Goal: Communication & Community: Answer question/provide support

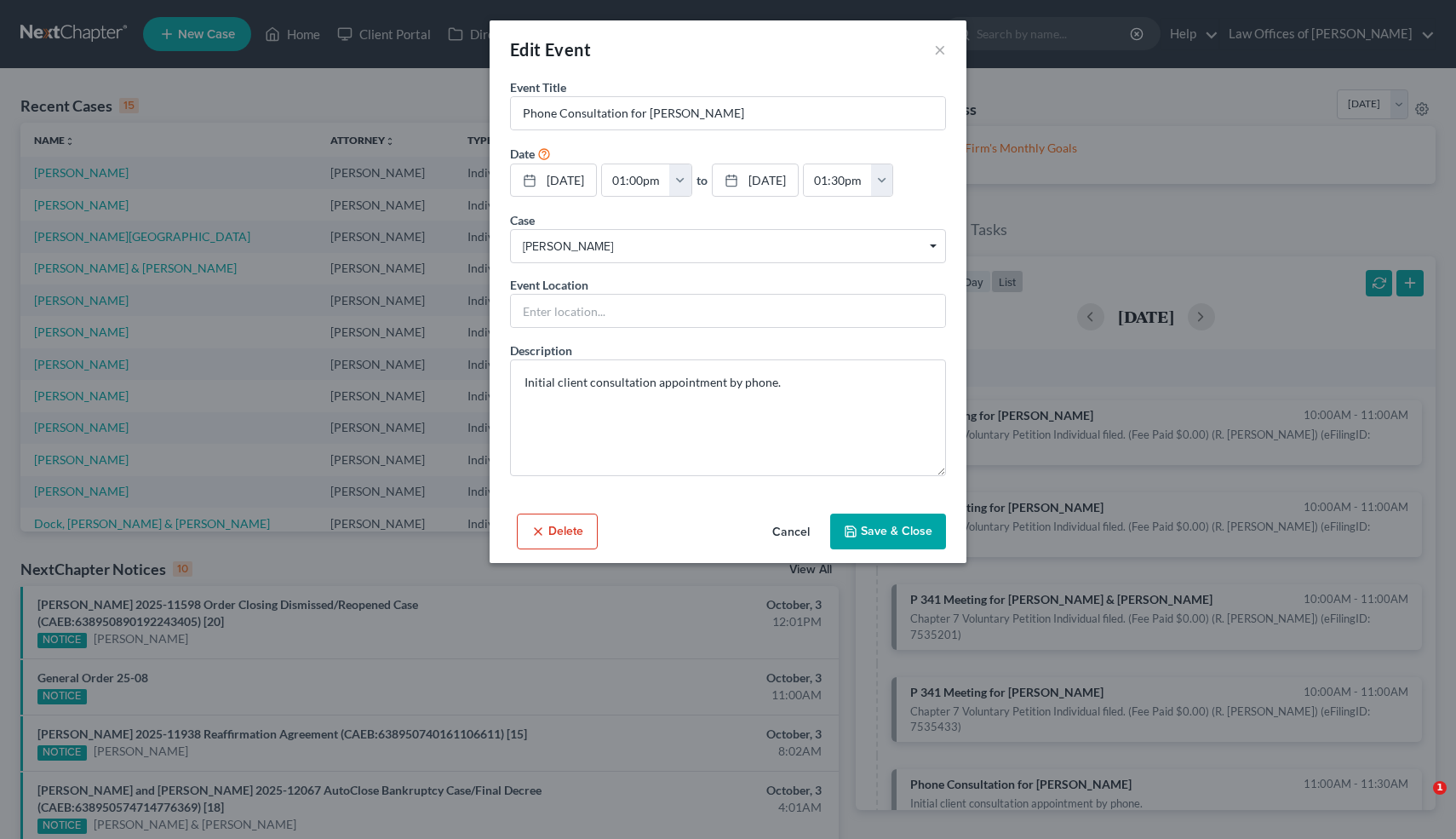
select select "Days"
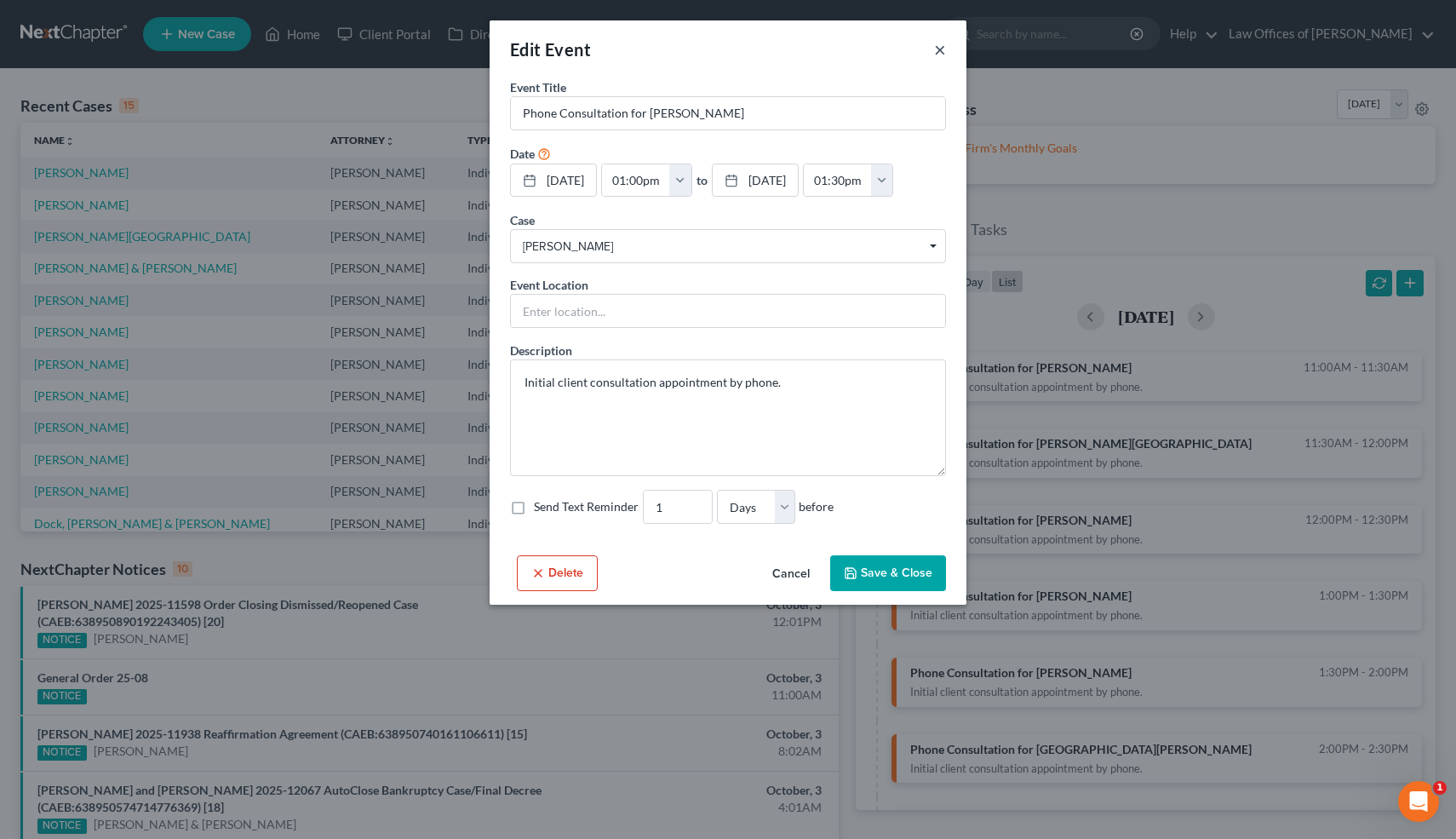
click at [941, 51] on button "×" at bounding box center [940, 49] width 12 height 21
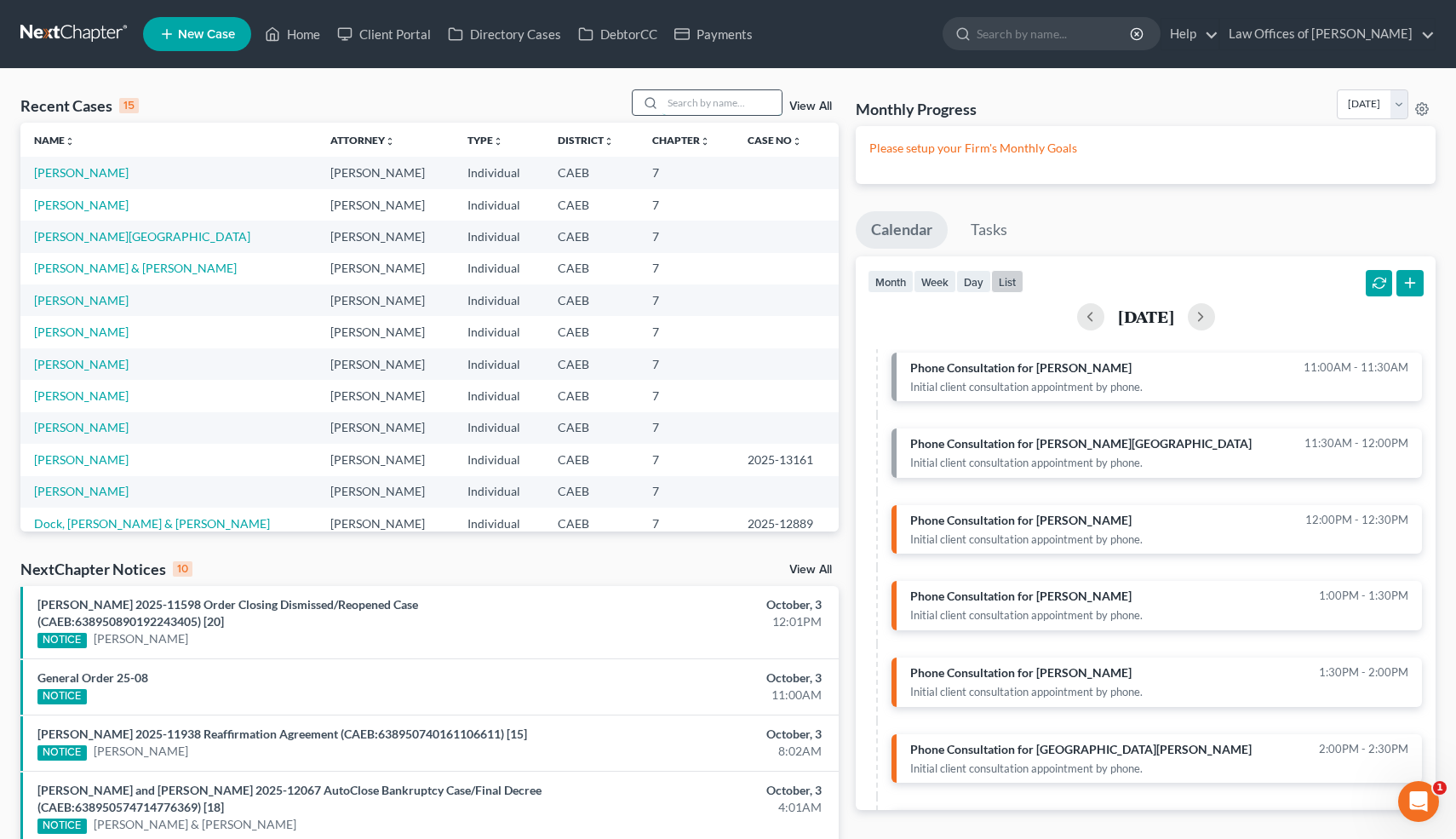
click at [713, 104] on input "search" at bounding box center [722, 102] width 120 height 24
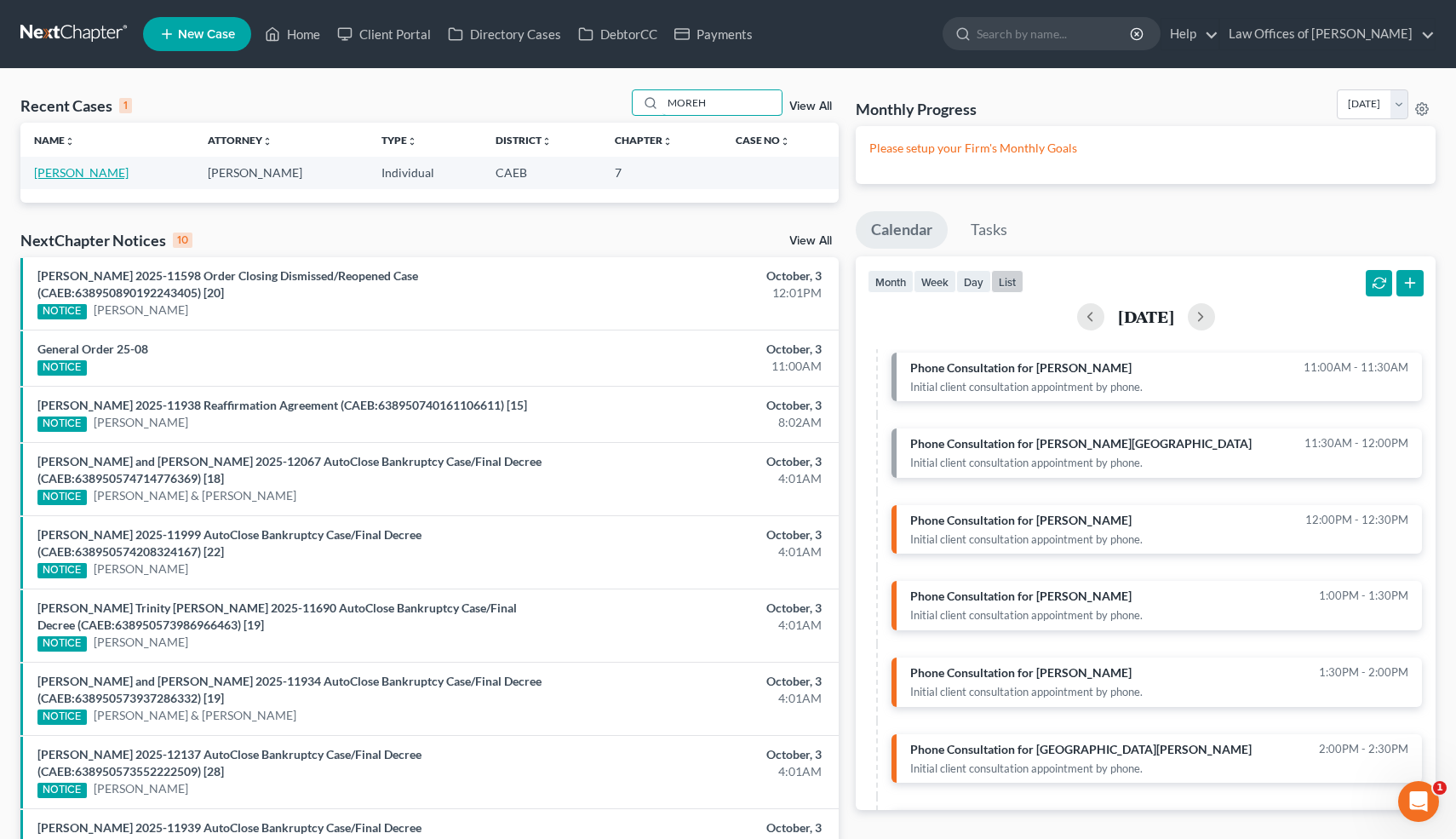
type input "MOREH"
click at [129, 172] on link "[PERSON_NAME]" at bounding box center [81, 173] width 94 height 14
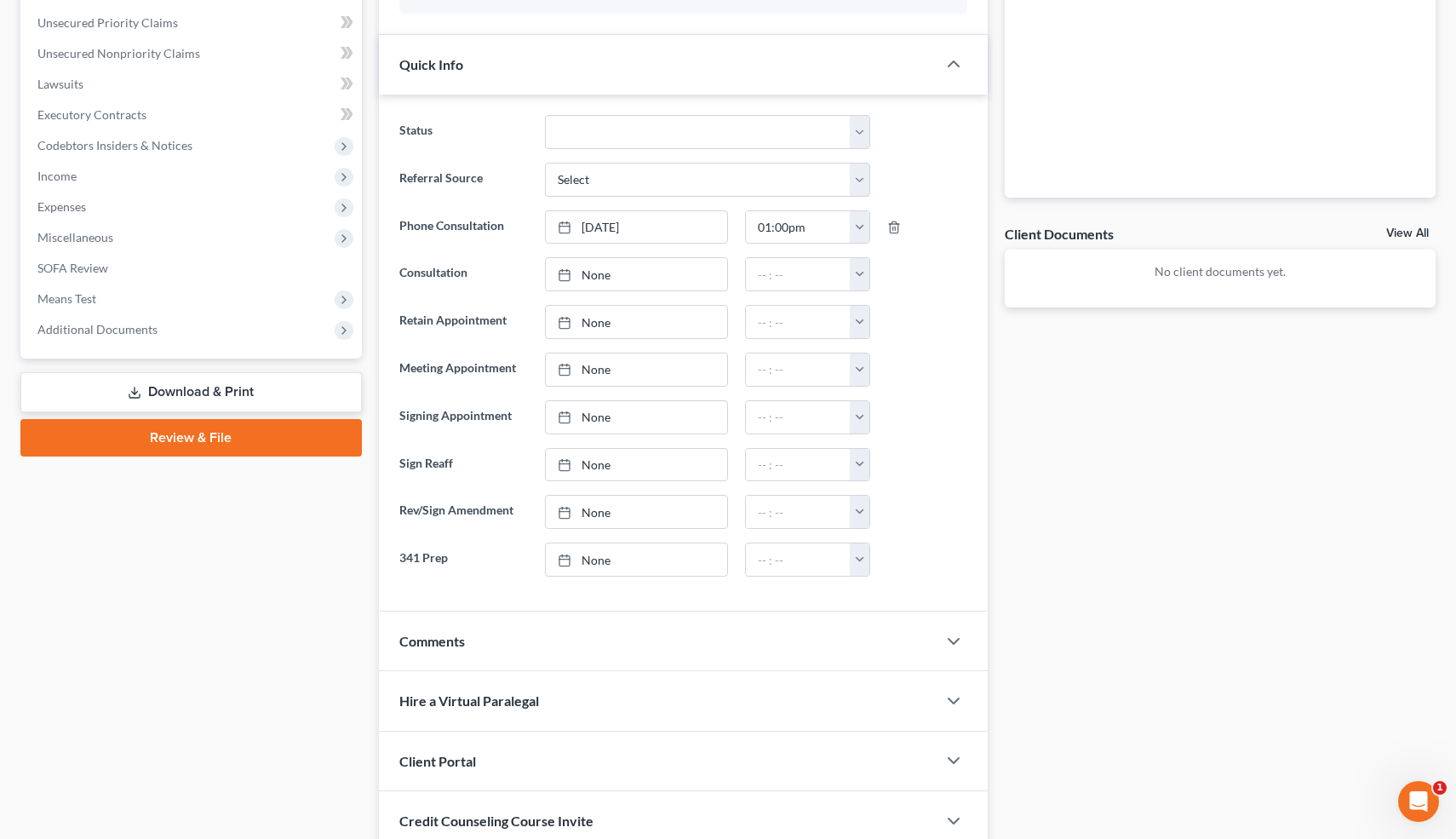
scroll to position [415, 0]
click at [576, 644] on div "Comments" at bounding box center [657, 639] width 558 height 58
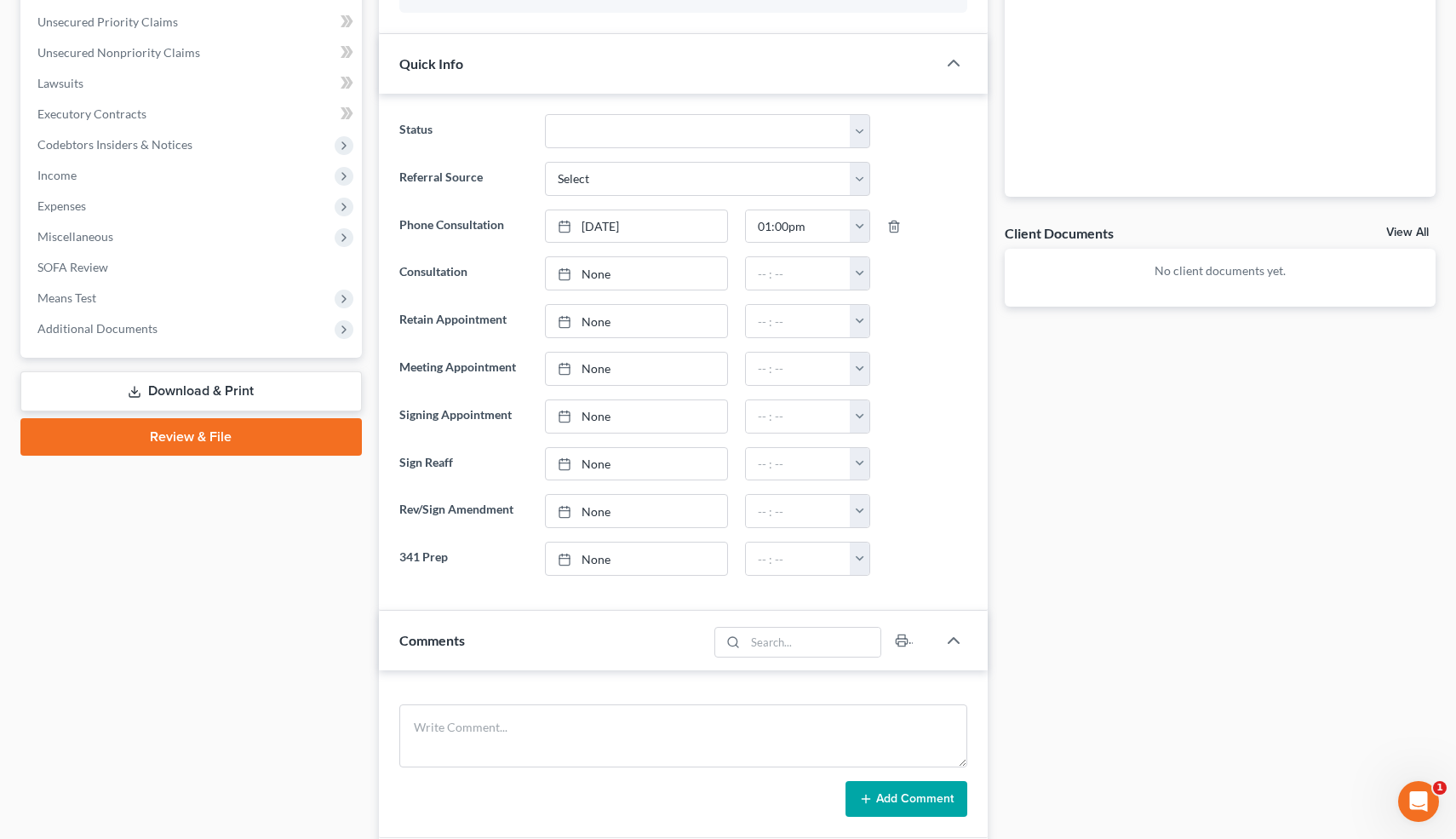
scroll to position [626, 0]
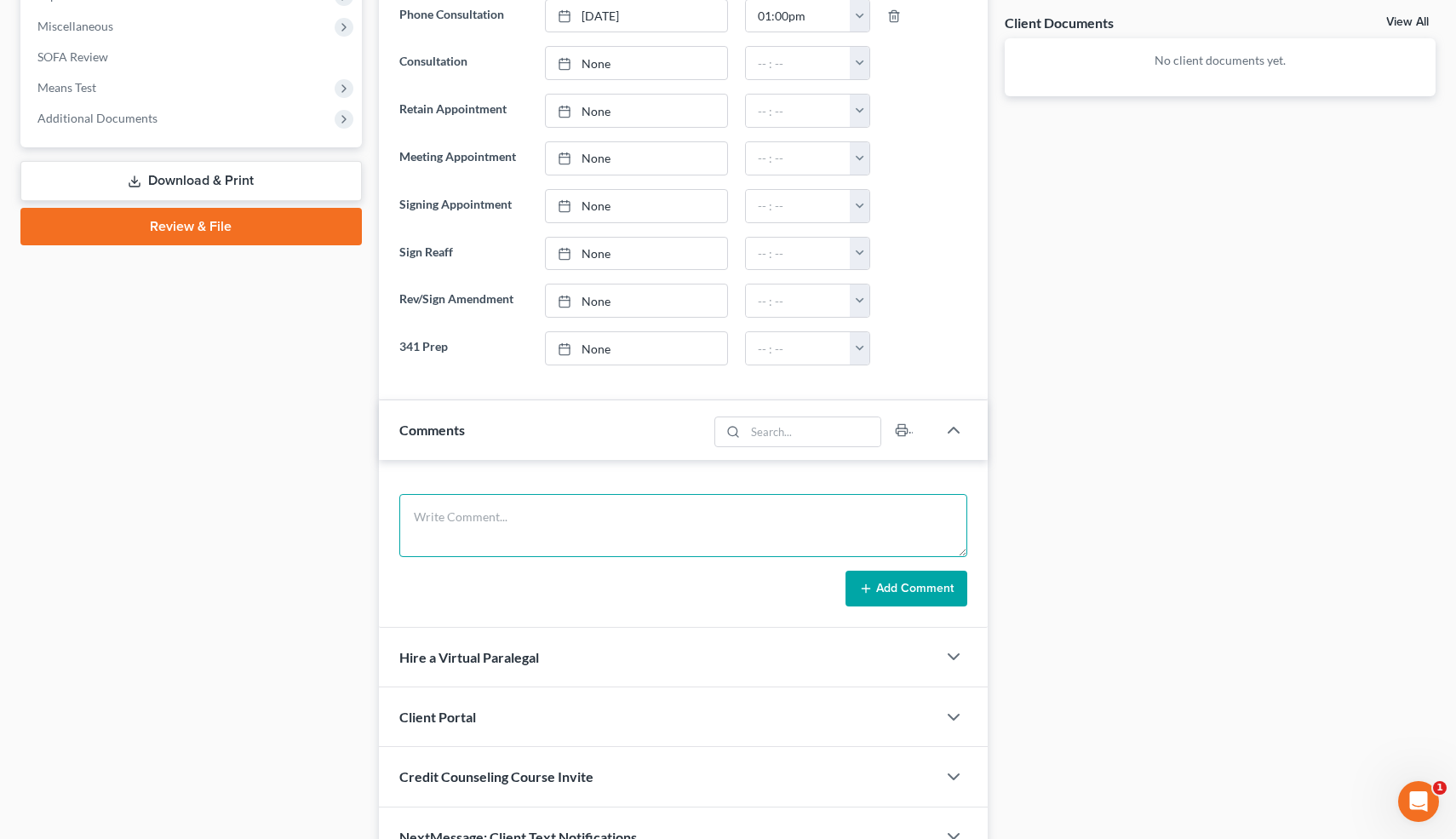
click at [460, 528] on textarea at bounding box center [683, 525] width 569 height 63
type textarea "Not bankruptcy."
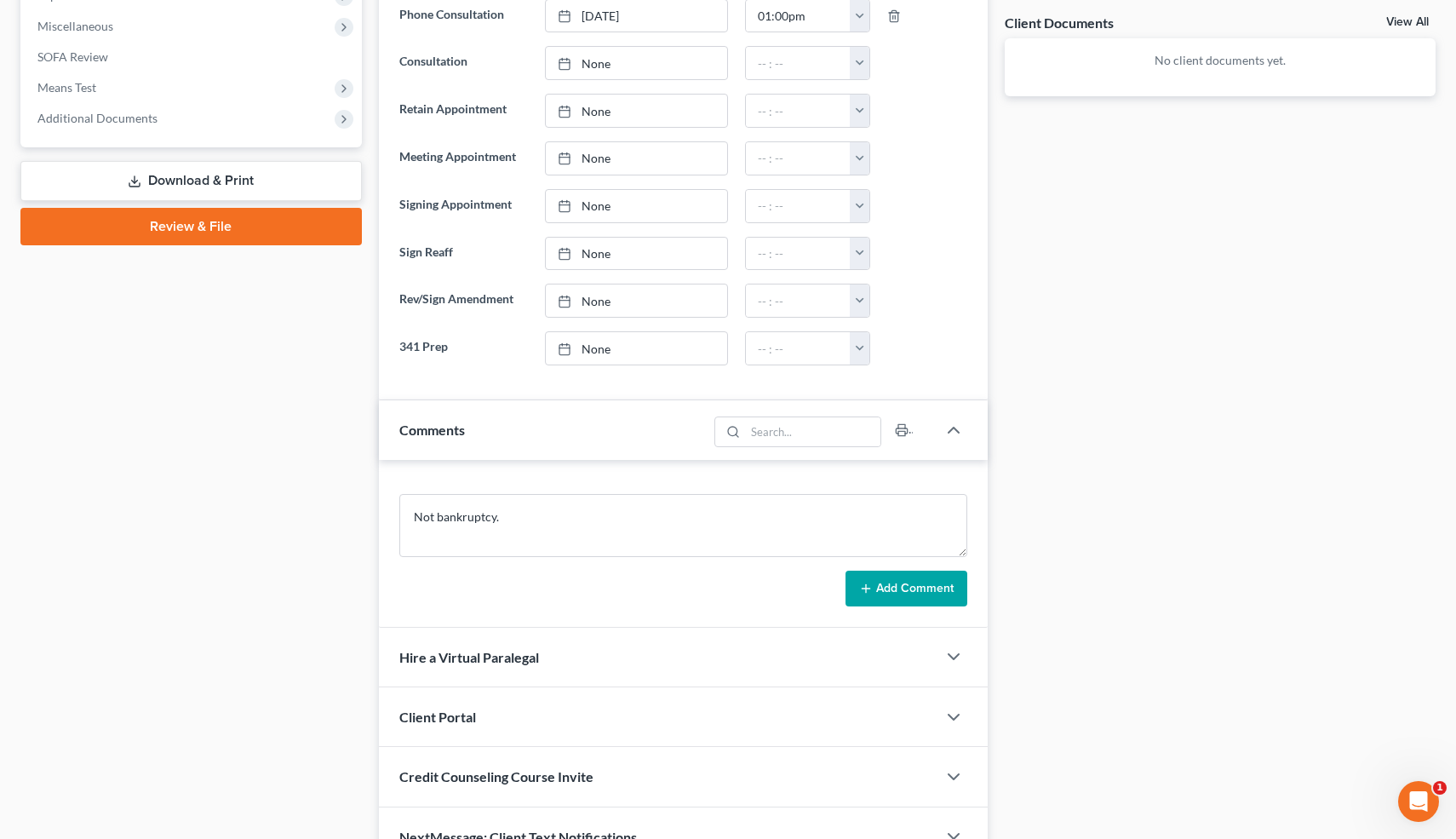
click at [913, 577] on button "Add Comment" at bounding box center [906, 589] width 121 height 36
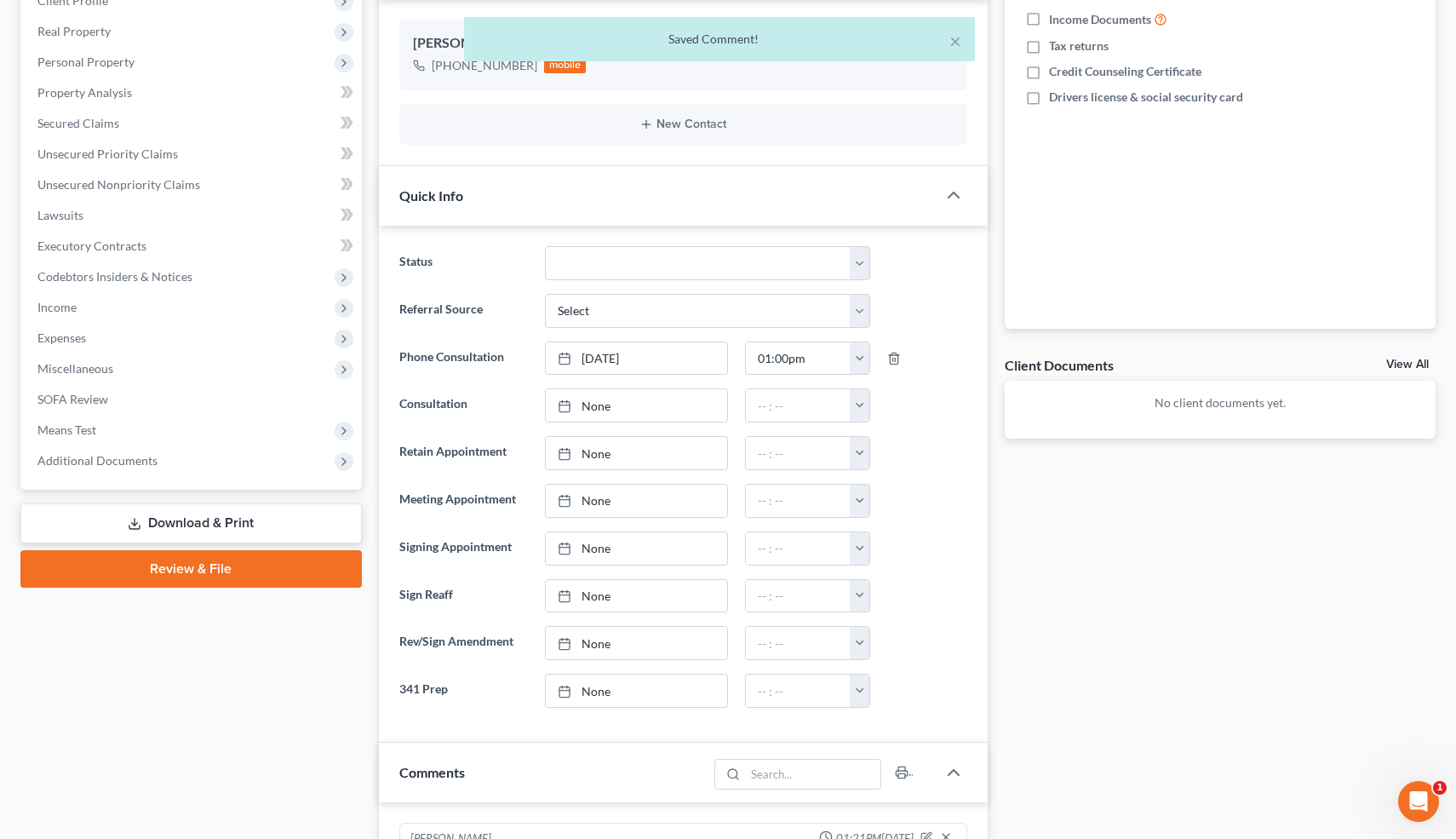
scroll to position [0, 0]
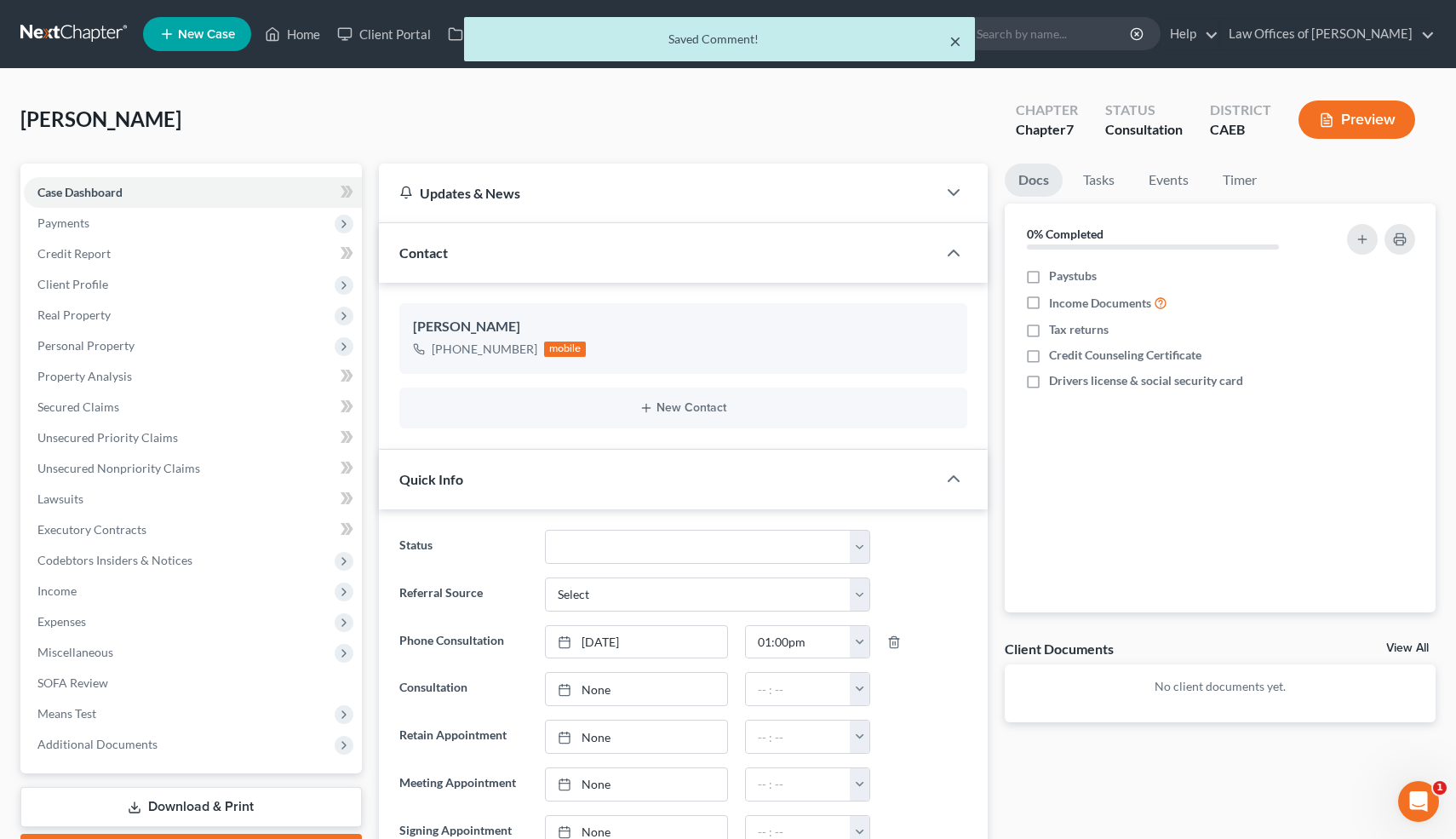
click at [953, 42] on button "×" at bounding box center [955, 40] width 12 height 21
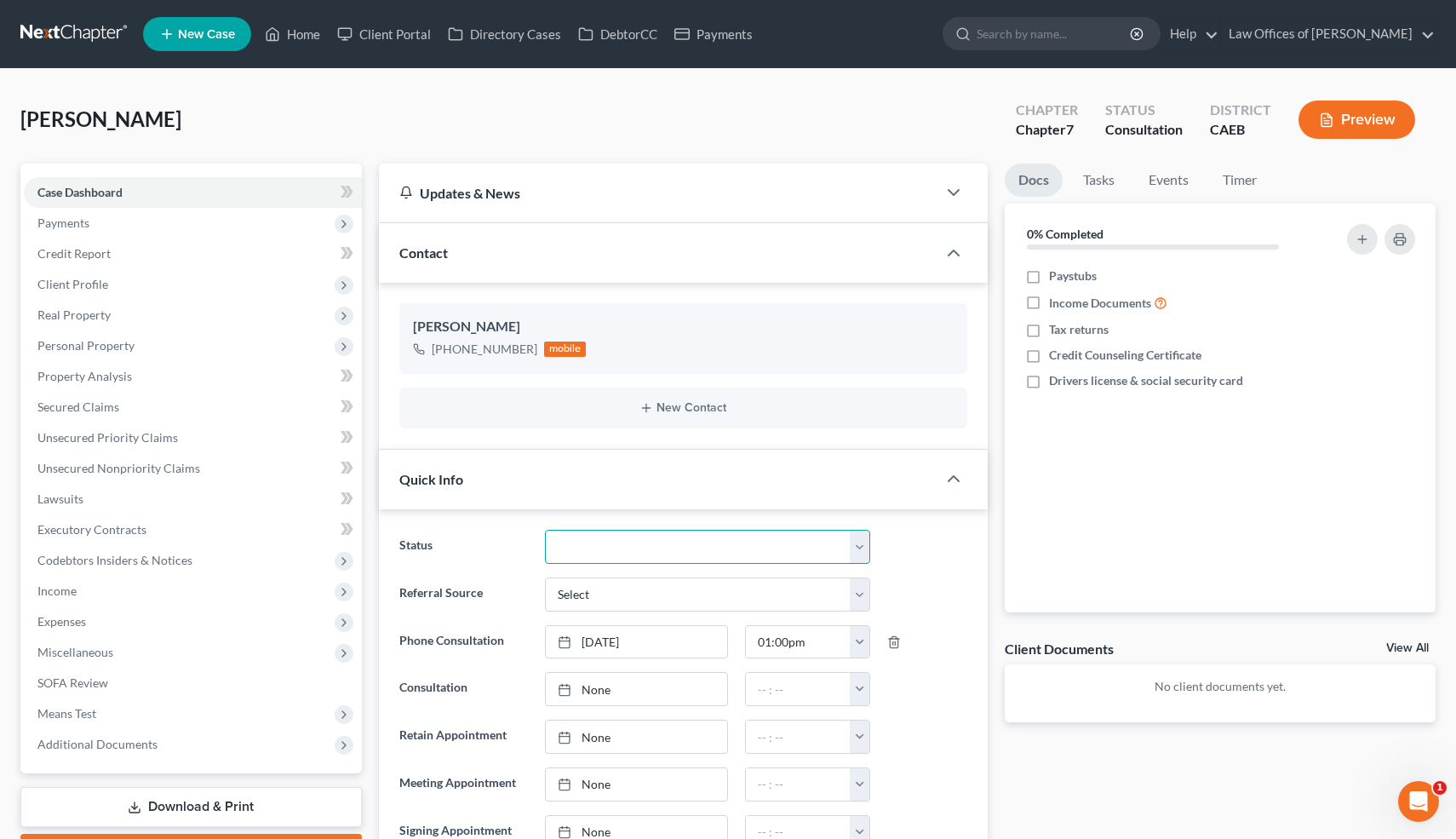
click at [586, 551] on select "Cancelled/Refund Closed Consultation Declined Discharged Filed Income Check In …" at bounding box center [707, 547] width 325 height 34
select select "3"
click at [545, 530] on select "Cancelled/Refund Closed Consultation Declined Discharged Filed Income Check In …" at bounding box center [707, 547] width 325 height 34
click at [308, 40] on link "Home" at bounding box center [292, 34] width 73 height 31
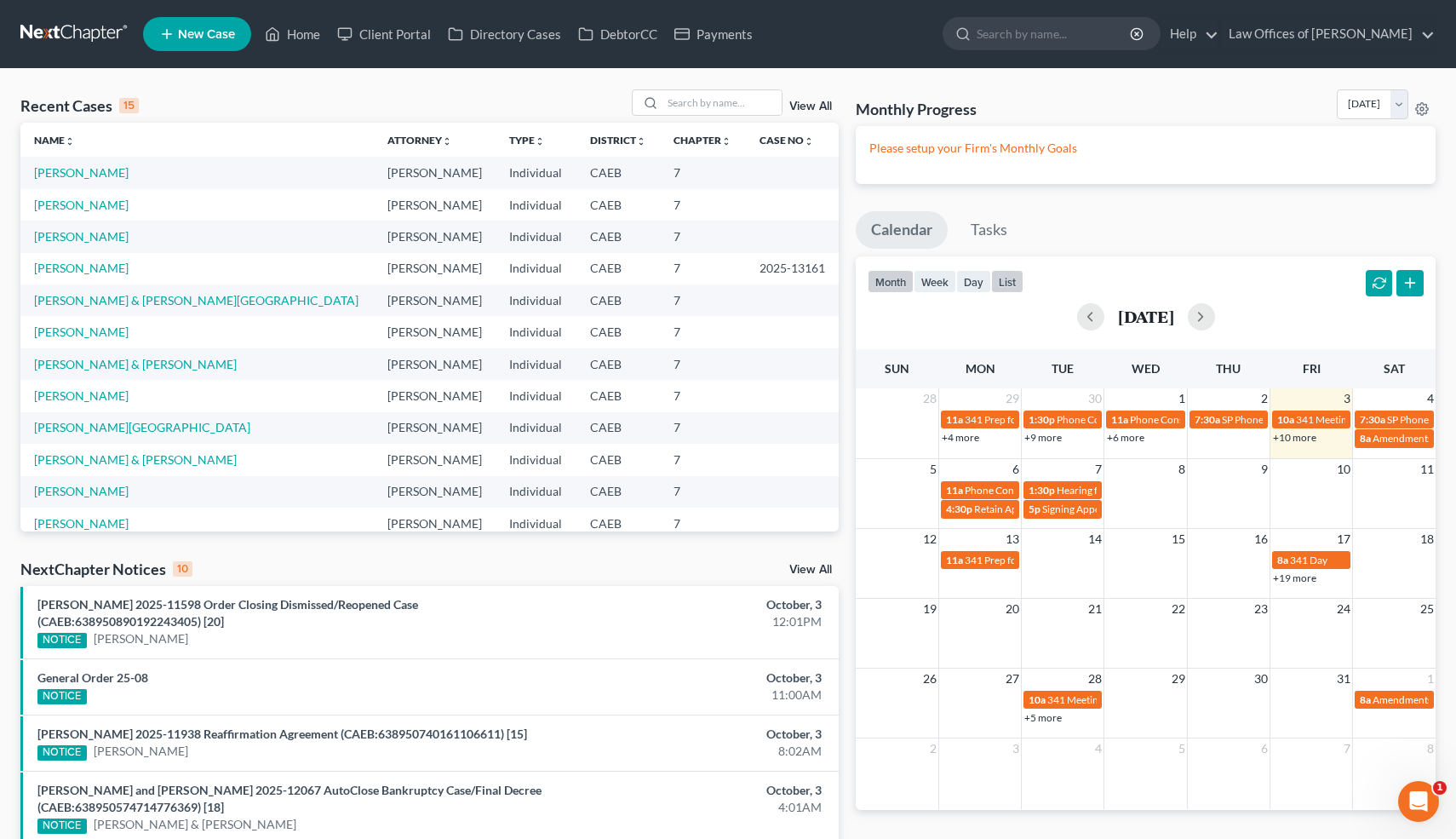
click at [1014, 279] on button "list" at bounding box center [1007, 281] width 32 height 23
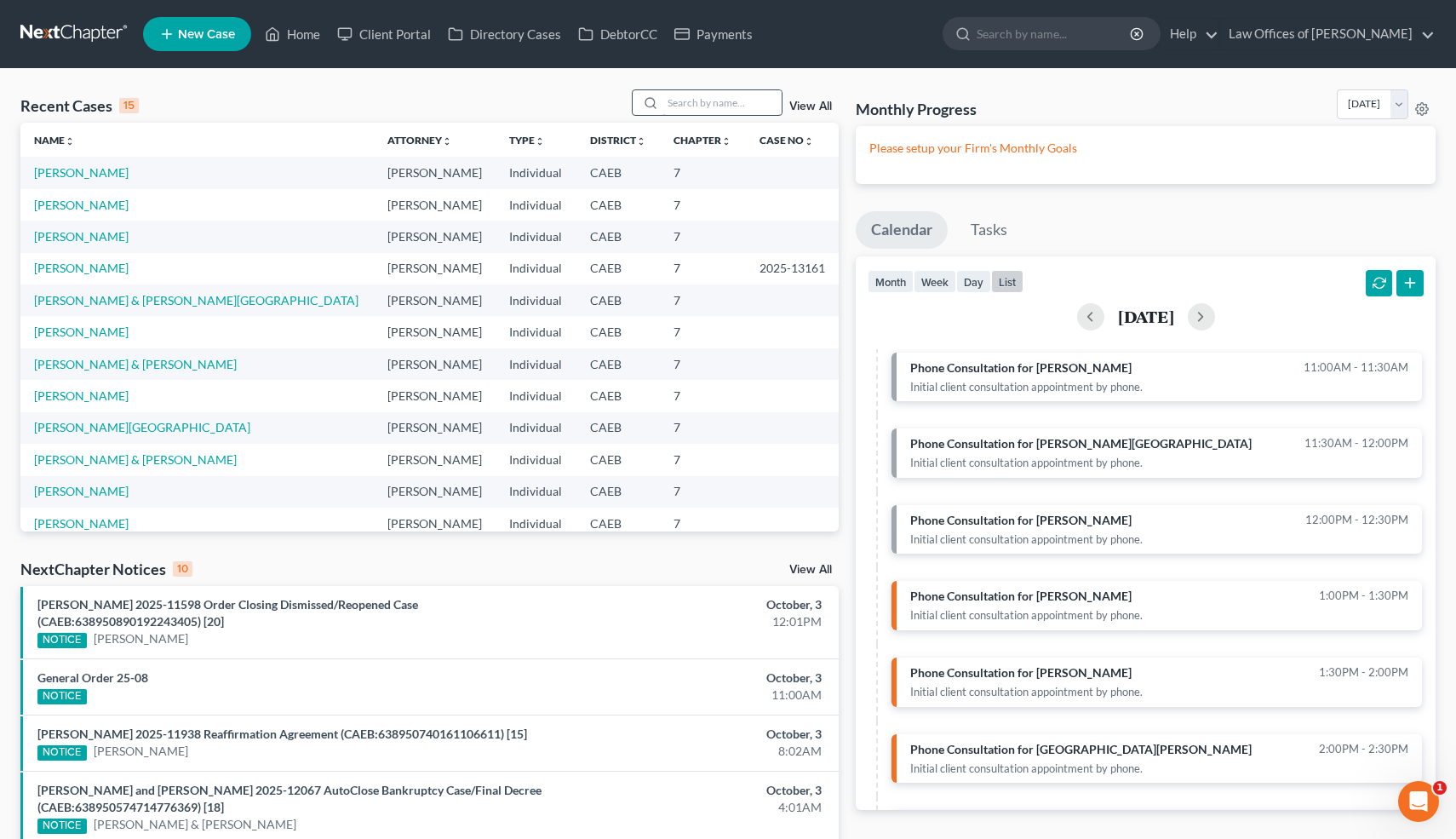
click at [688, 101] on input "search" at bounding box center [722, 102] width 120 height 24
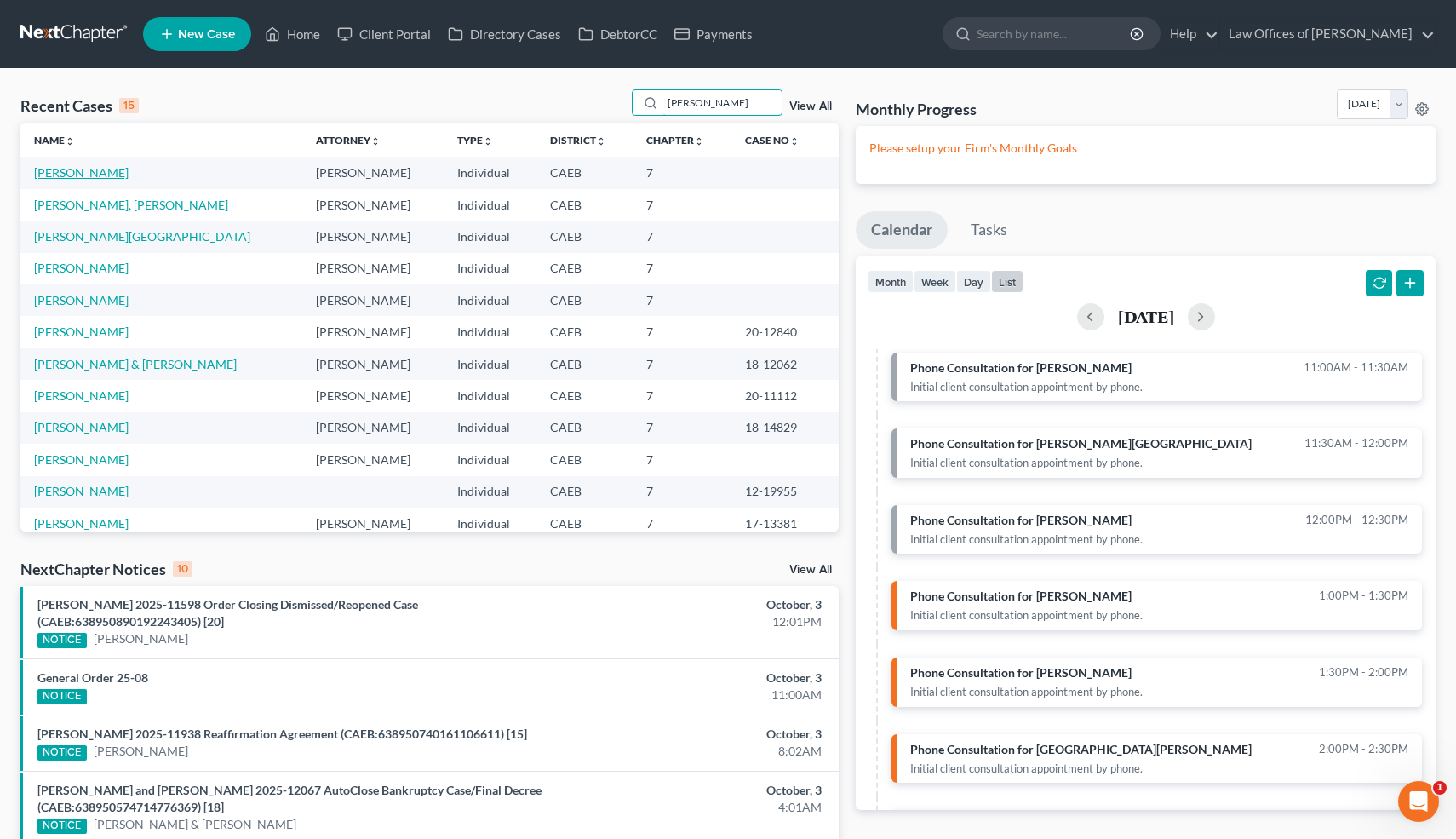
type input "navarro"
click at [86, 171] on link "[PERSON_NAME]" at bounding box center [81, 173] width 94 height 14
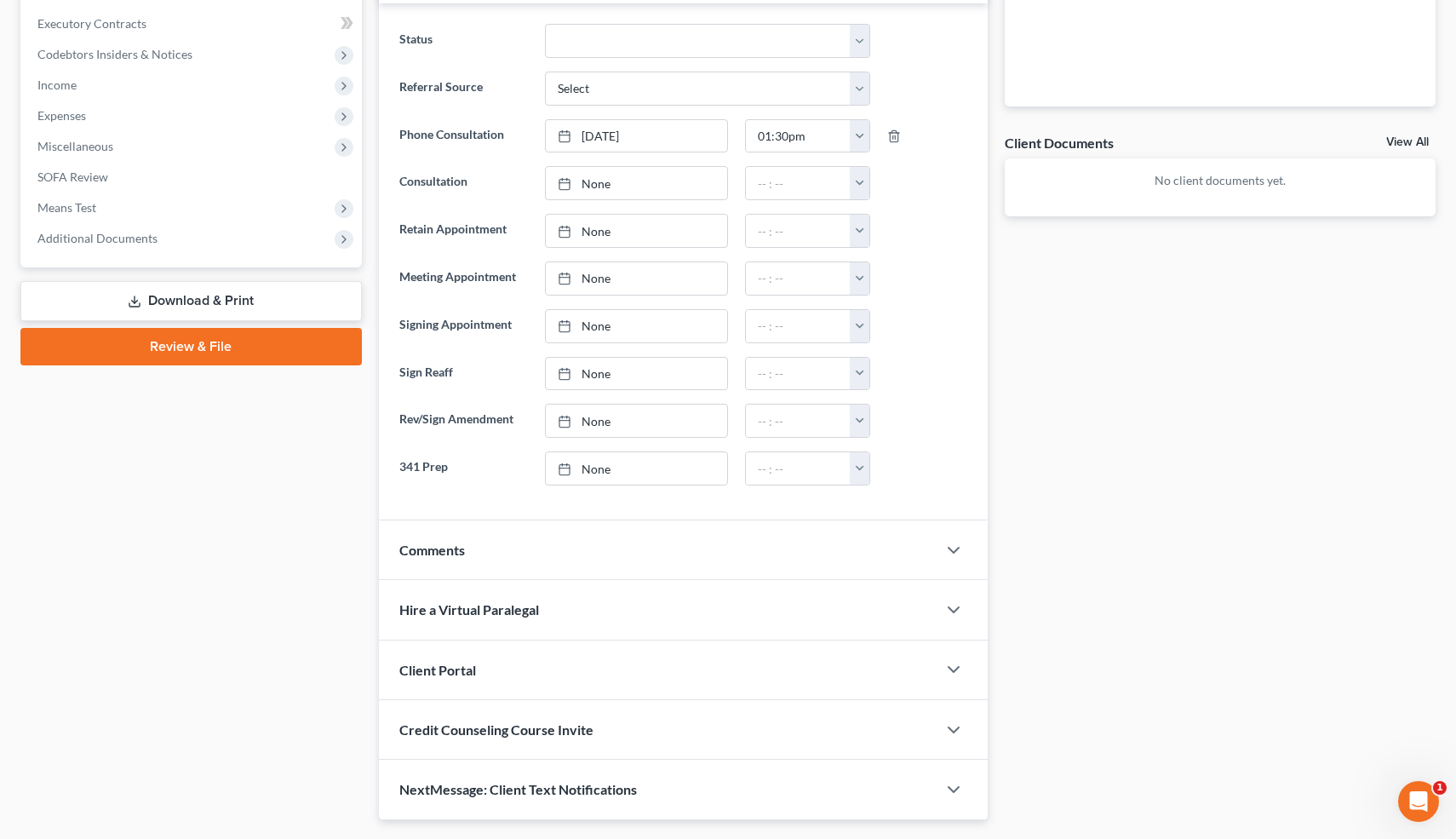
scroll to position [517, 0]
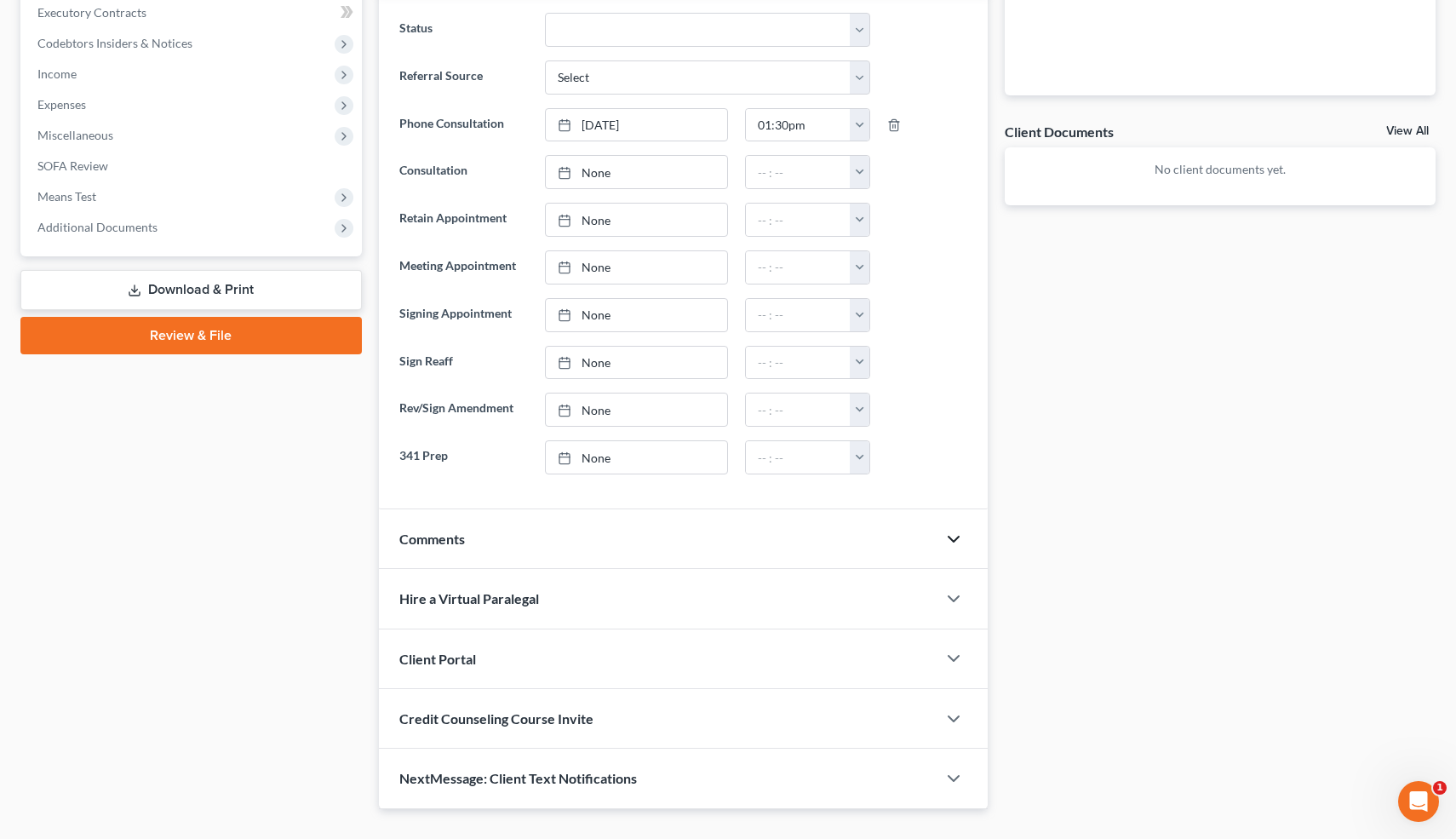
click at [951, 535] on icon "button" at bounding box center [953, 539] width 21 height 21
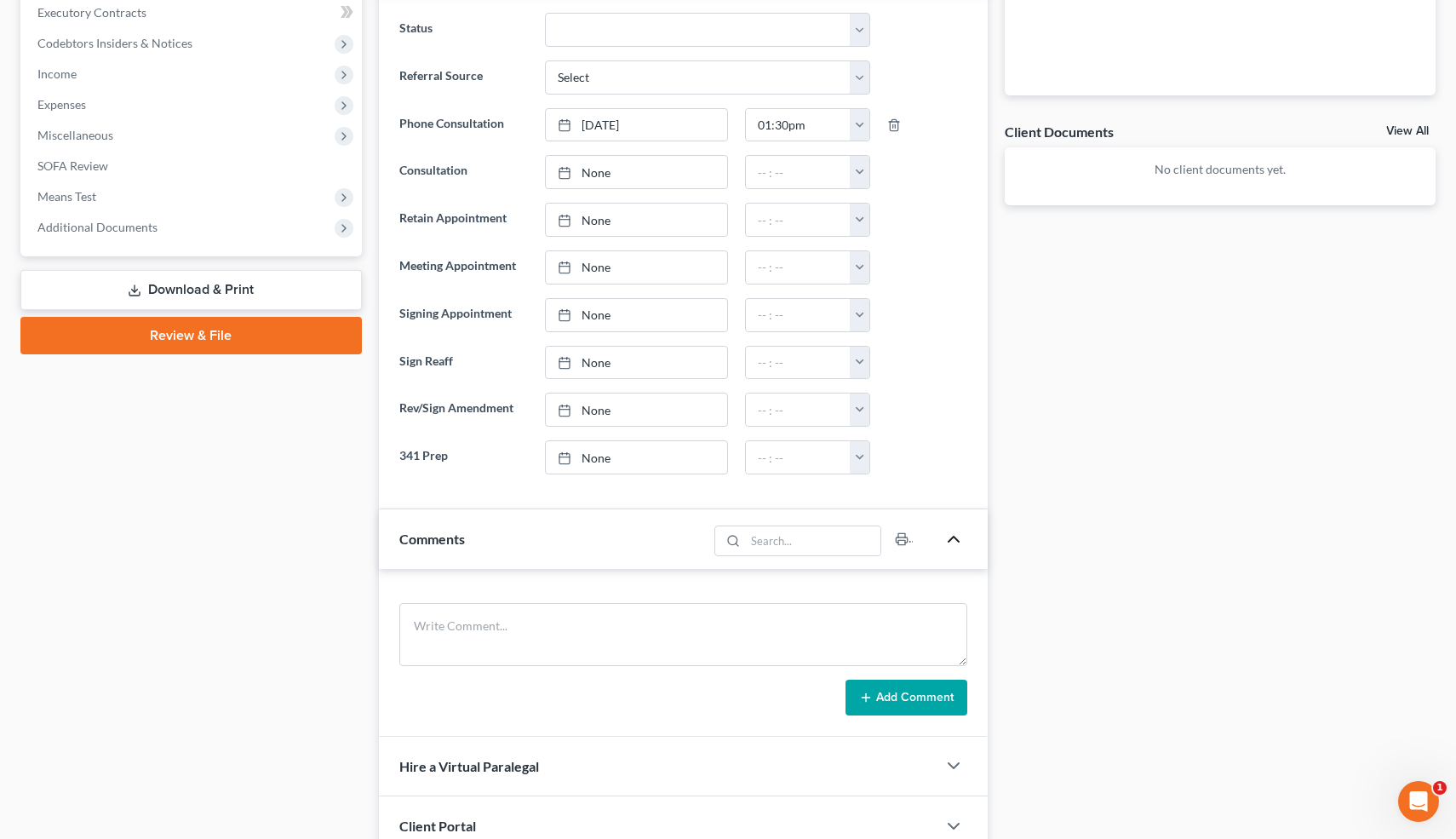
scroll to position [718, 0]
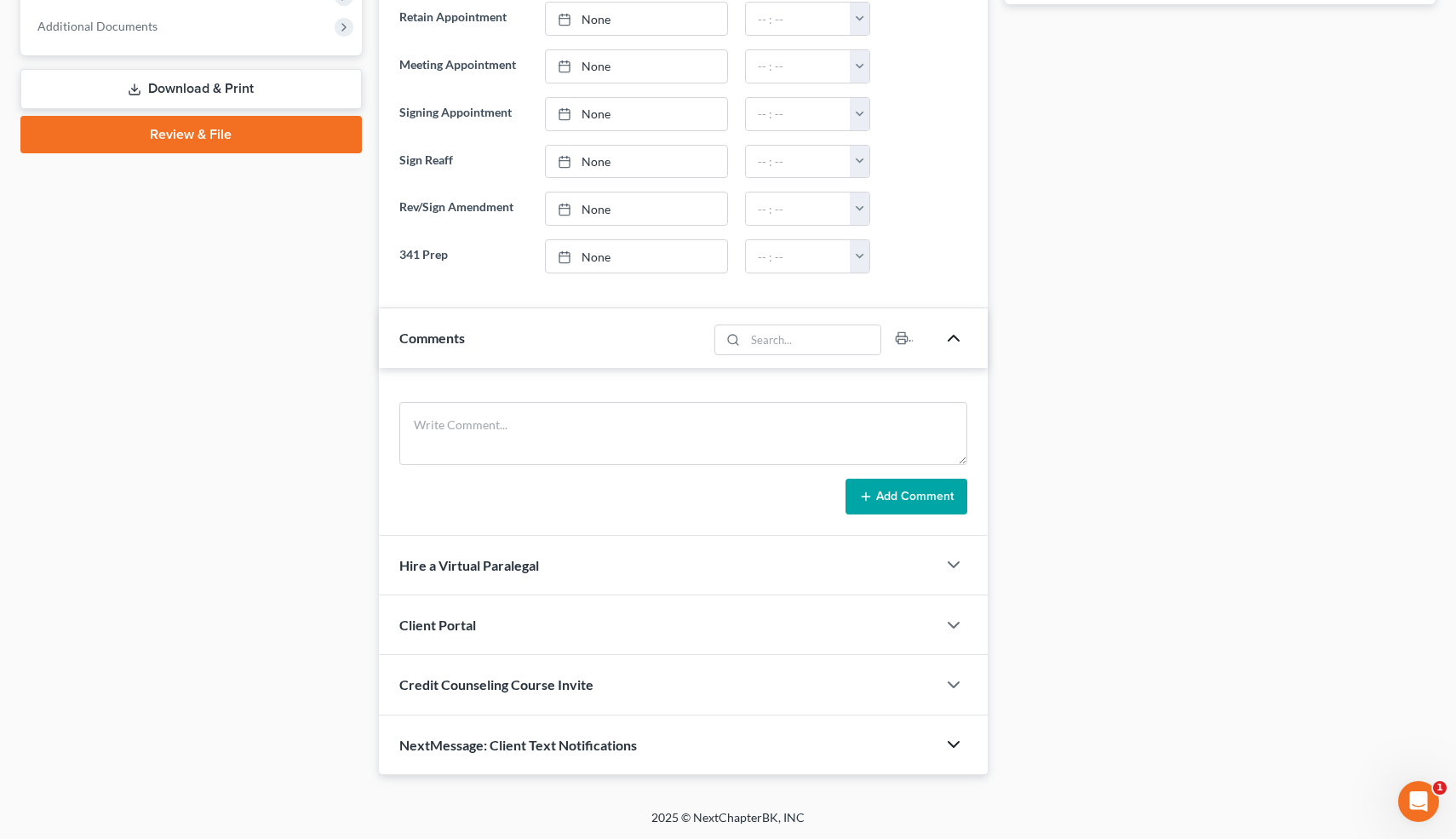
click at [953, 742] on icon "button" at bounding box center [953, 744] width 21 height 21
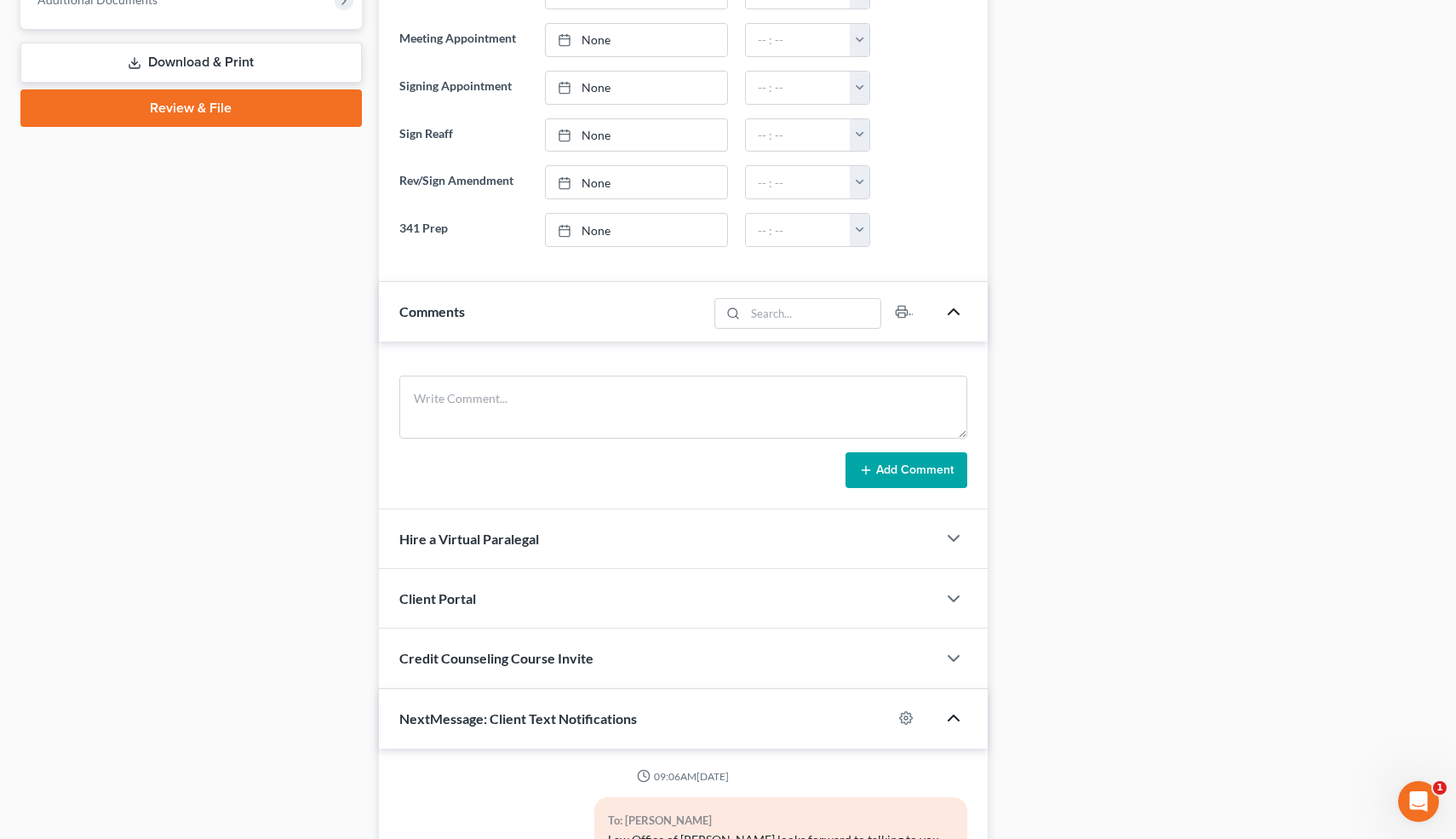
scroll to position [742, 0]
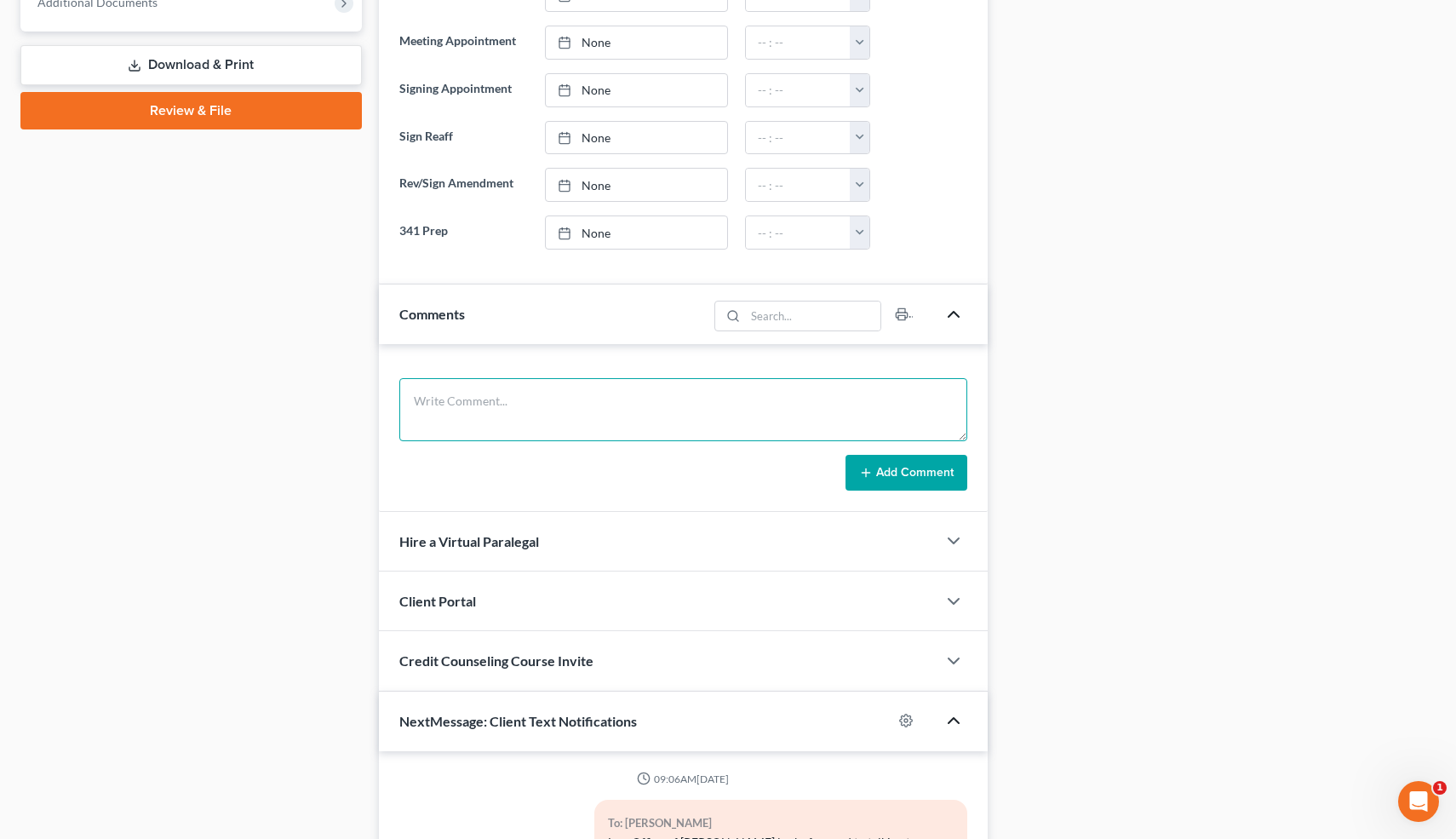
click at [764, 396] on textarea at bounding box center [683, 409] width 569 height 63
click at [776, 413] on textarea at bounding box center [683, 409] width 569 height 63
click at [658, 425] on textarea "2 deficiencies. Never filed. Married, JT. Buying O=350k, V=500k, P=2400, retain…" at bounding box center [683, 409] width 569 height 63
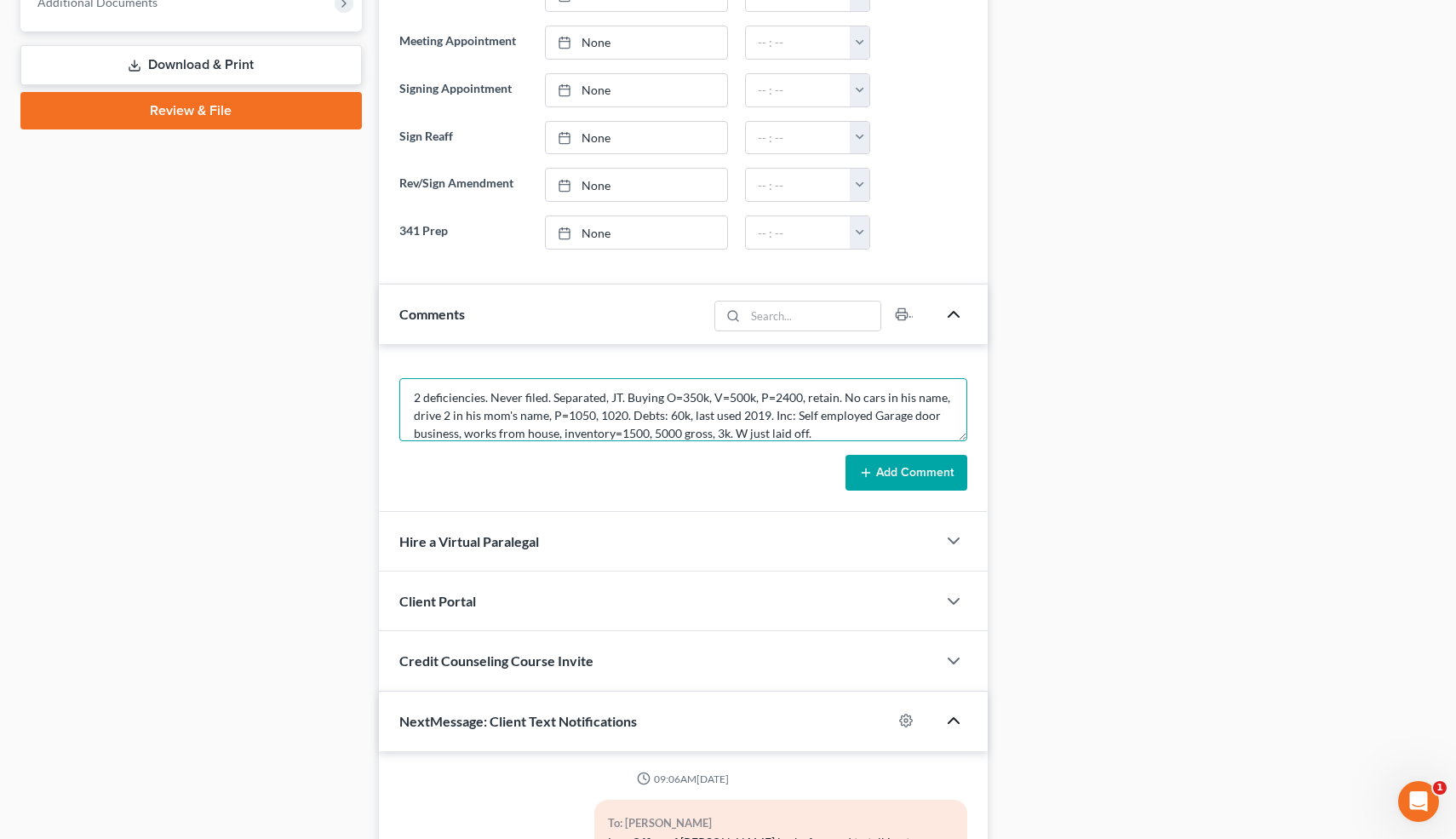
click at [866, 415] on textarea "2 deficiencies. Never filed. Separated, JT. Buying O=350k, V=500k, P=2400, reta…" at bounding box center [683, 409] width 569 height 63
type textarea "2 deficiencies. Never filed. Separated, JT. Buying O=350k, V=500k, P=2400, reta…"
click at [926, 468] on button "Add Comment" at bounding box center [906, 473] width 121 height 36
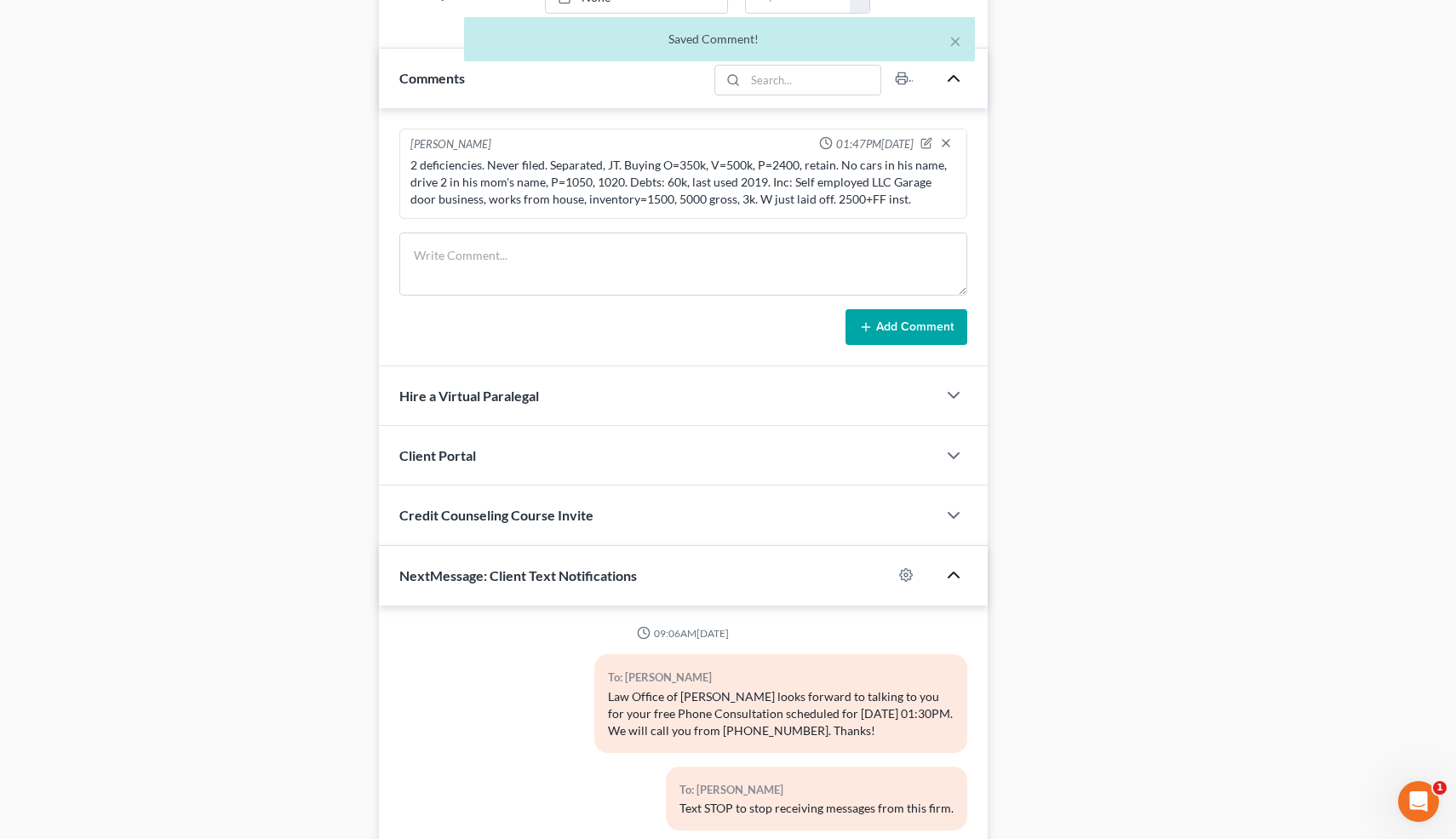
scroll to position [1108, 0]
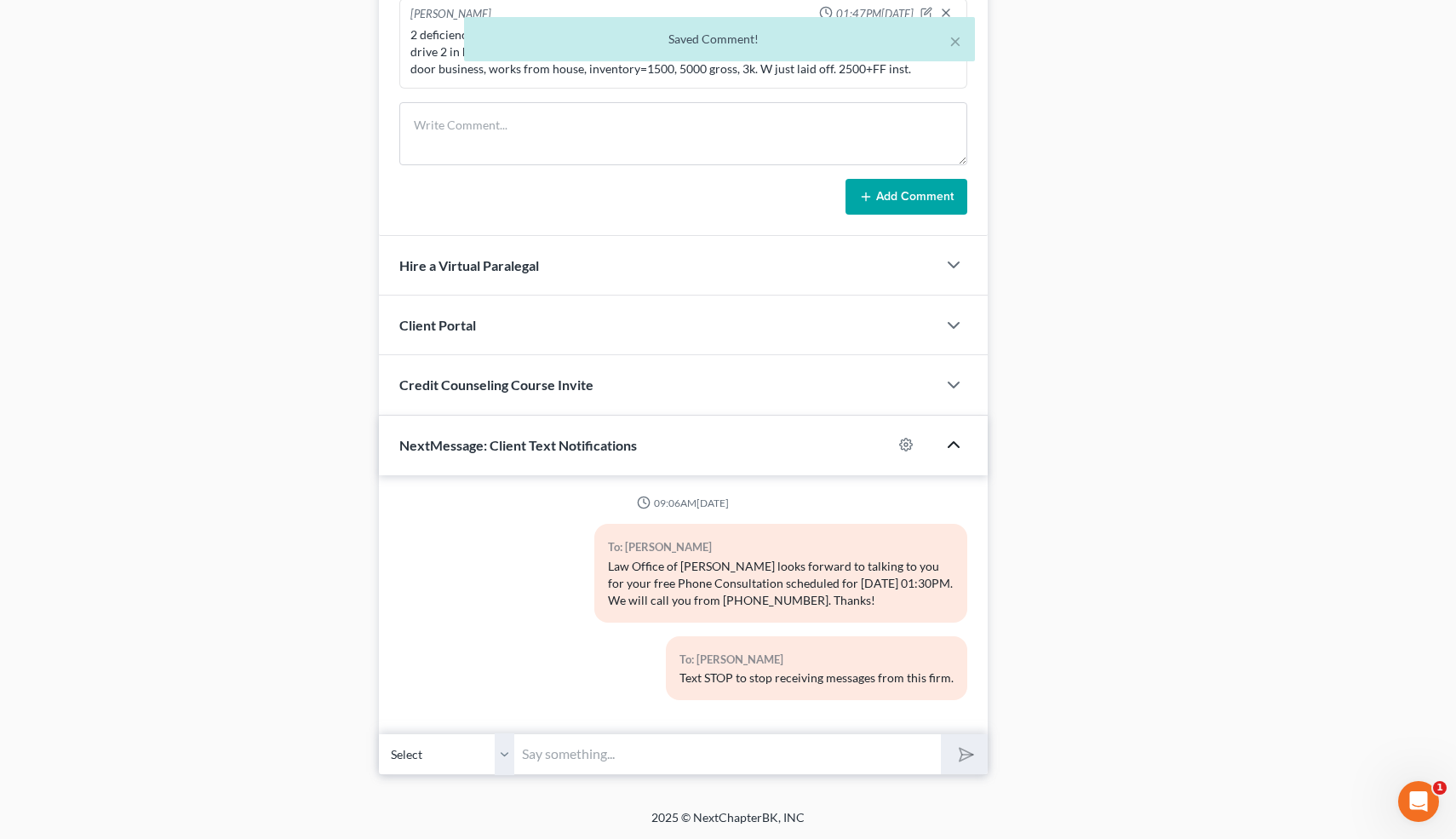
click at [794, 740] on input "text" at bounding box center [728, 754] width 426 height 41
type input "Nice talking to you! Like I said, just reply here if you have any questions or …"
click at [961, 759] on icon "submit" at bounding box center [963, 754] width 24 height 24
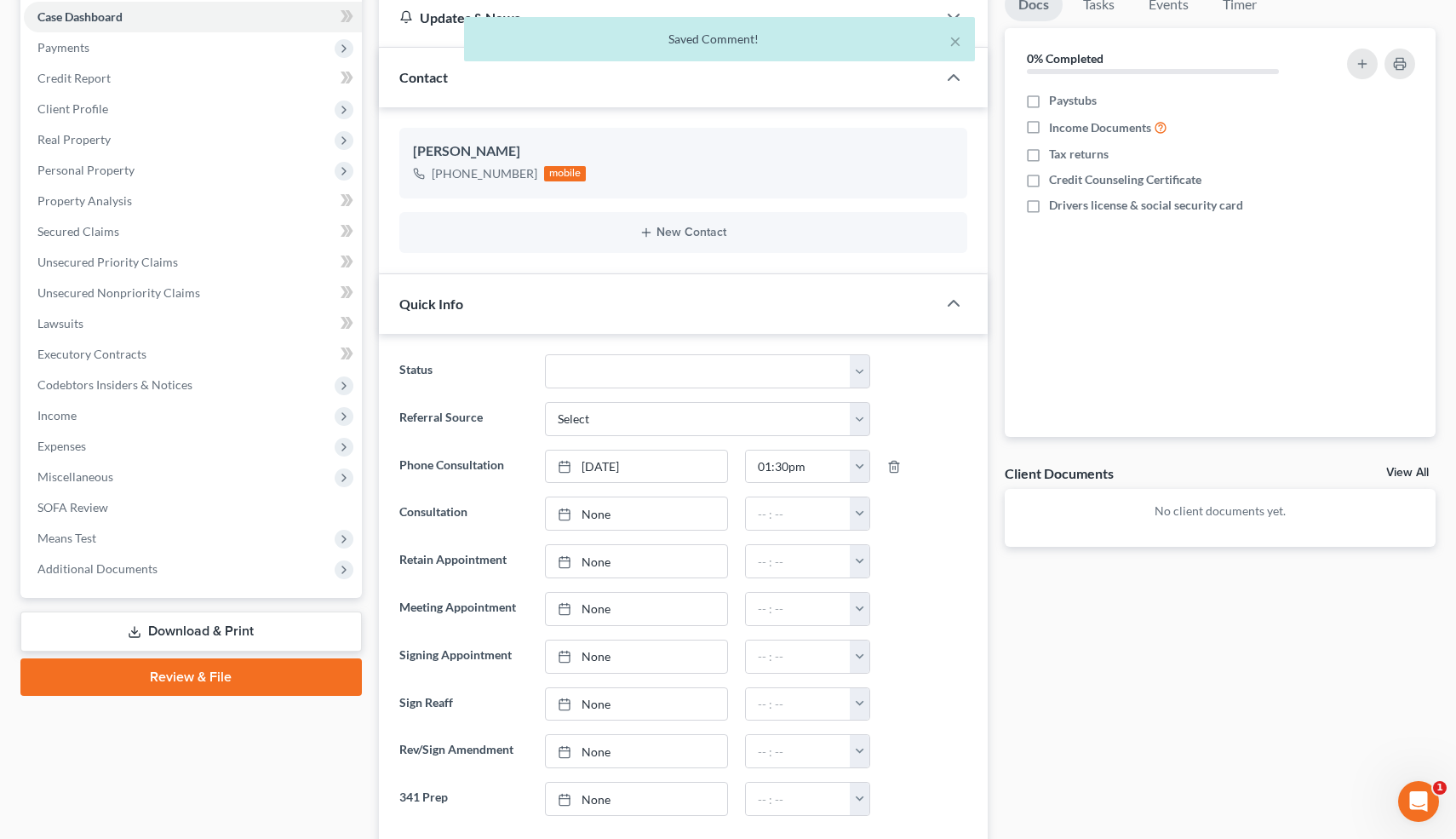
scroll to position [149, 0]
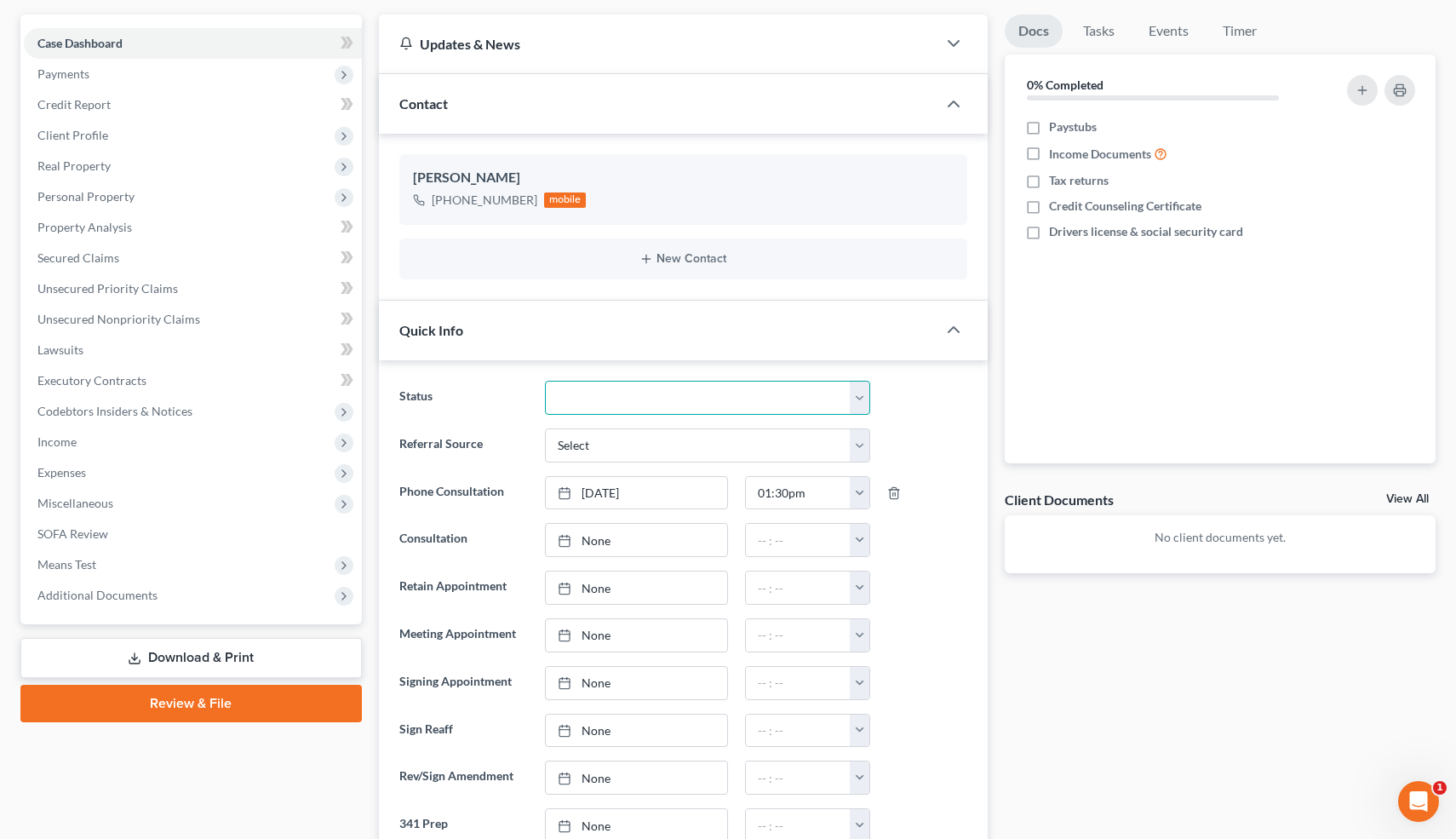
click at [697, 396] on select "Cancelled/Refund Closed Consultation Declined Discharged Filed Income Check In …" at bounding box center [707, 397] width 325 height 34
select select "10"
click at [545, 380] on select "Cancelled/Refund Closed Consultation Declined Discharged Filed Income Check In …" at bounding box center [707, 397] width 325 height 34
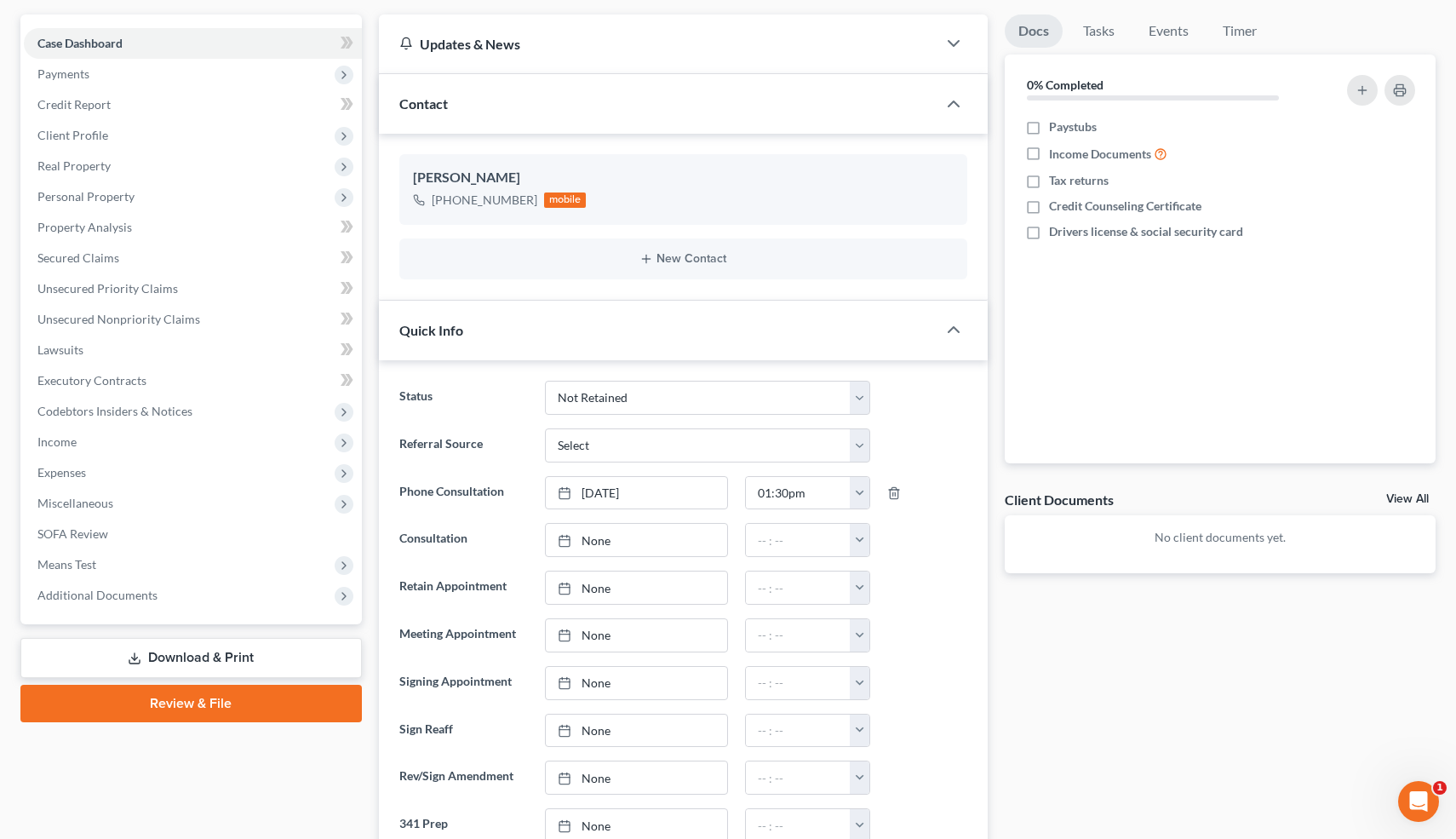
scroll to position [0, 0]
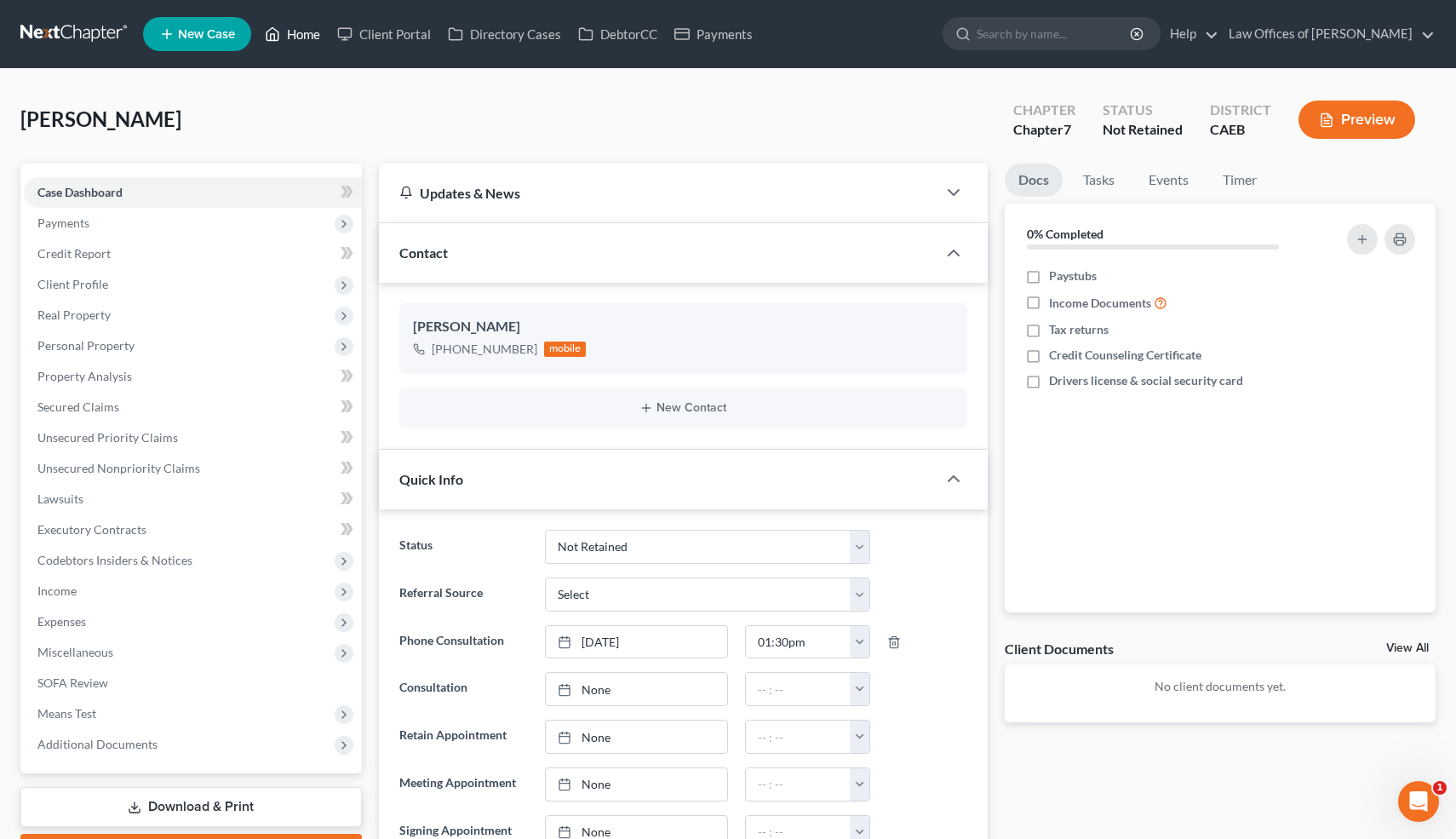
click at [298, 32] on link "Home" at bounding box center [292, 34] width 73 height 31
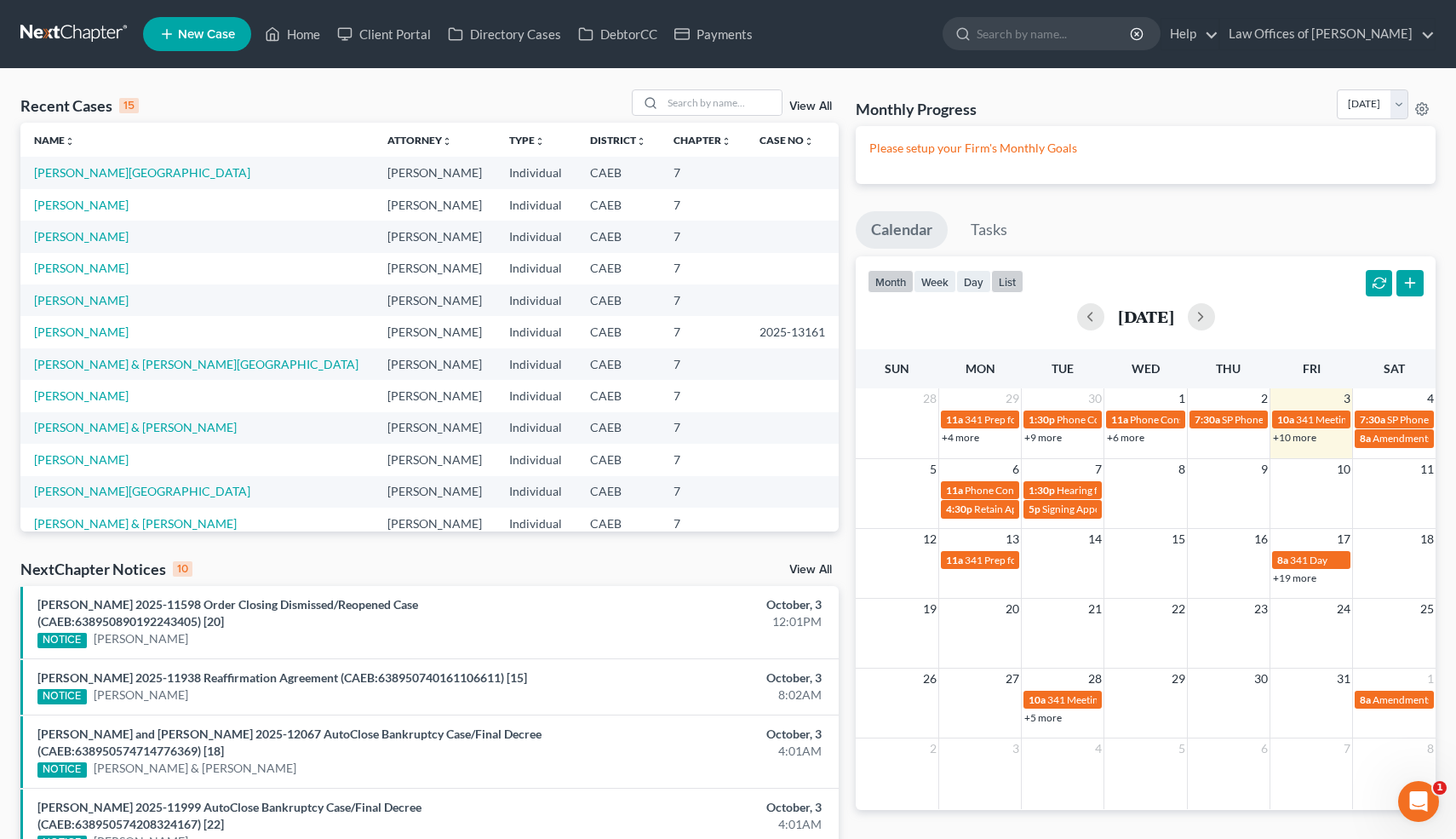
click at [1009, 277] on button "list" at bounding box center [1007, 281] width 32 height 23
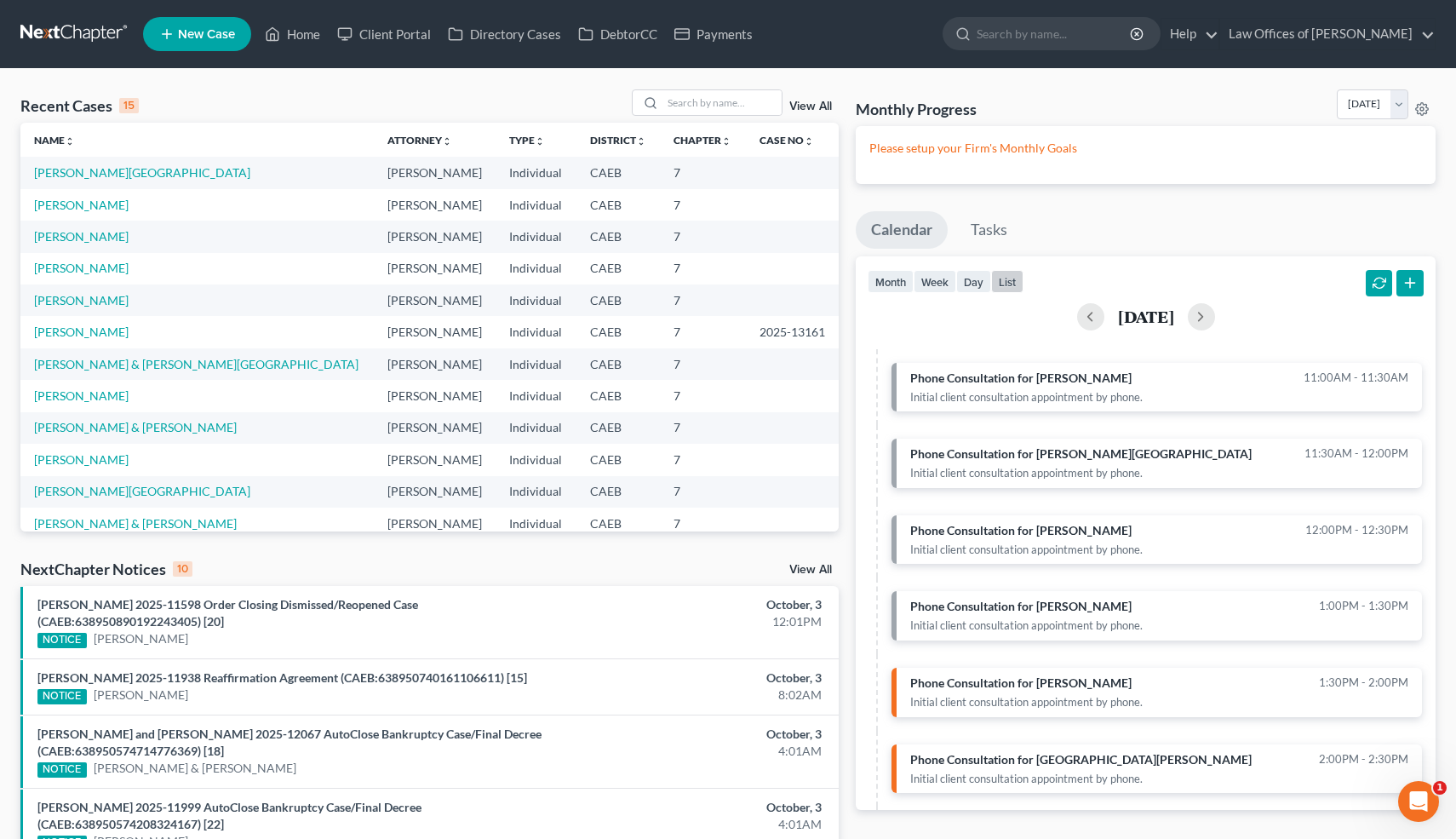
scroll to position [416, 0]
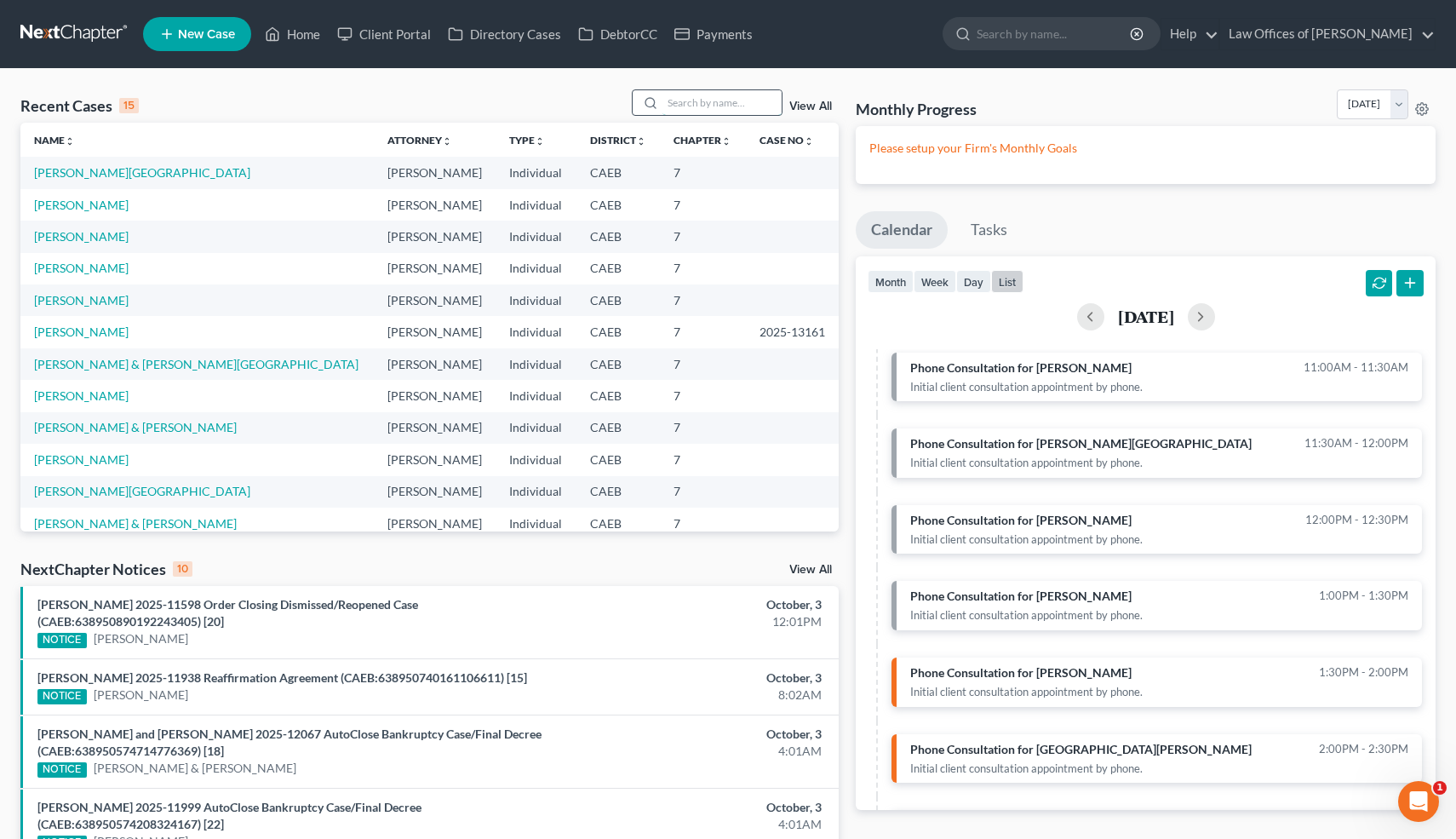
click at [748, 102] on input "search" at bounding box center [722, 102] width 120 height 24
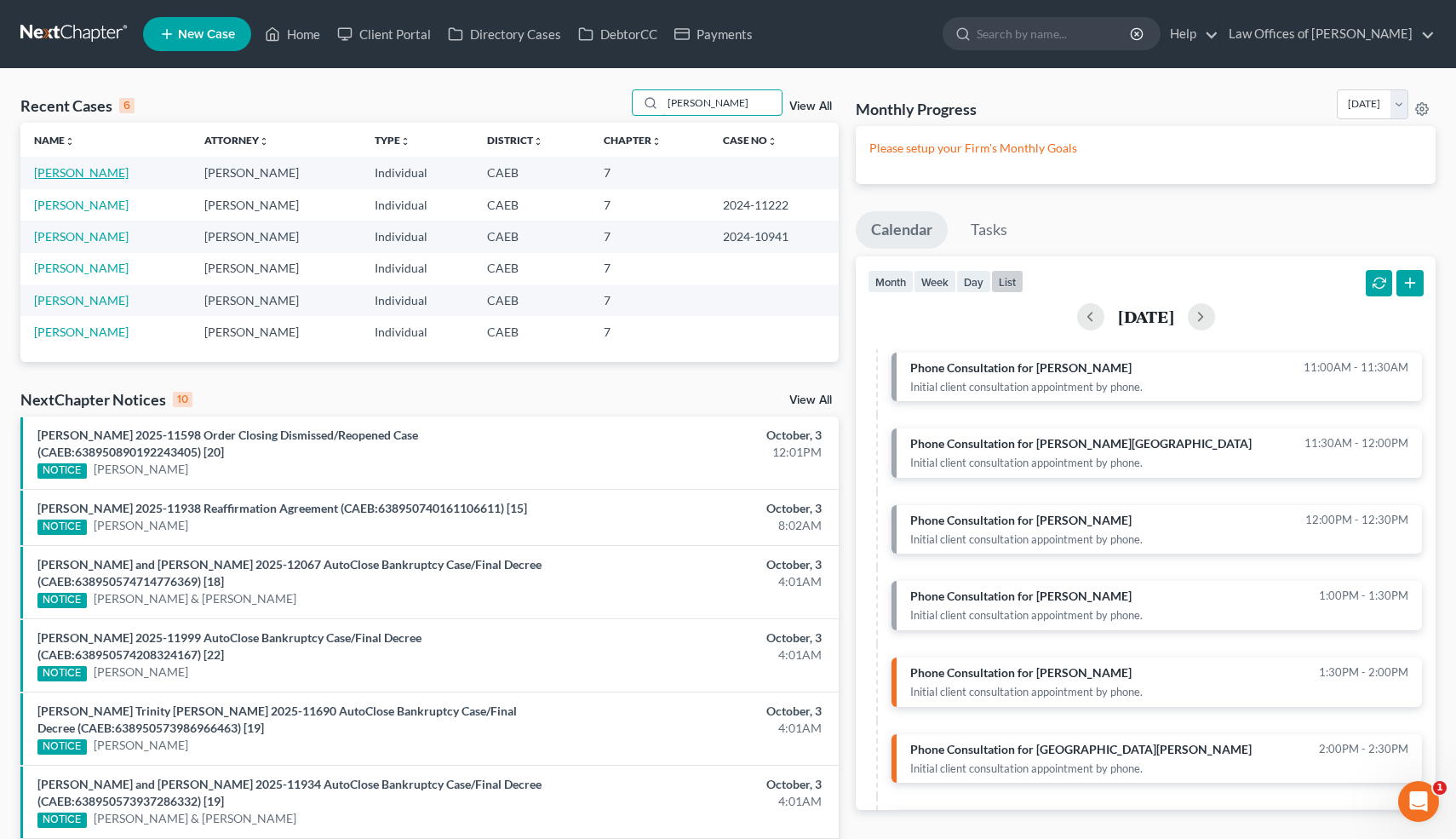
type input "leyva"
click at [87, 177] on link "[PERSON_NAME]" at bounding box center [81, 173] width 94 height 14
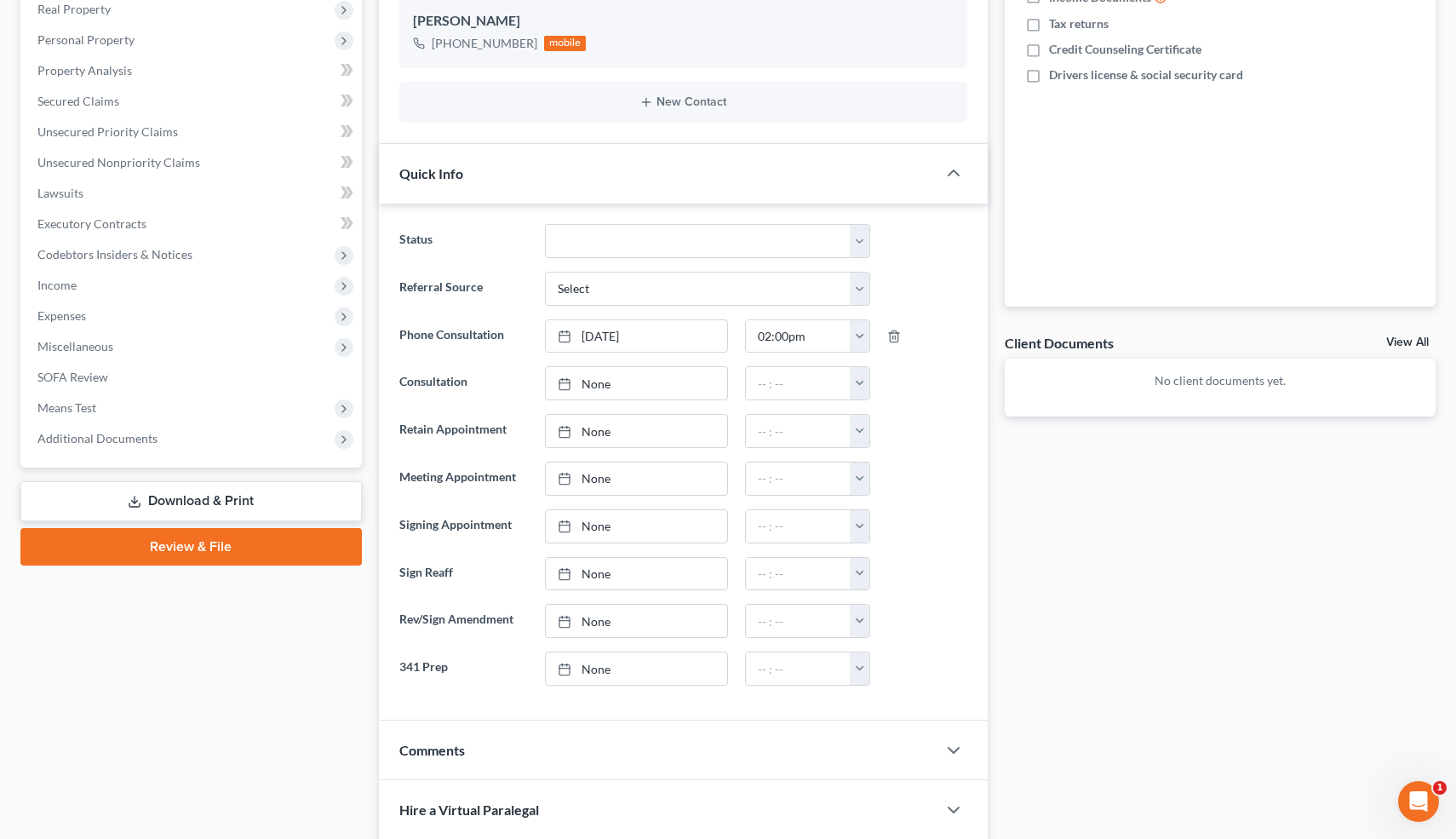
scroll to position [550, 0]
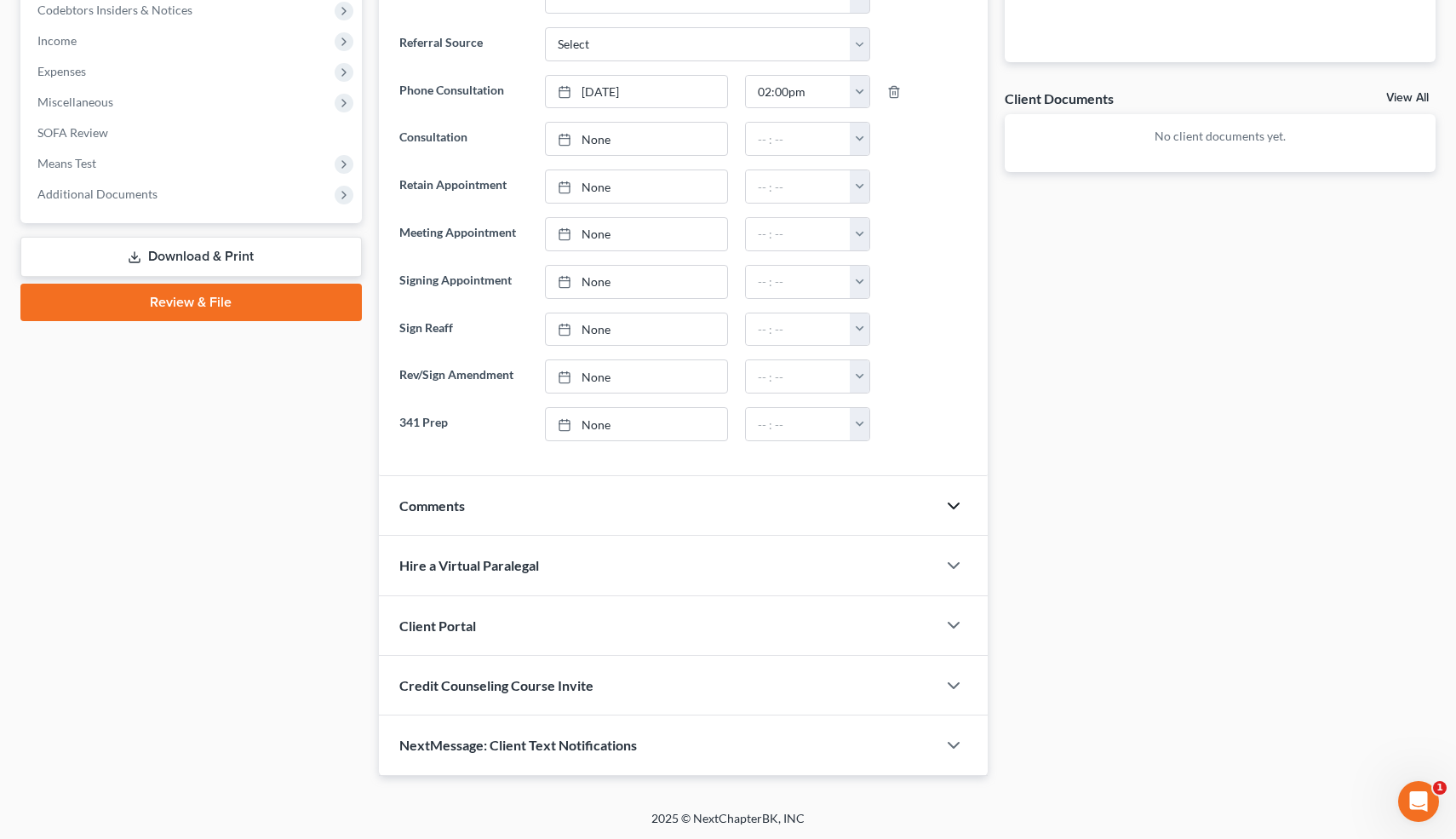
click at [953, 503] on icon "button" at bounding box center [953, 505] width 21 height 21
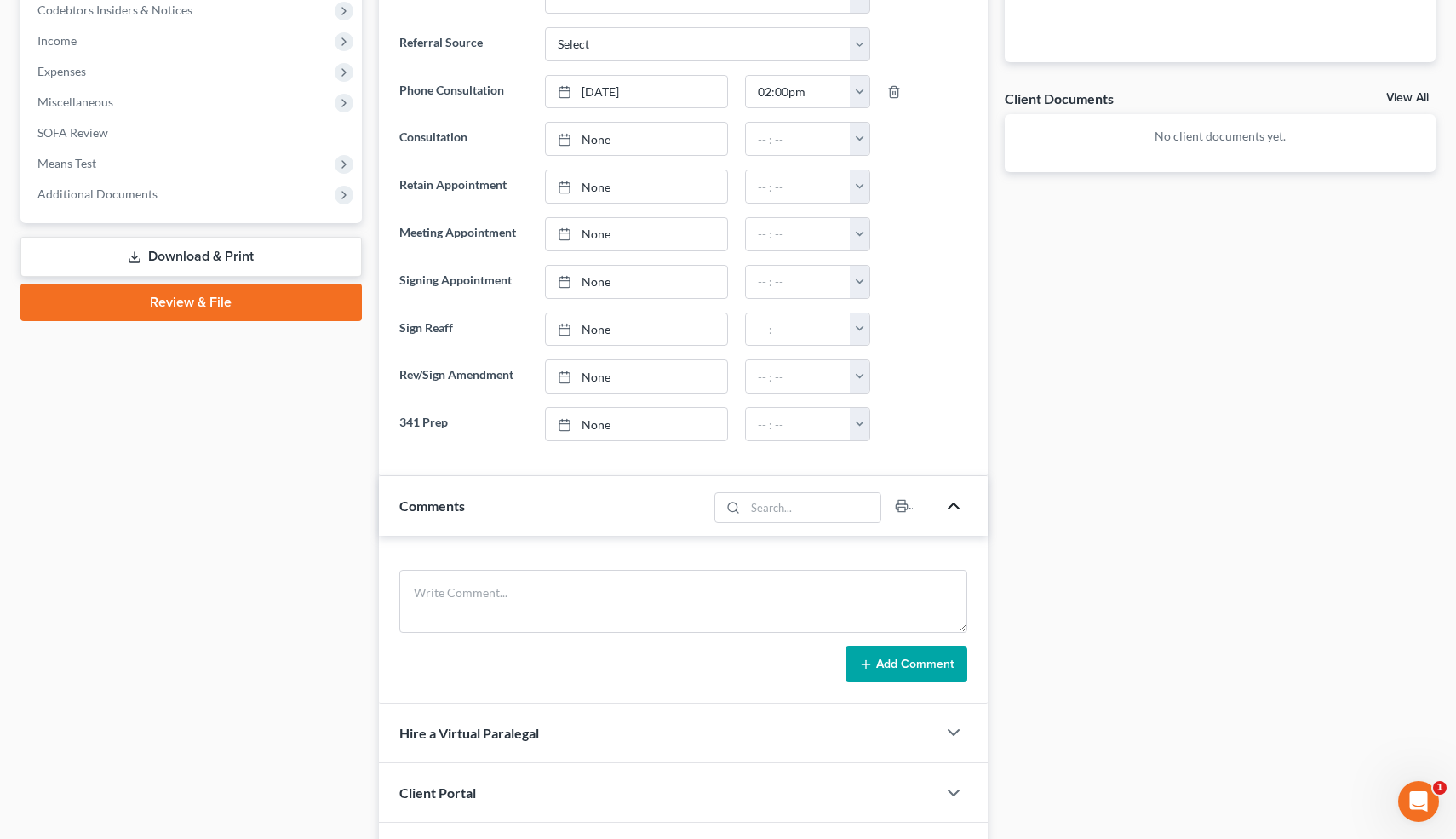
scroll to position [718, 0]
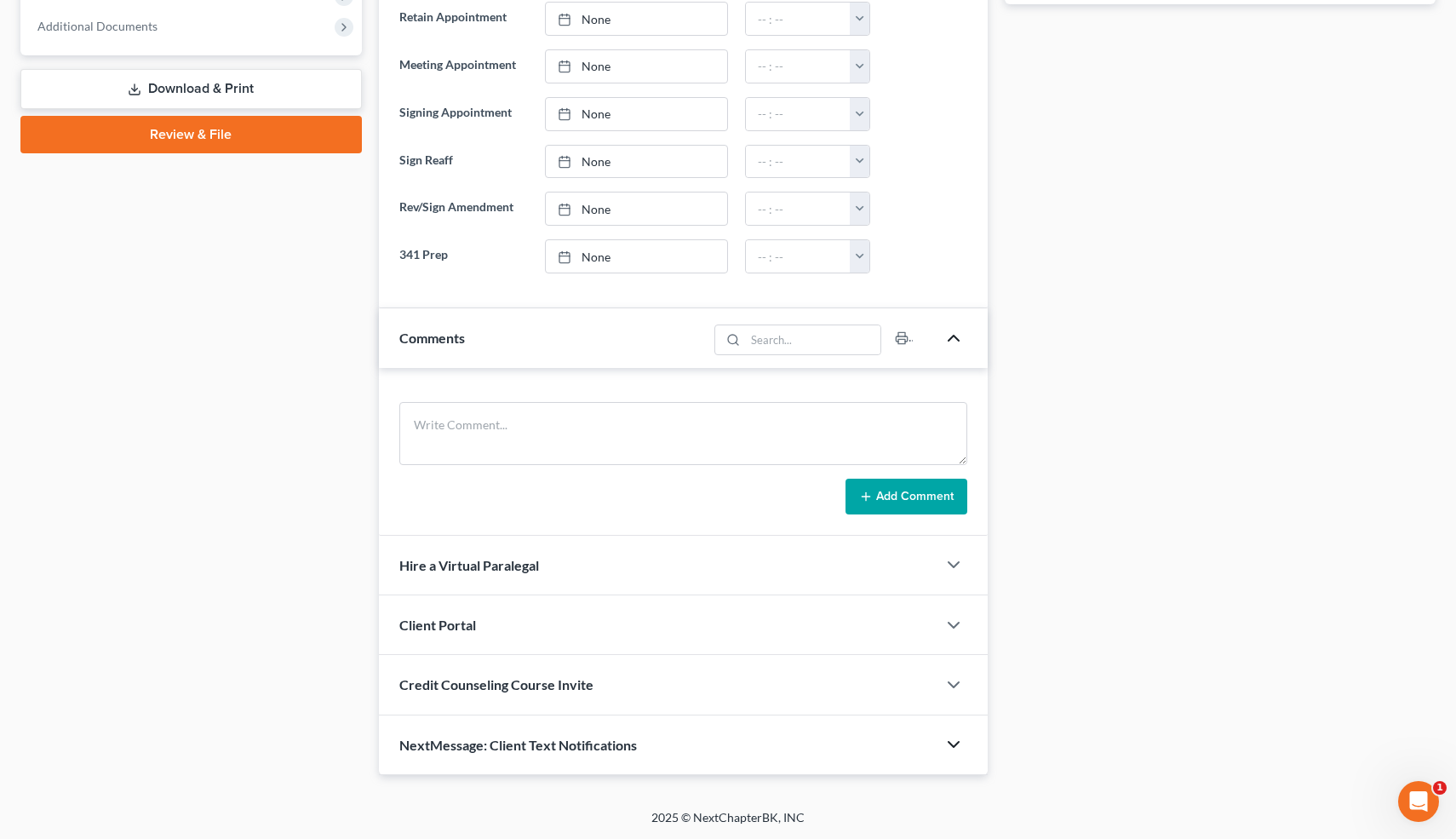
click at [954, 745] on polyline "button" at bounding box center [953, 745] width 10 height 5
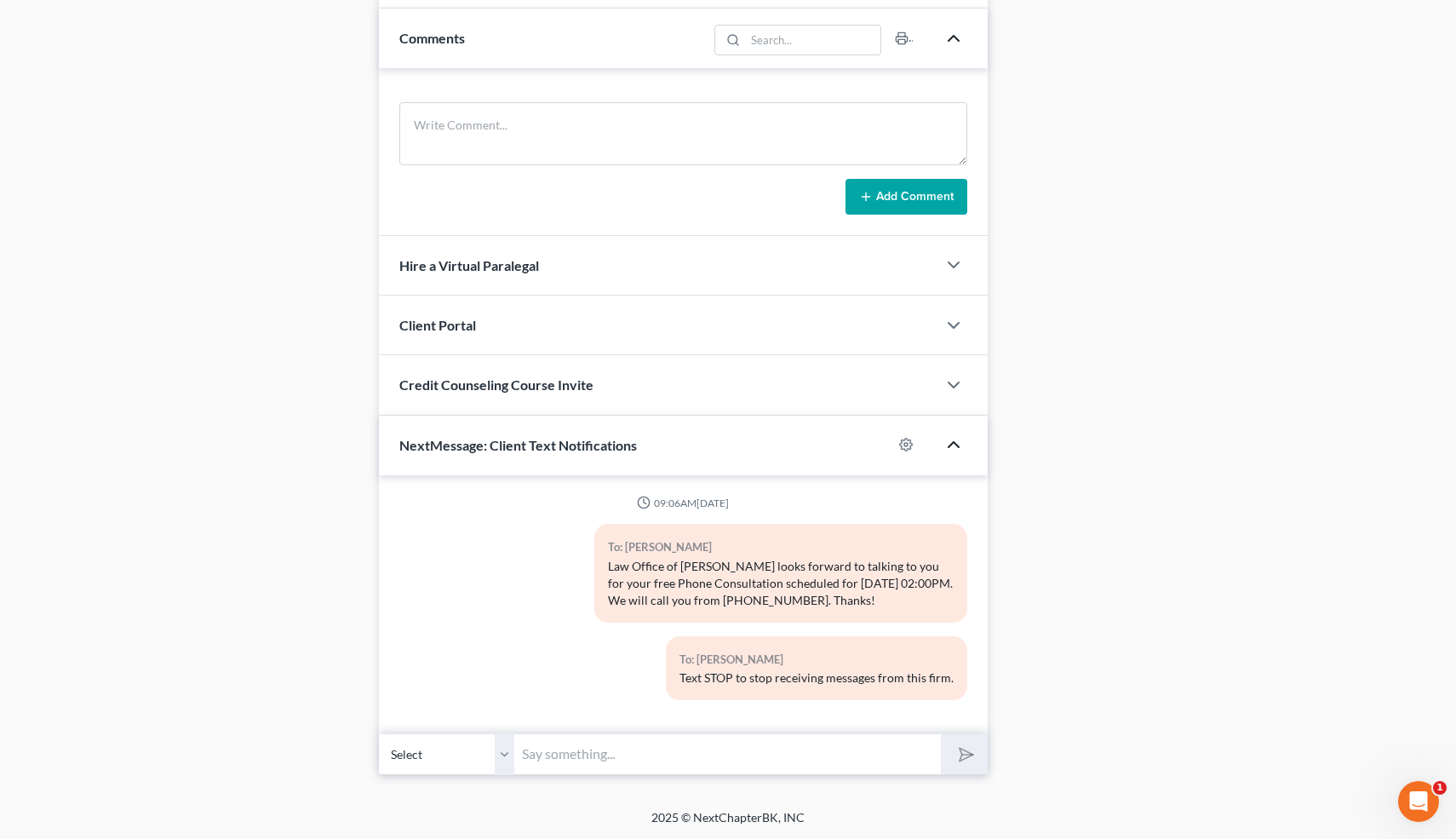
scroll to position [0, 0]
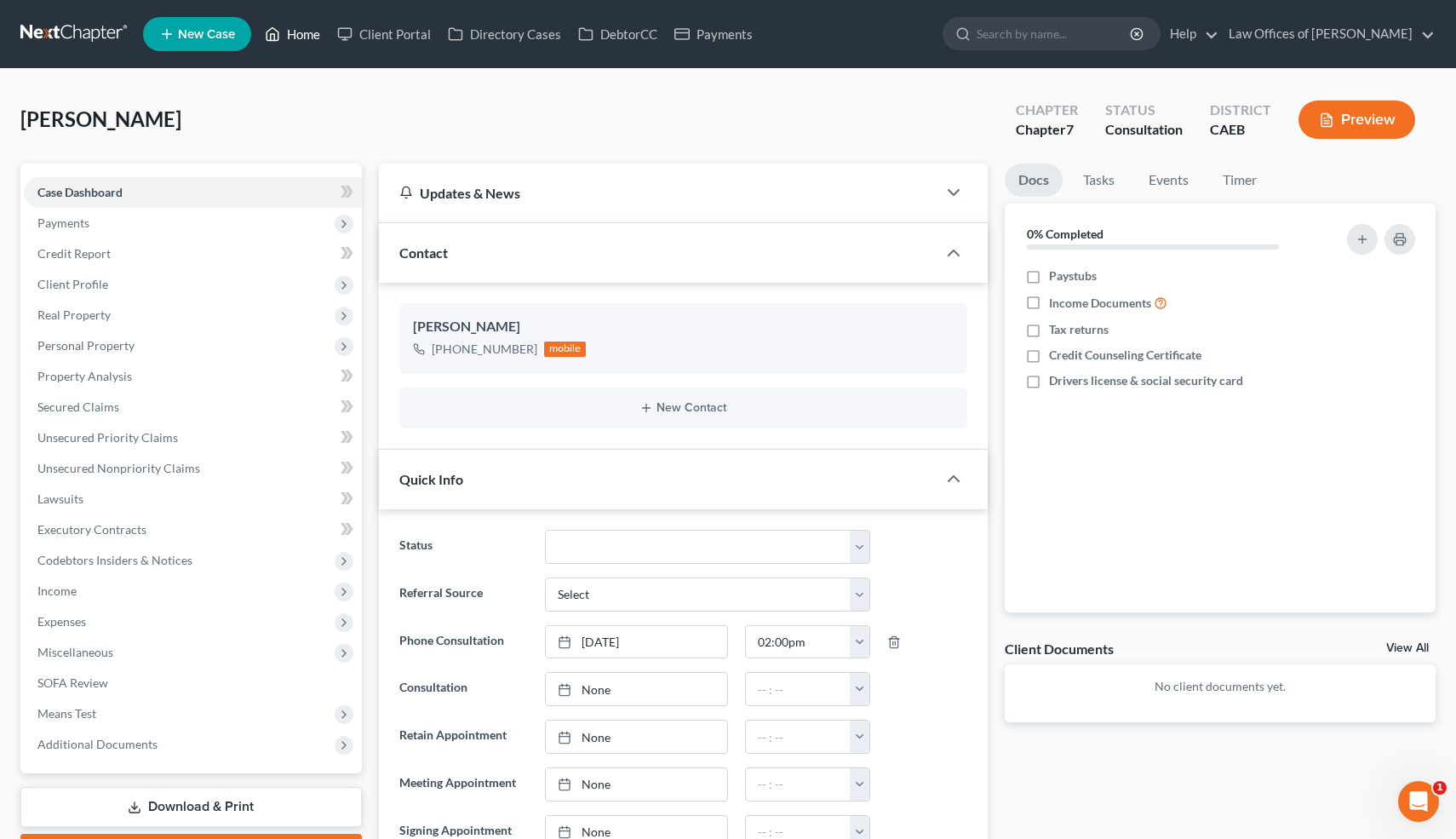
click at [307, 44] on link "Home" at bounding box center [292, 34] width 73 height 31
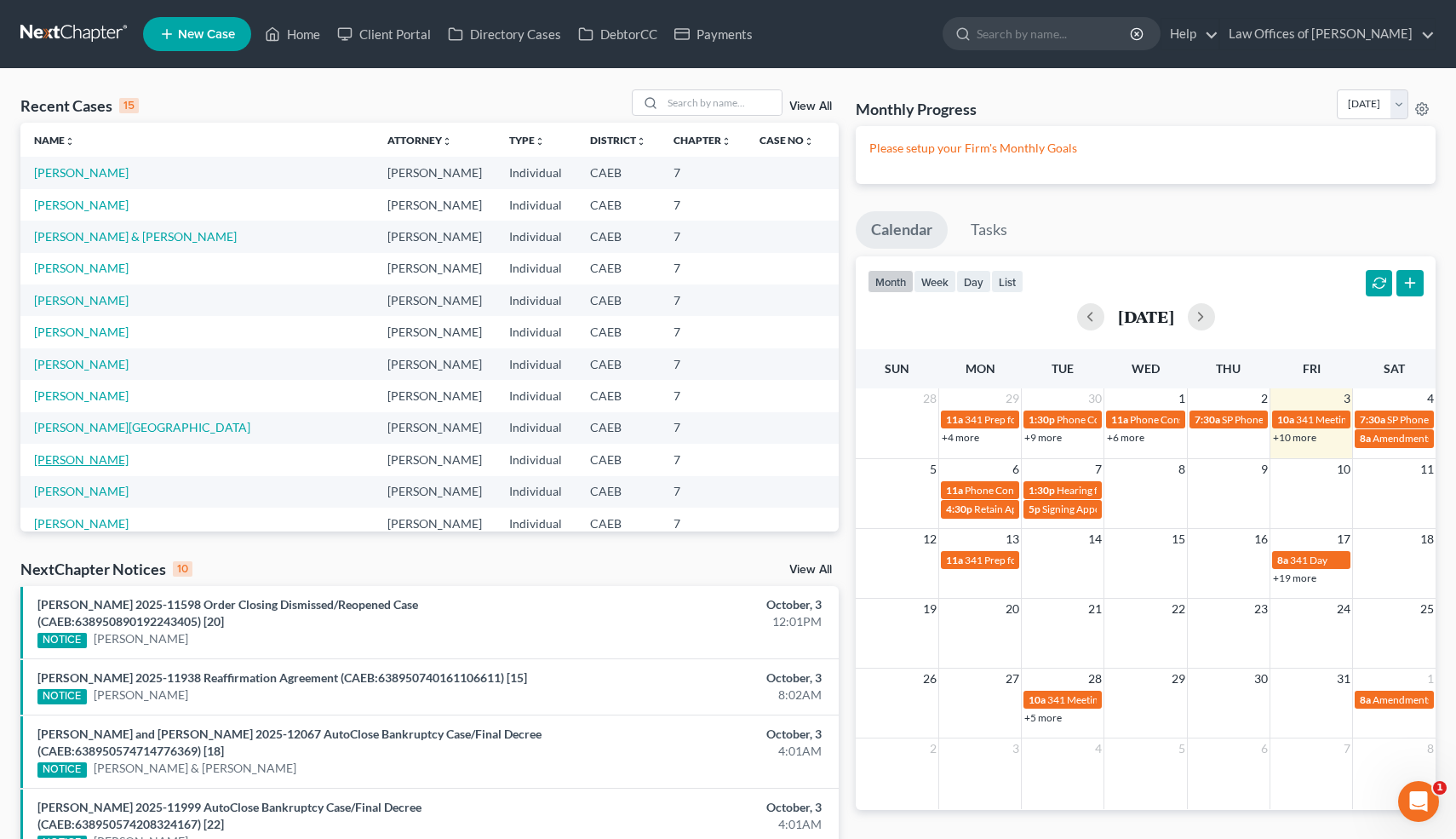
click at [85, 457] on link "[PERSON_NAME]" at bounding box center [81, 460] width 94 height 14
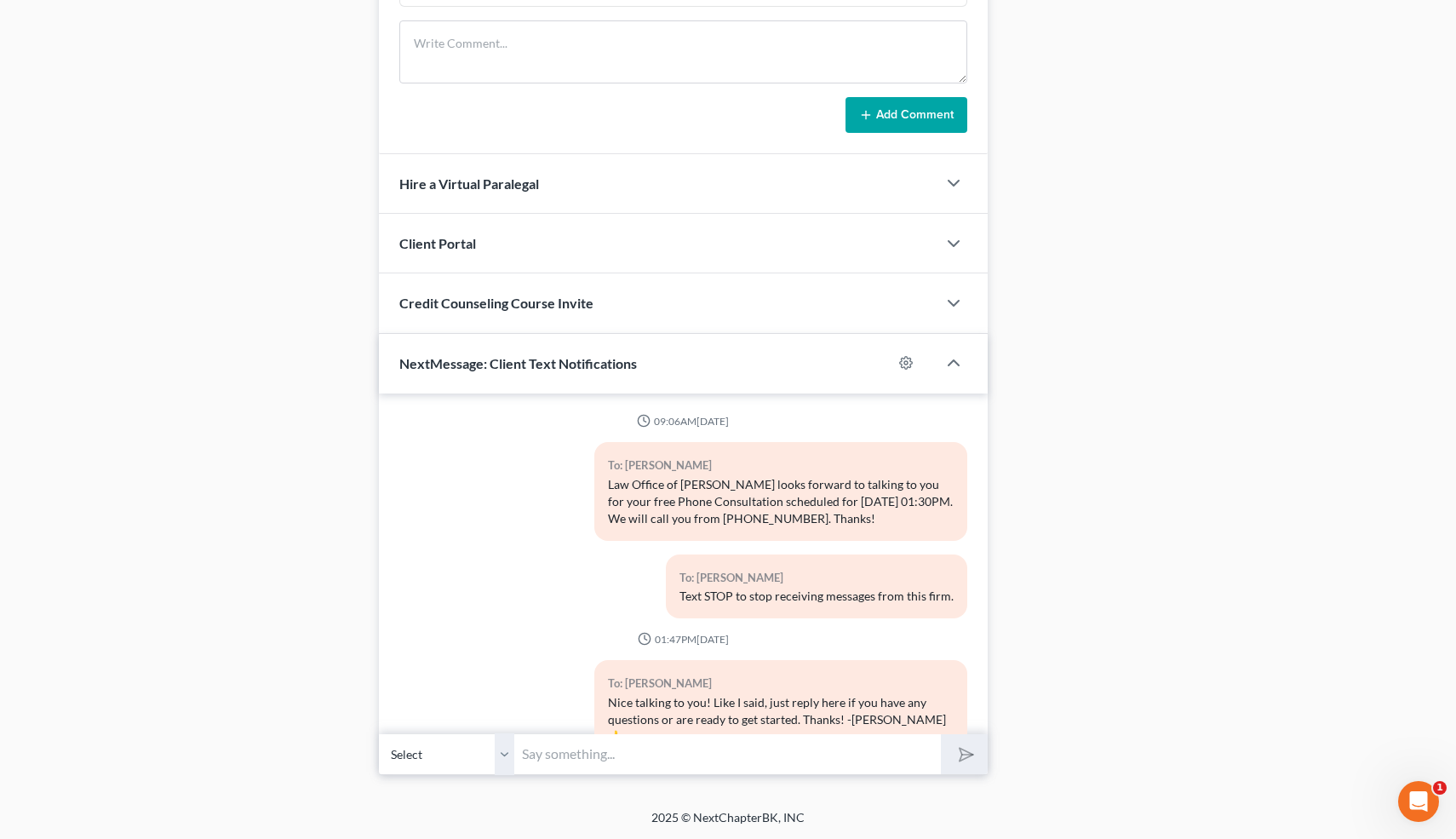
scroll to position [120, 0]
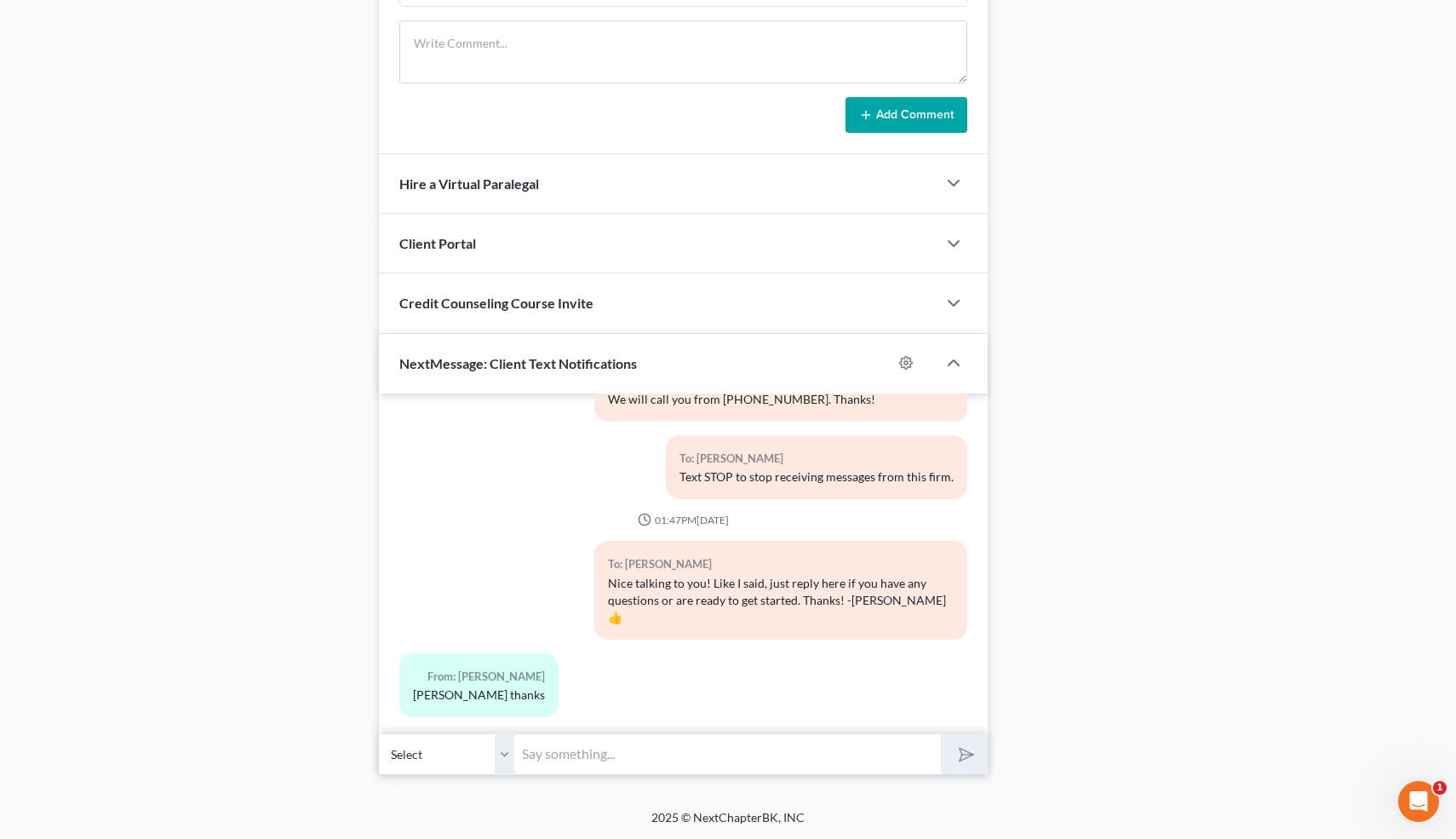
click at [587, 758] on input "text" at bounding box center [728, 754] width 426 height 41
type input "👍"
click at [942, 734] on button "submit" at bounding box center [965, 754] width 47 height 40
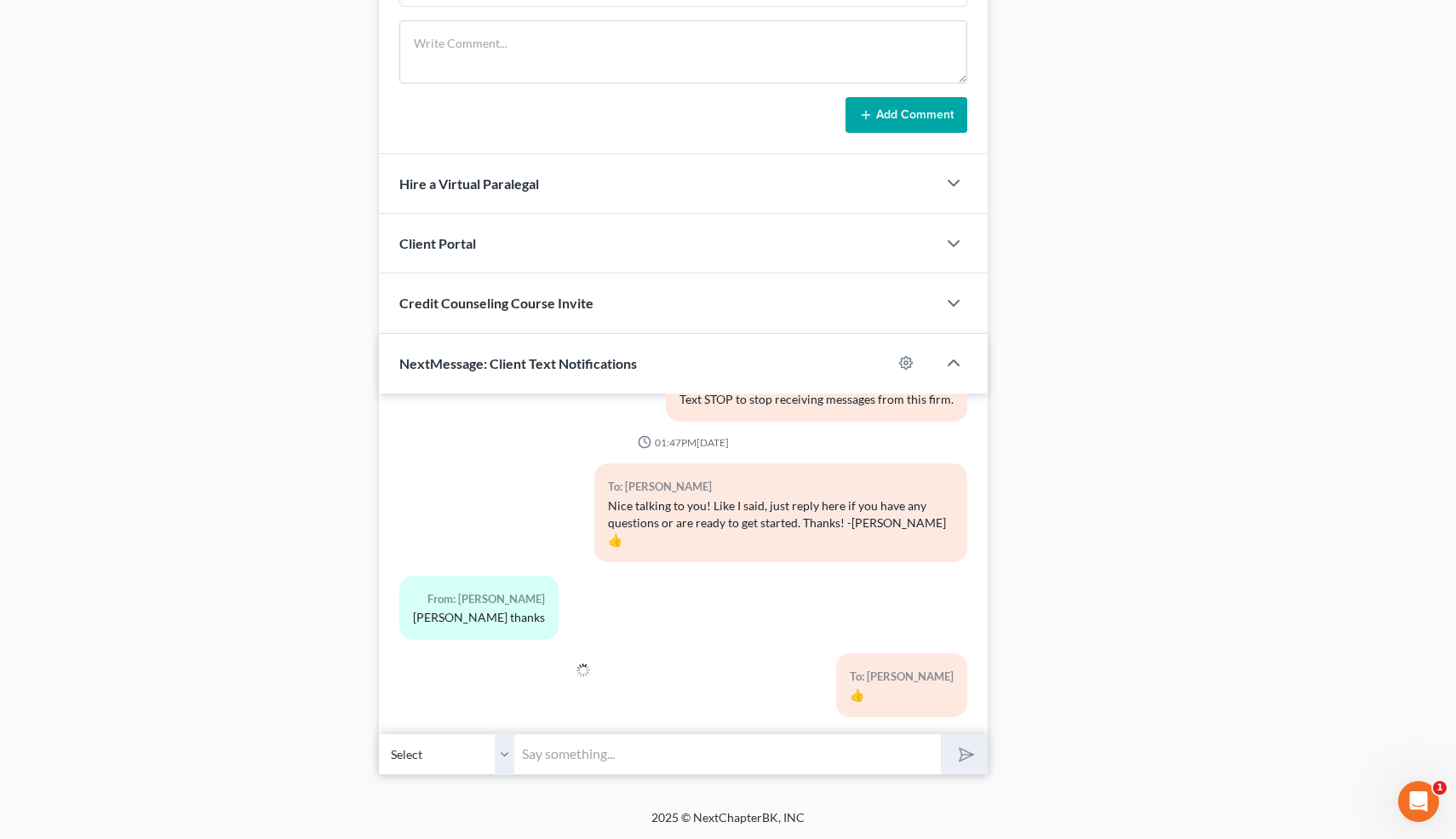
scroll to position [0, 0]
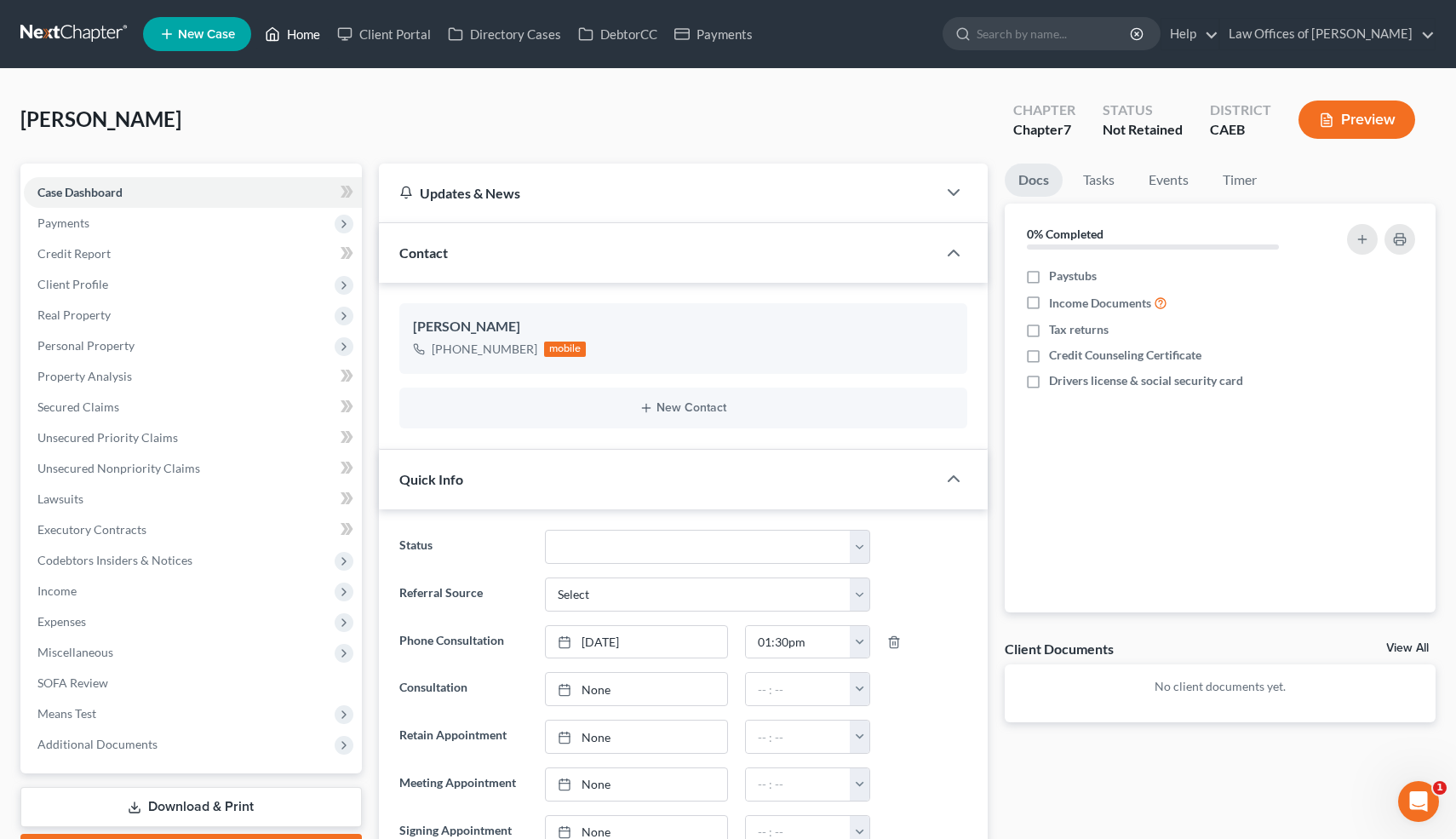
click at [303, 35] on link "Home" at bounding box center [292, 34] width 73 height 31
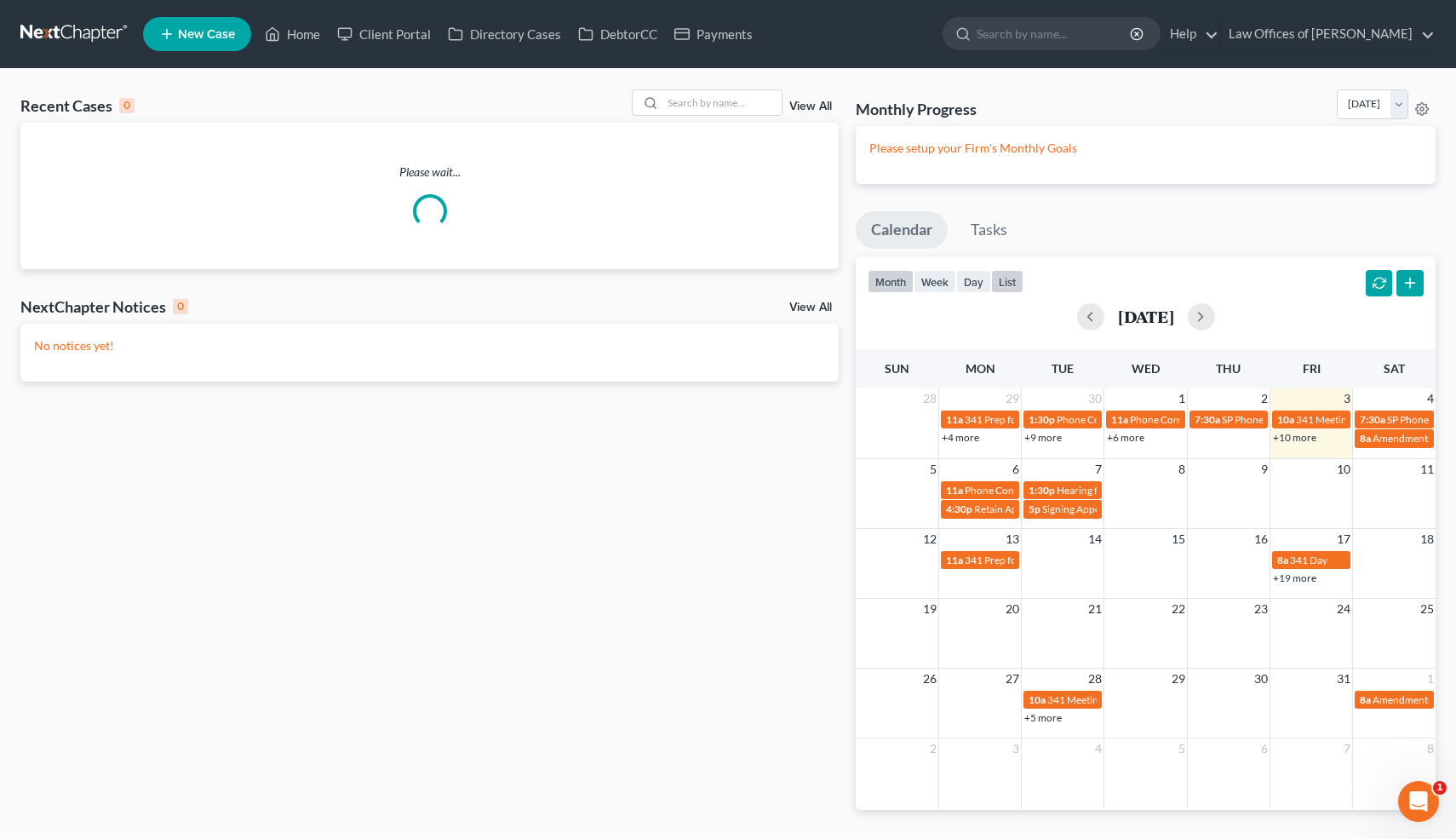
click at [1005, 286] on button "list" at bounding box center [1007, 281] width 32 height 23
click at [1006, 281] on button "list" at bounding box center [1007, 281] width 32 height 23
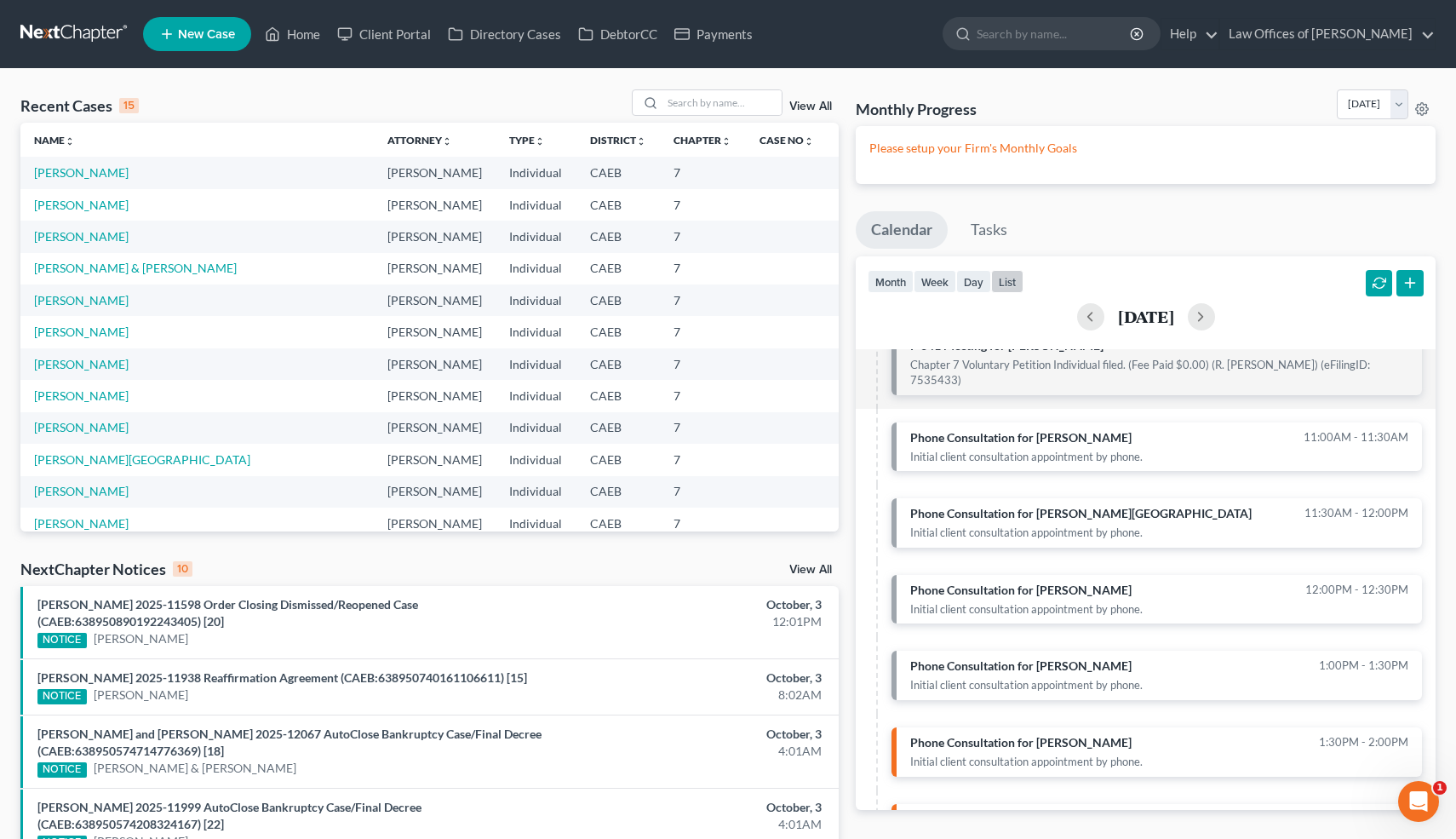
scroll to position [416, 0]
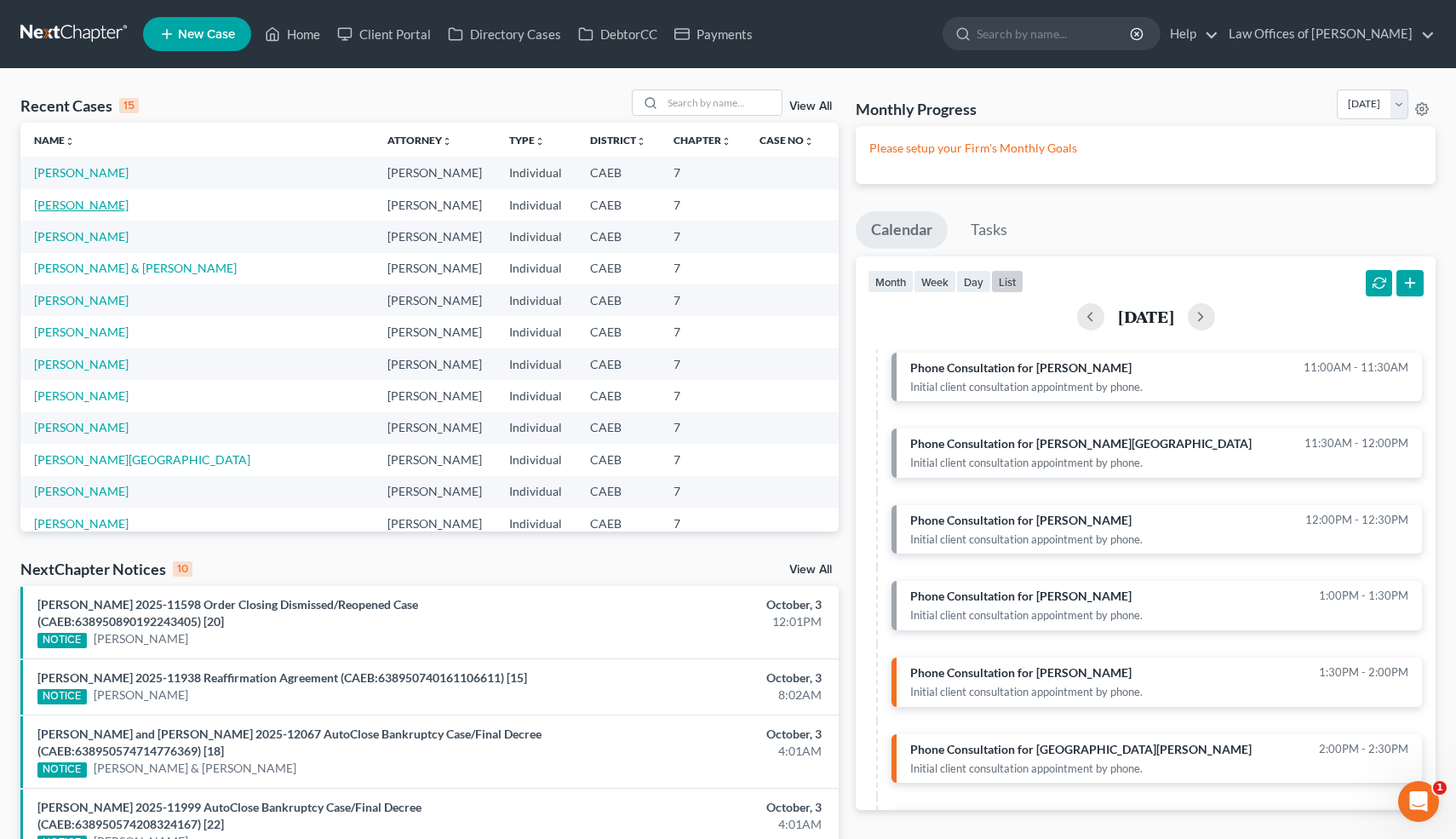
click at [82, 203] on link "[PERSON_NAME]" at bounding box center [81, 205] width 94 height 14
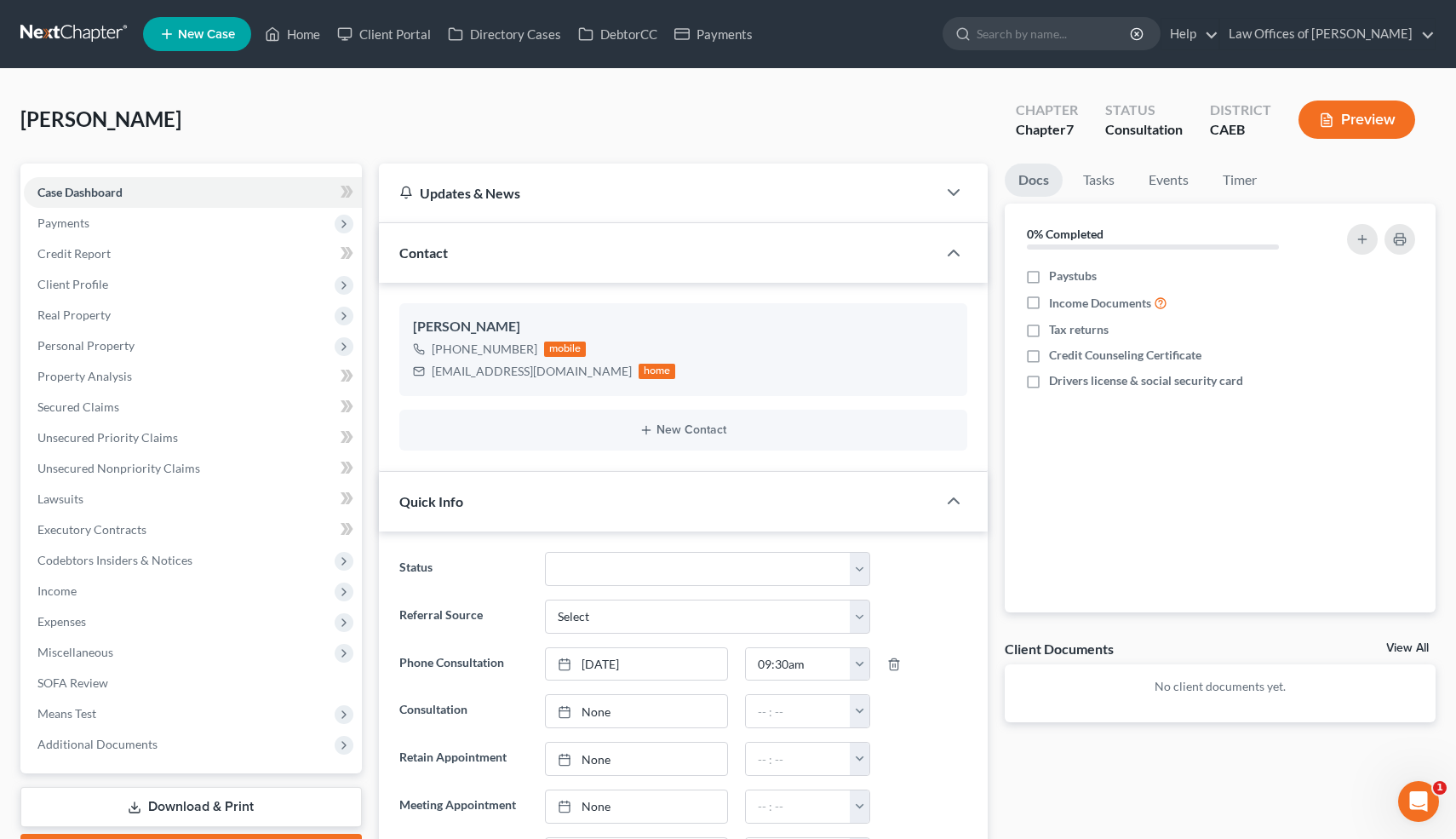
scroll to position [370, 0]
click at [305, 30] on link "Home" at bounding box center [292, 34] width 73 height 31
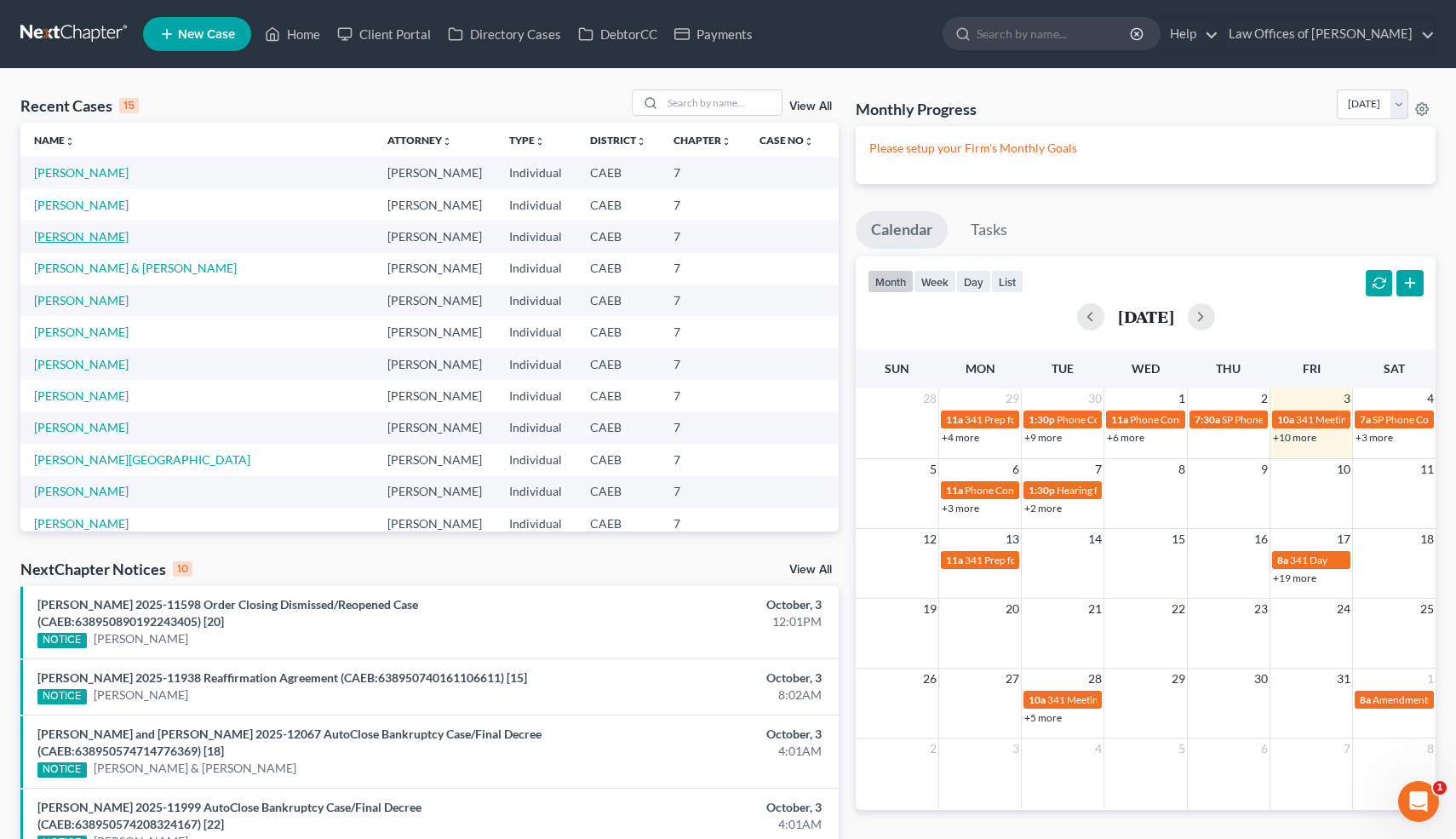
click at [89, 237] on link "[PERSON_NAME]" at bounding box center [81, 237] width 94 height 14
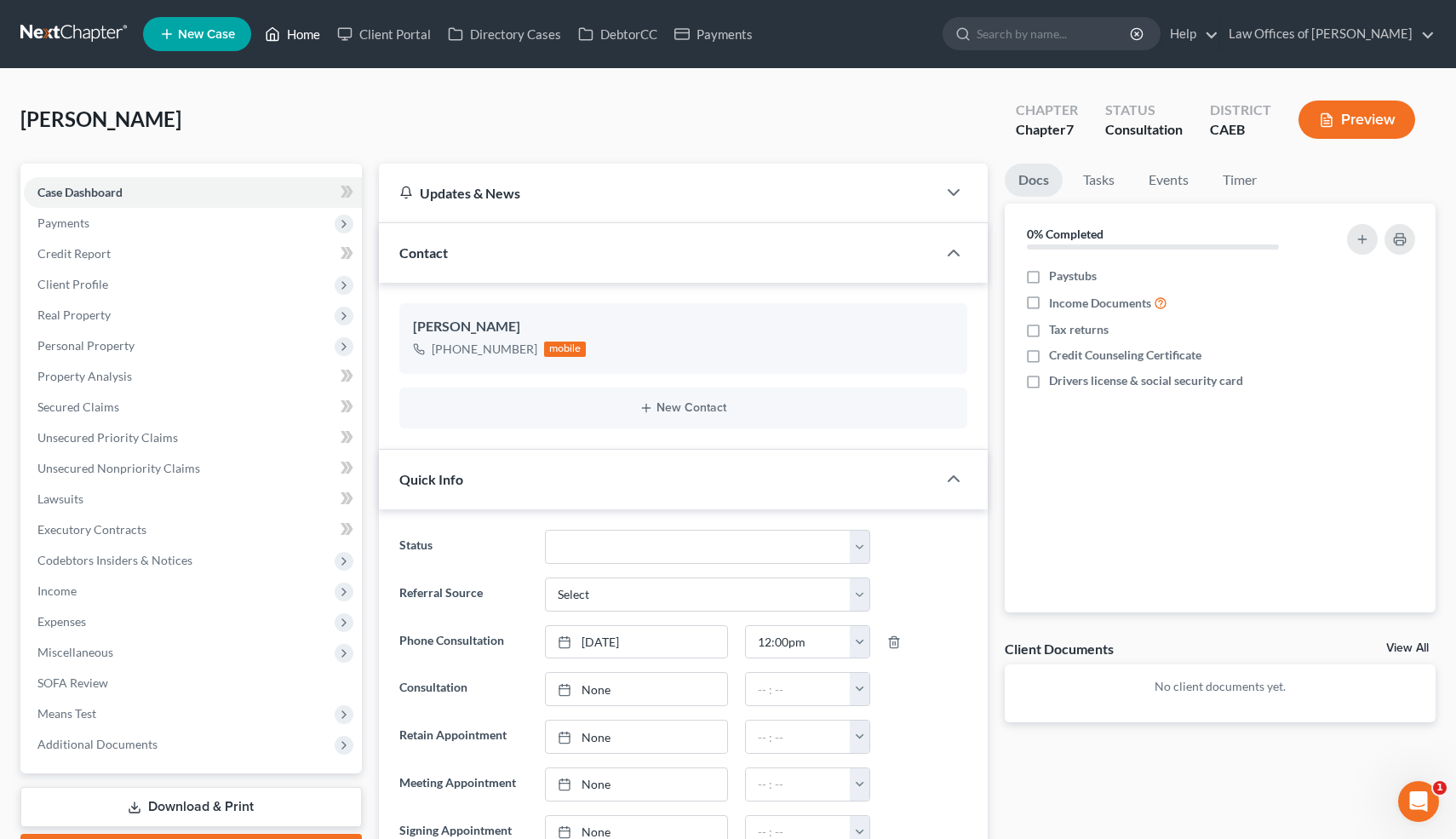
click at [309, 38] on link "Home" at bounding box center [292, 34] width 73 height 31
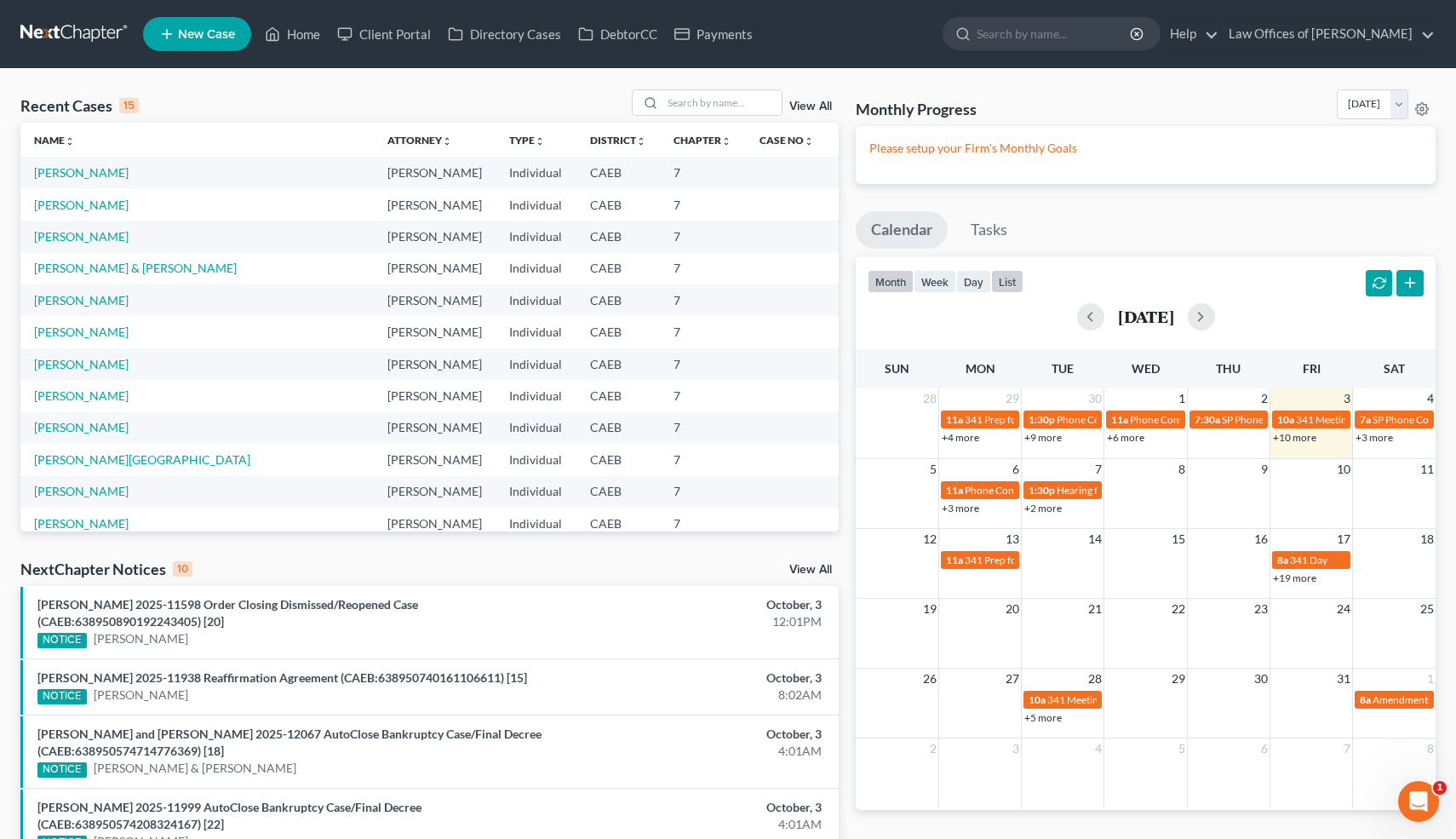
click at [1016, 281] on button "list" at bounding box center [1007, 281] width 32 height 23
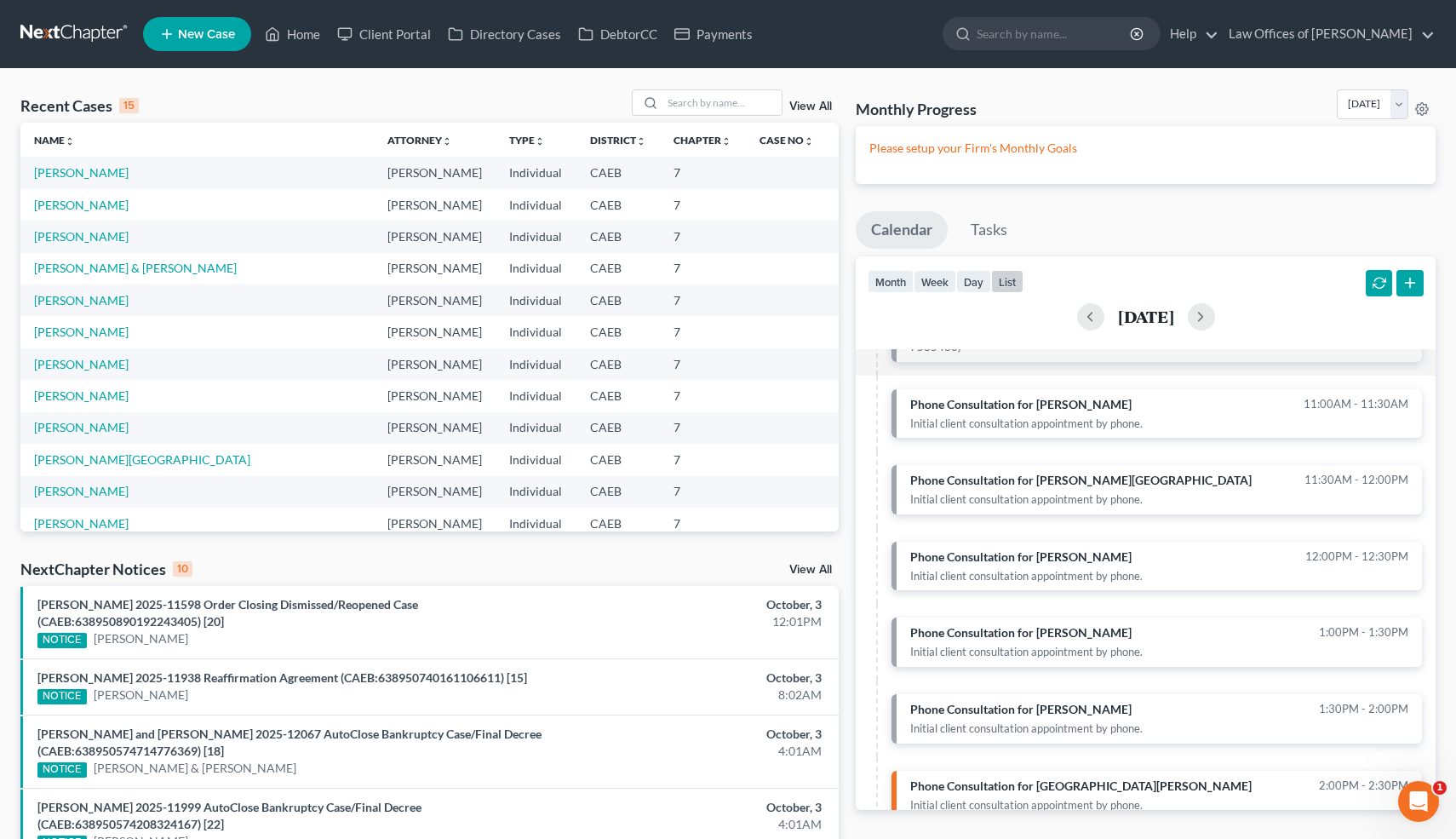
scroll to position [416, 0]
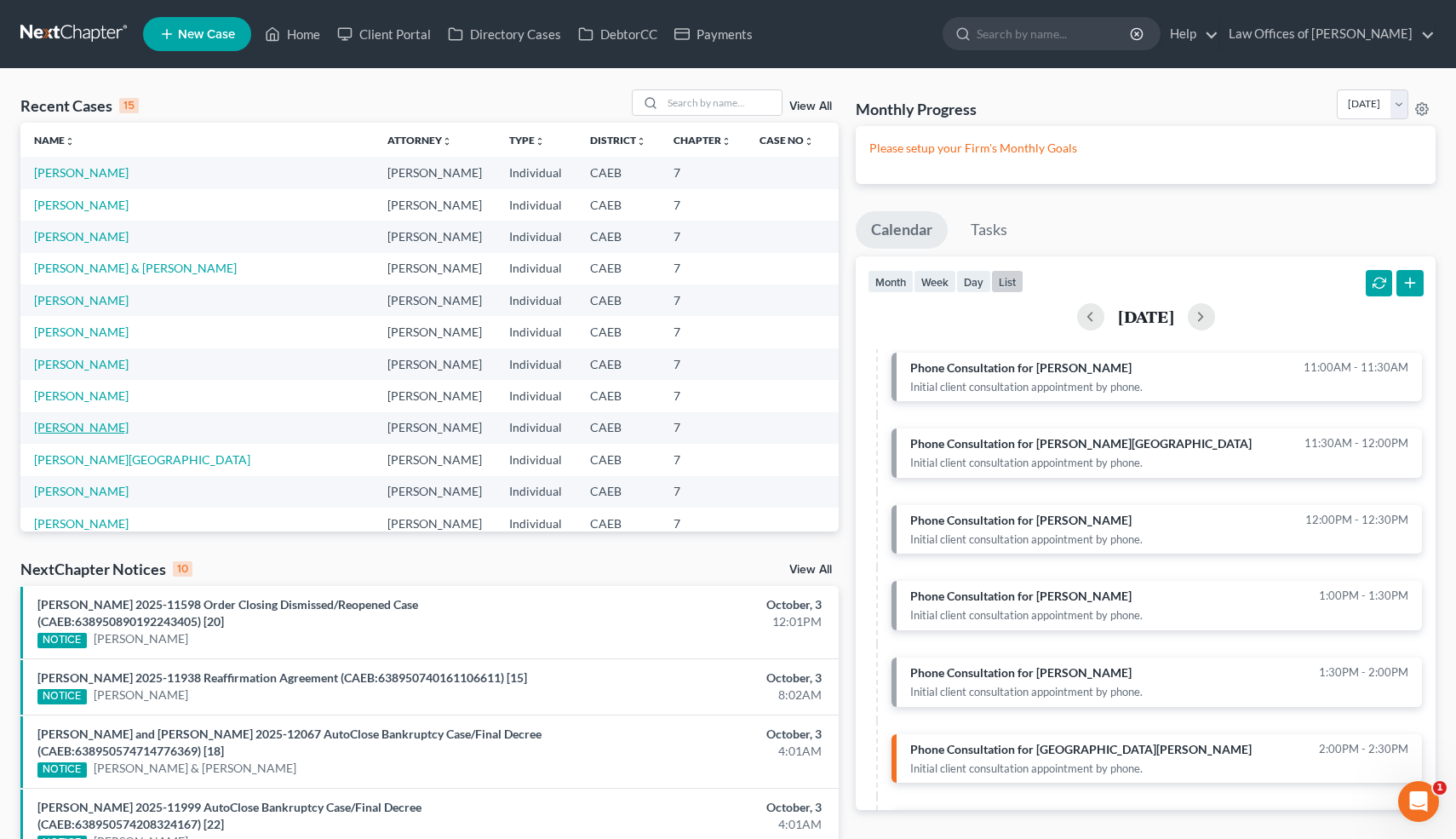
click at [81, 433] on link "[PERSON_NAME]" at bounding box center [81, 427] width 94 height 14
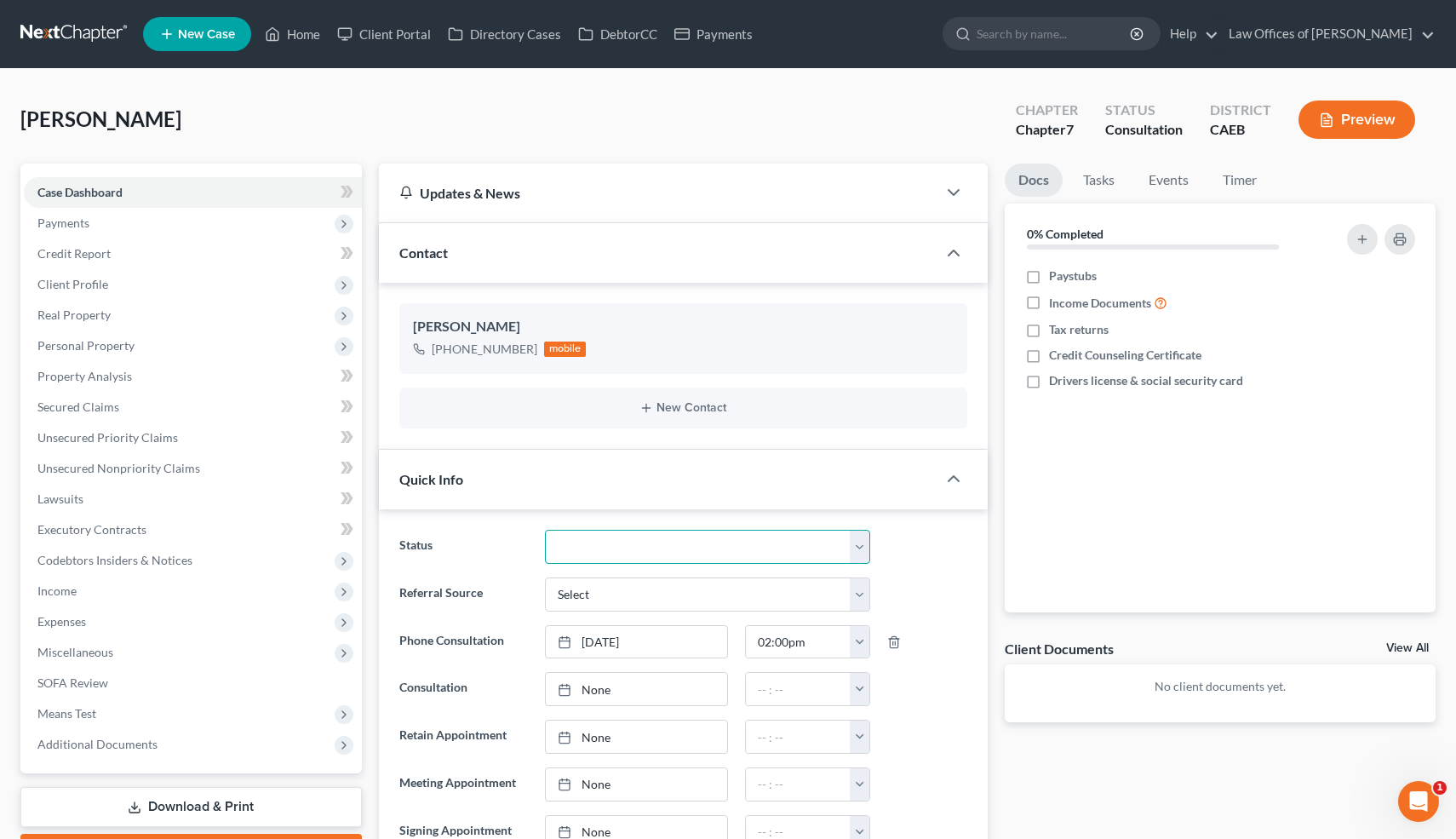
click at [676, 537] on select "Cancelled/Refund Closed Consultation Declined Discharged Filed Income Check In …" at bounding box center [707, 547] width 325 height 34
select select "9"
click at [545, 530] on select "Cancelled/Refund Closed Consultation Declined Discharged Filed Income Check In …" at bounding box center [707, 547] width 325 height 34
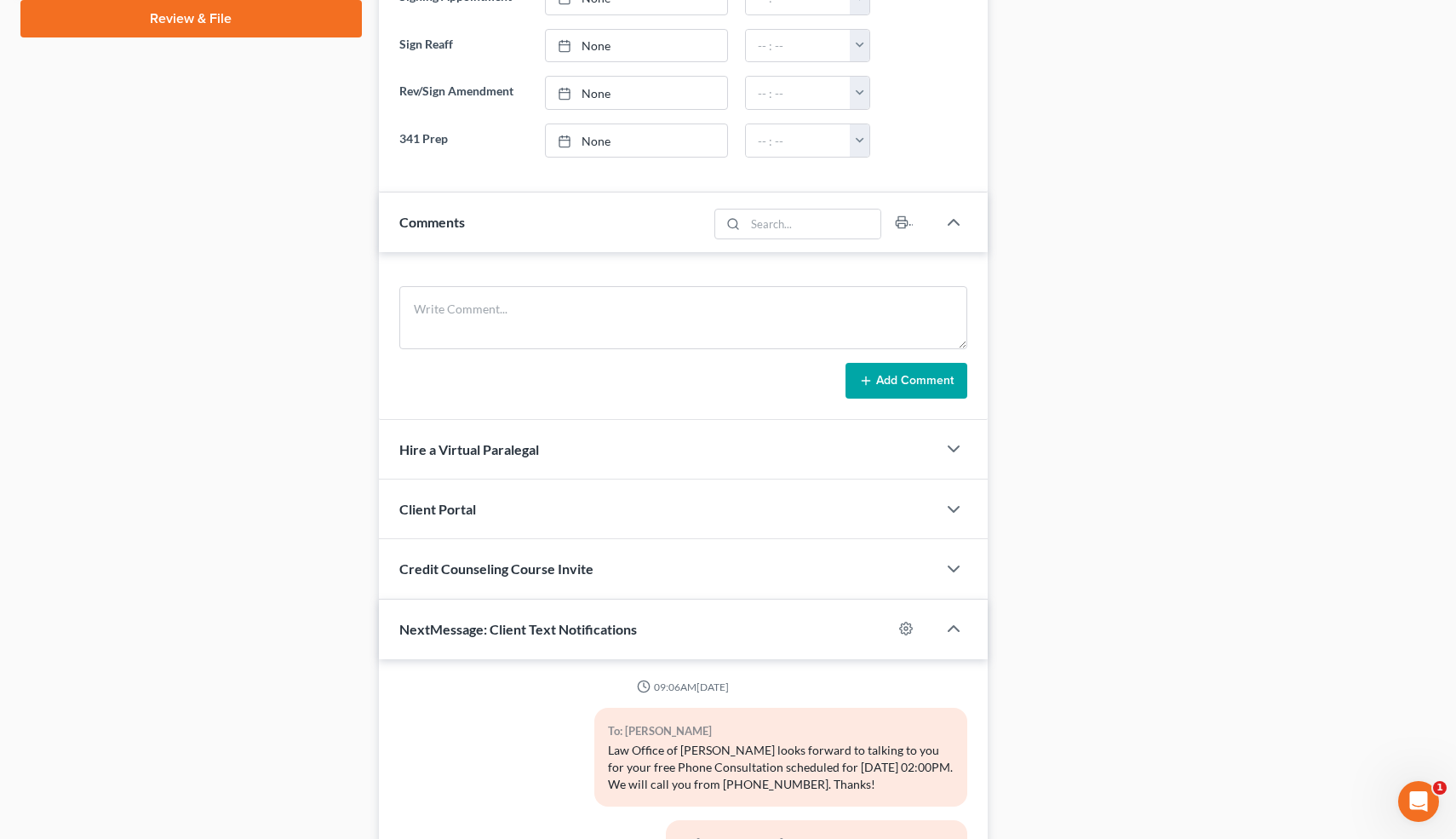
scroll to position [881, 0]
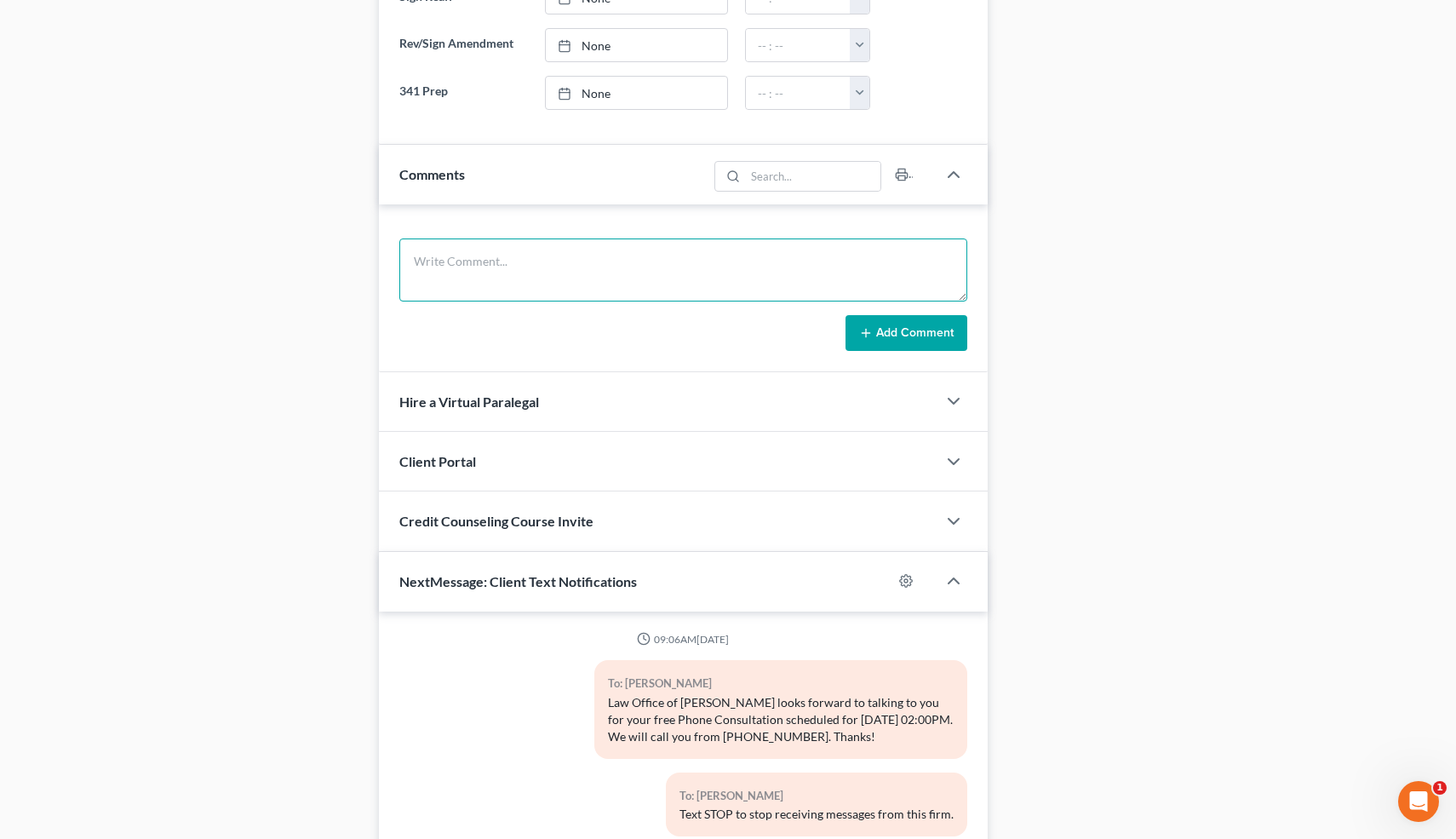
click at [555, 279] on textarea at bounding box center [683, 270] width 569 height 63
type textarea "LM."
click at [919, 322] on button "Add Comment" at bounding box center [906, 333] width 121 height 36
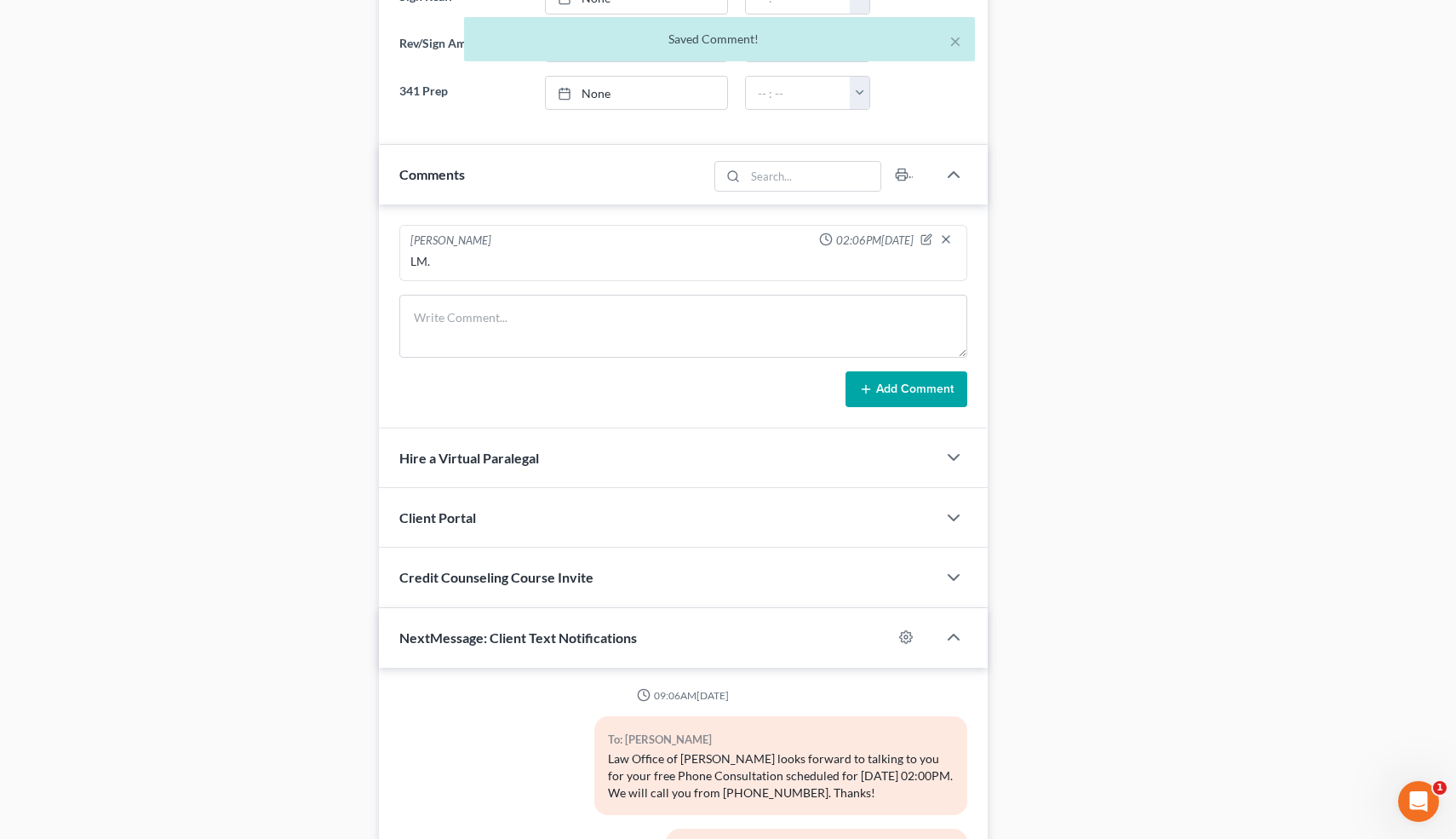
scroll to position [0, 0]
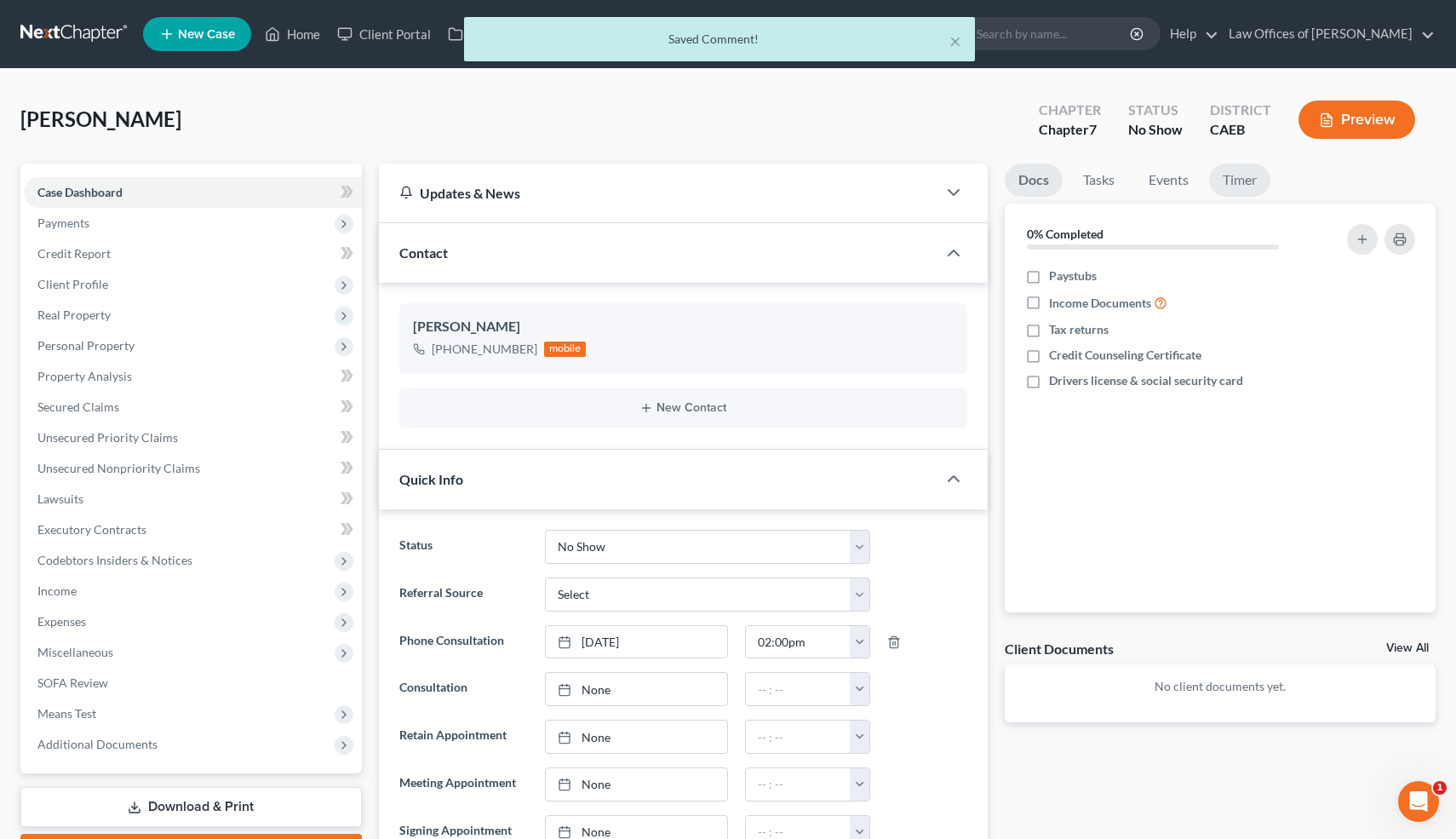
click at [1237, 185] on link "Timer" at bounding box center [1240, 180] width 61 height 33
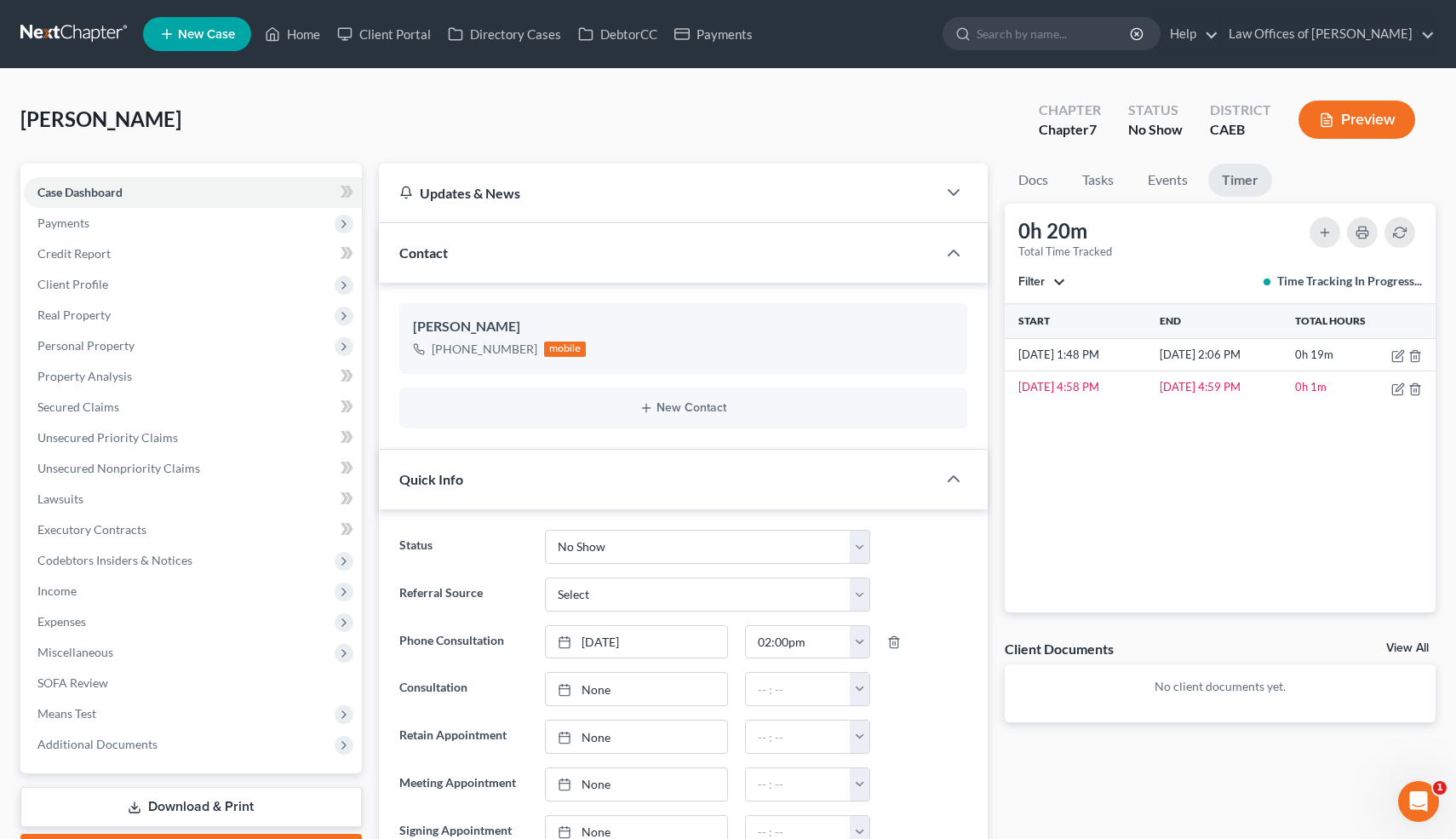
scroll to position [1074, 0]
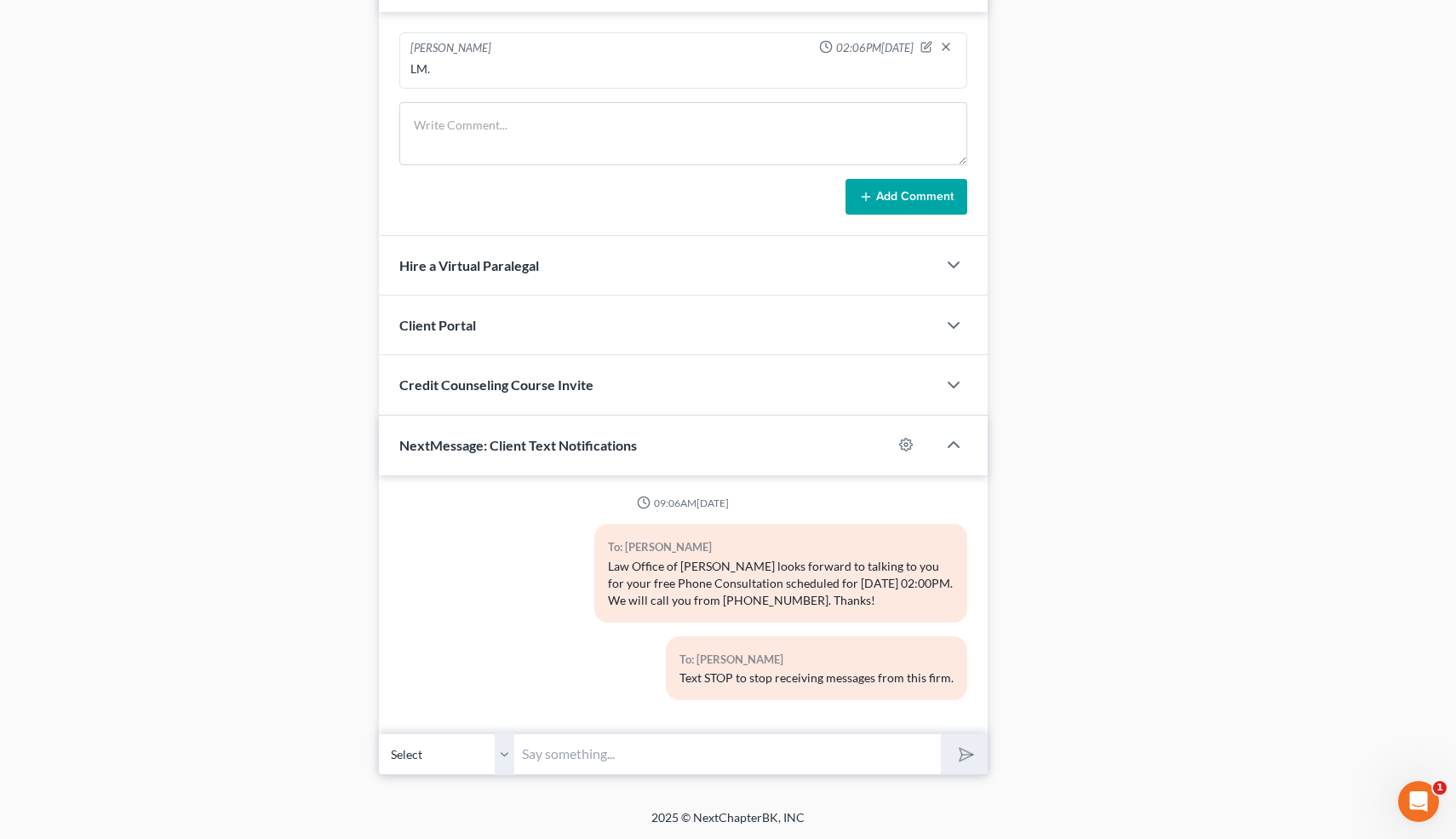
click at [696, 742] on input "text" at bounding box center [728, 754] width 426 height 41
type input "Hi-I just tried to call you for your free consultation. Let me know if you woul…"
click at [963, 753] on line "submit" at bounding box center [968, 754] width 11 height 11
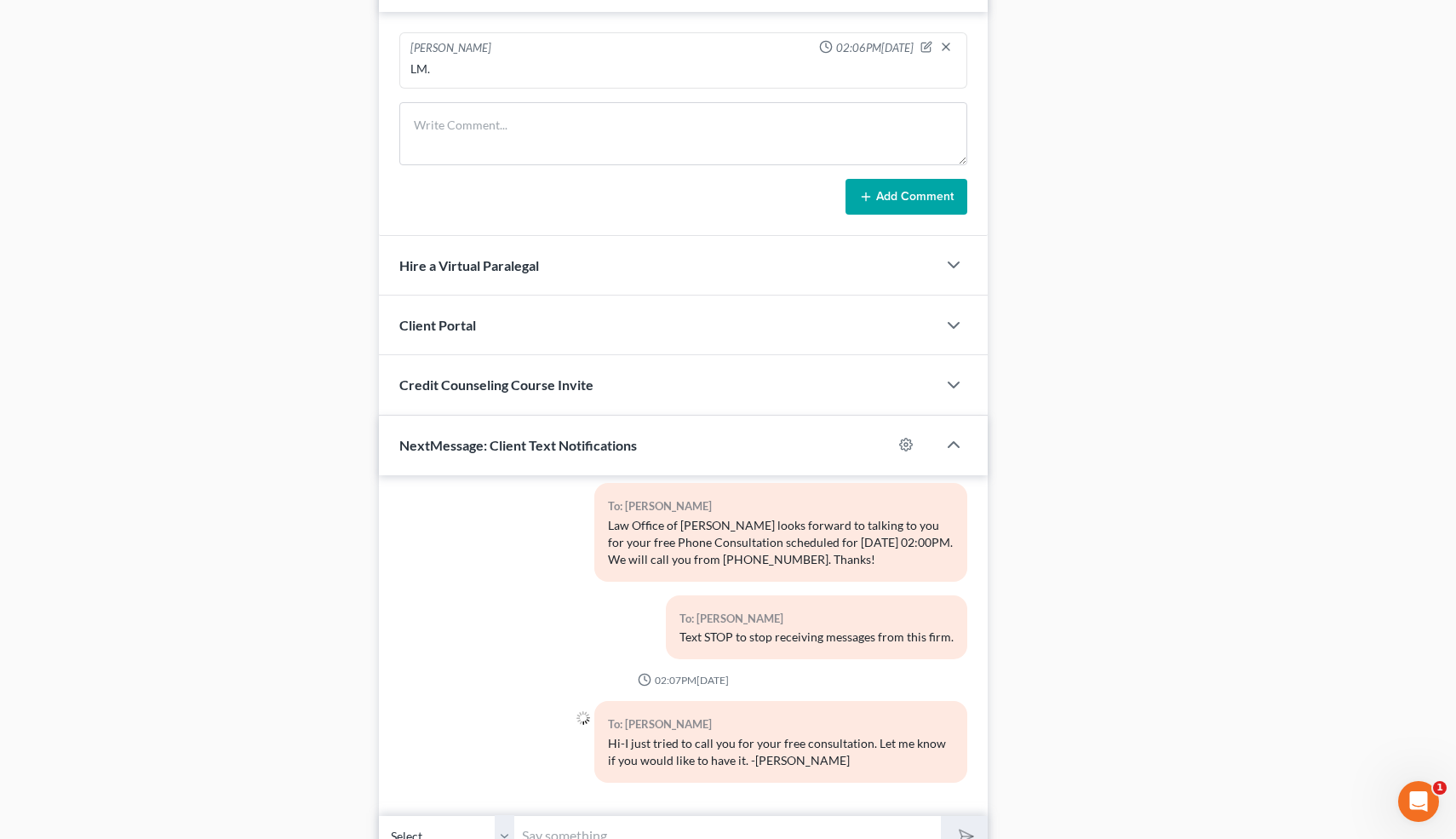
scroll to position [0, 0]
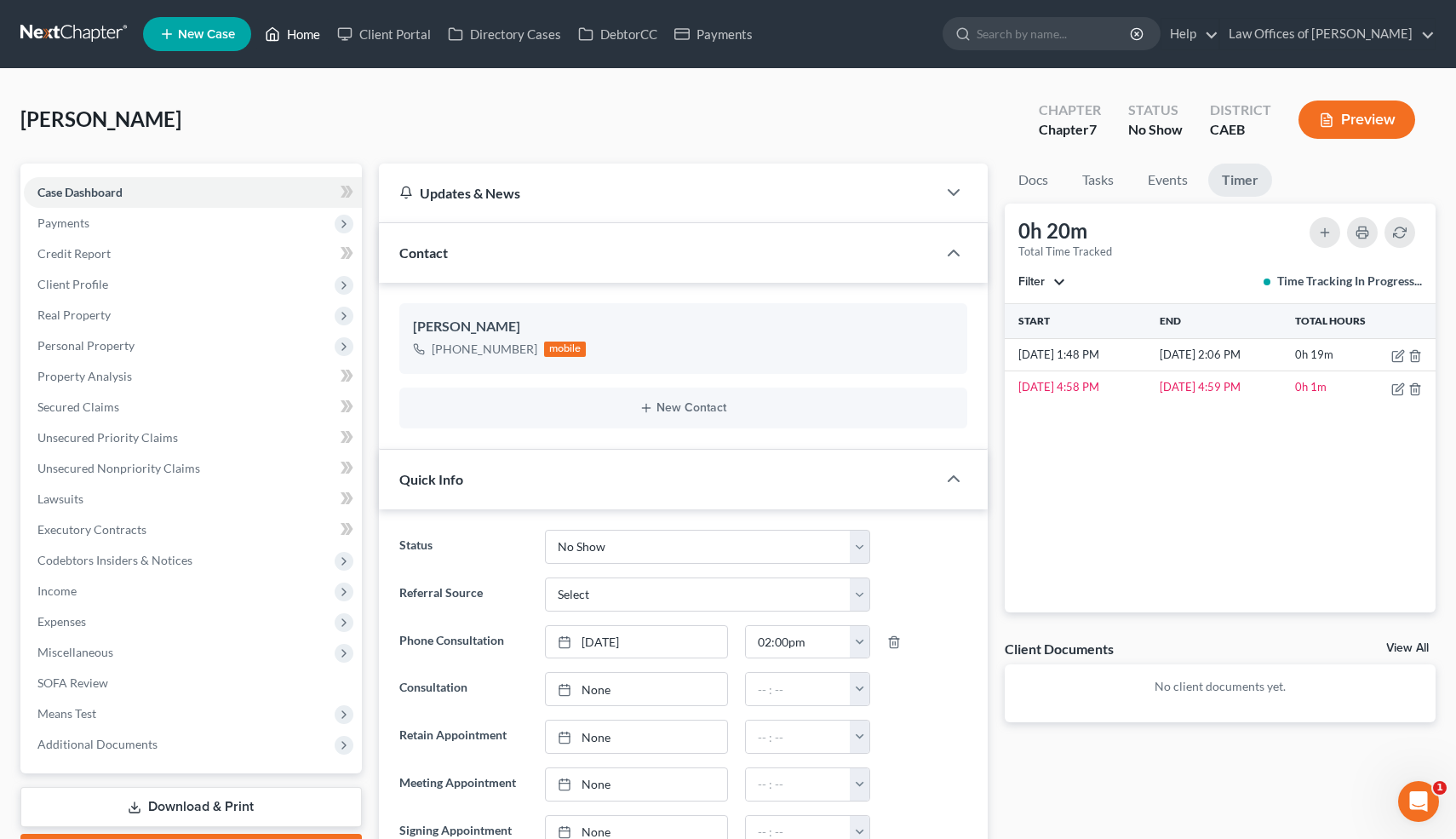
click at [304, 31] on link "Home" at bounding box center [292, 34] width 73 height 31
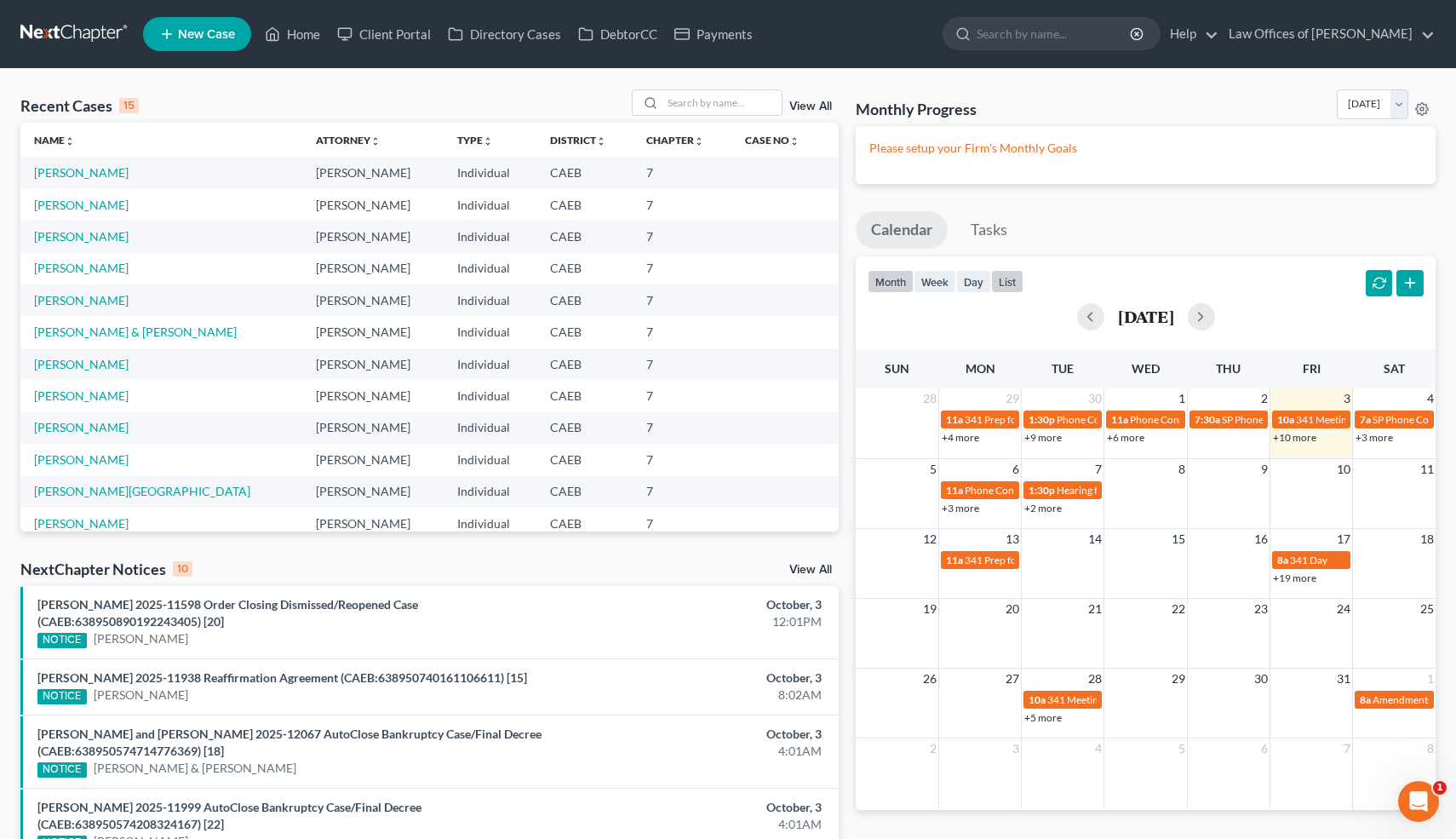
click at [1005, 281] on button "list" at bounding box center [1007, 281] width 32 height 23
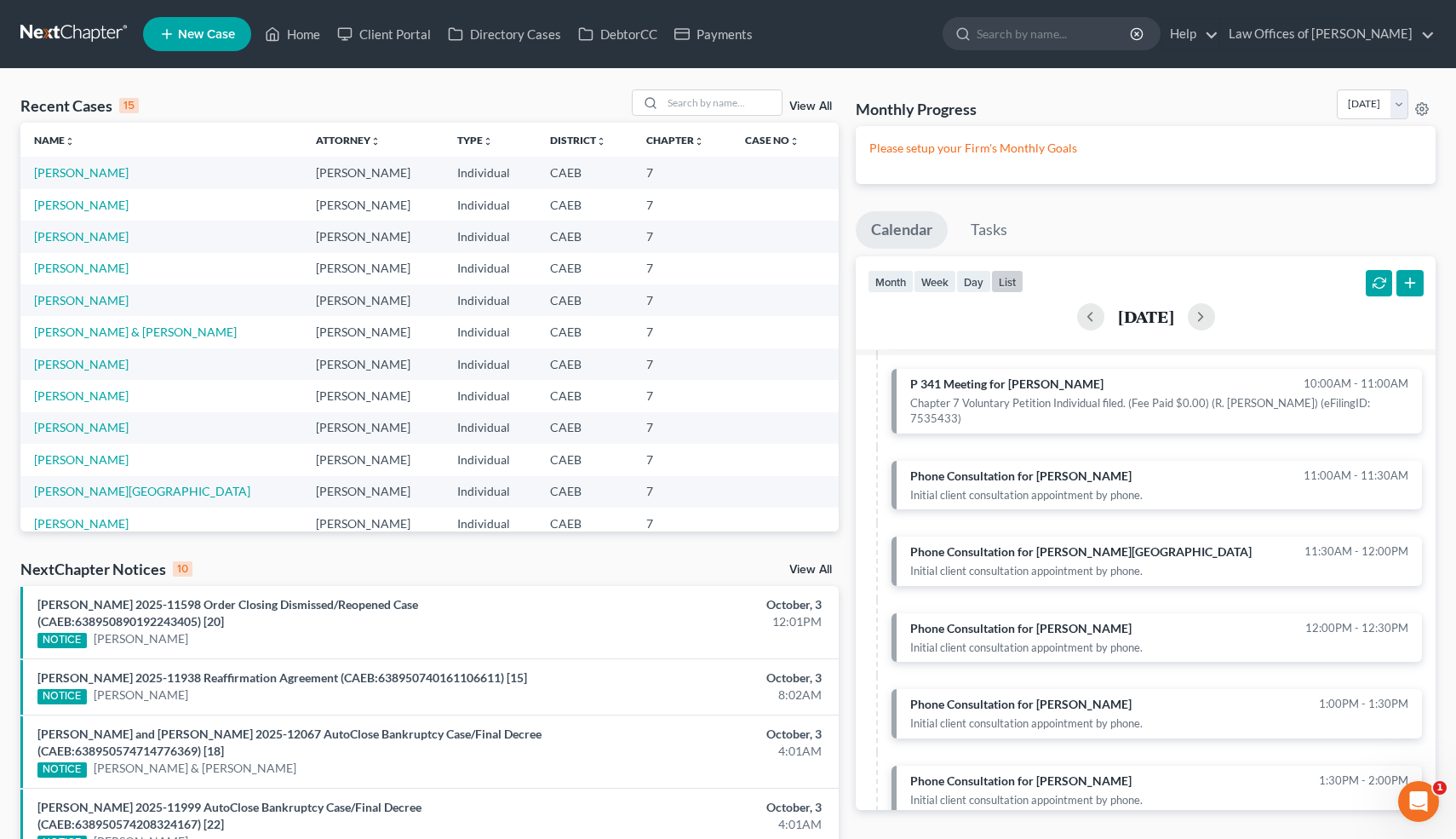
scroll to position [416, 0]
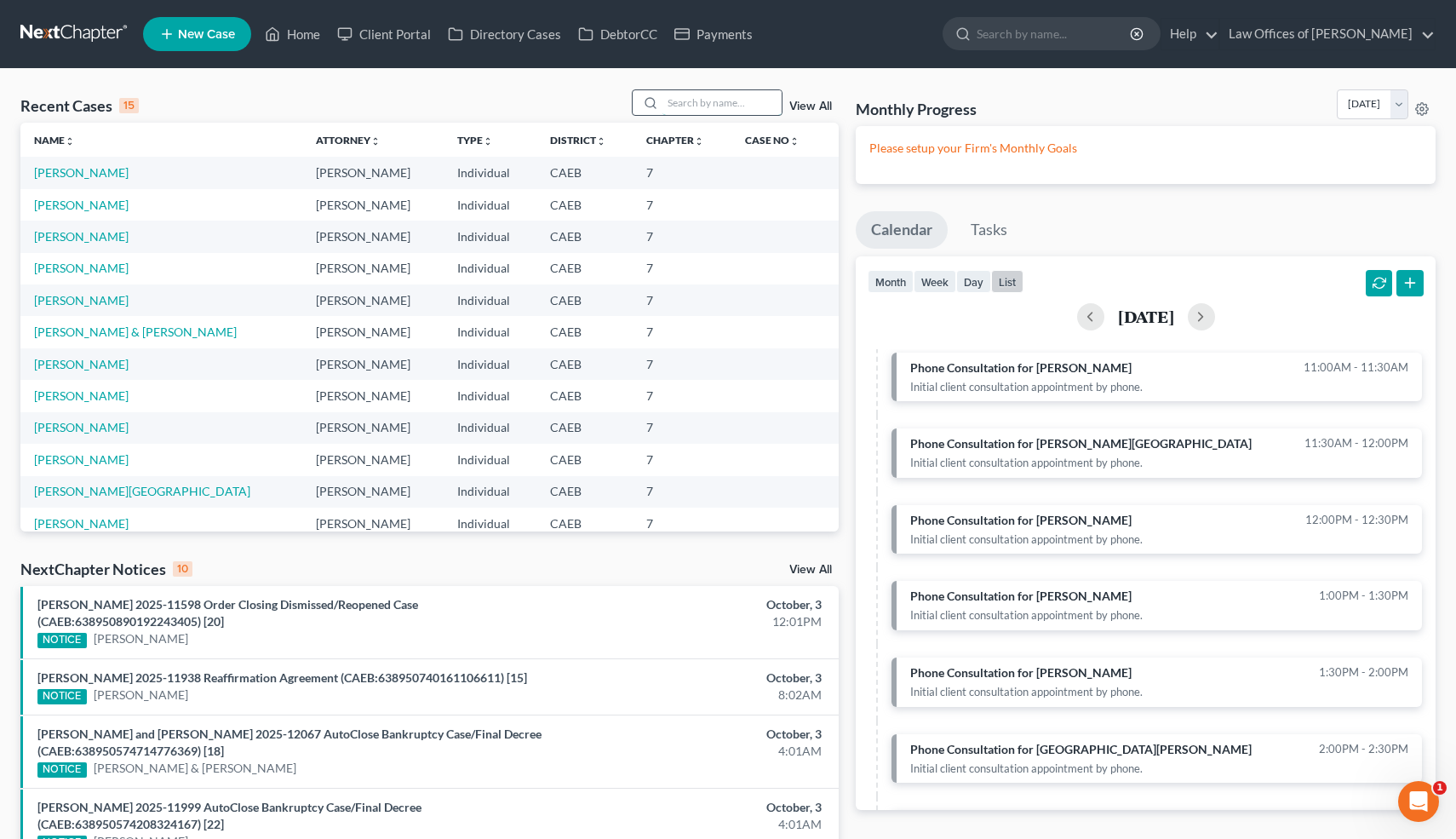
click at [693, 102] on input "search" at bounding box center [722, 102] width 120 height 24
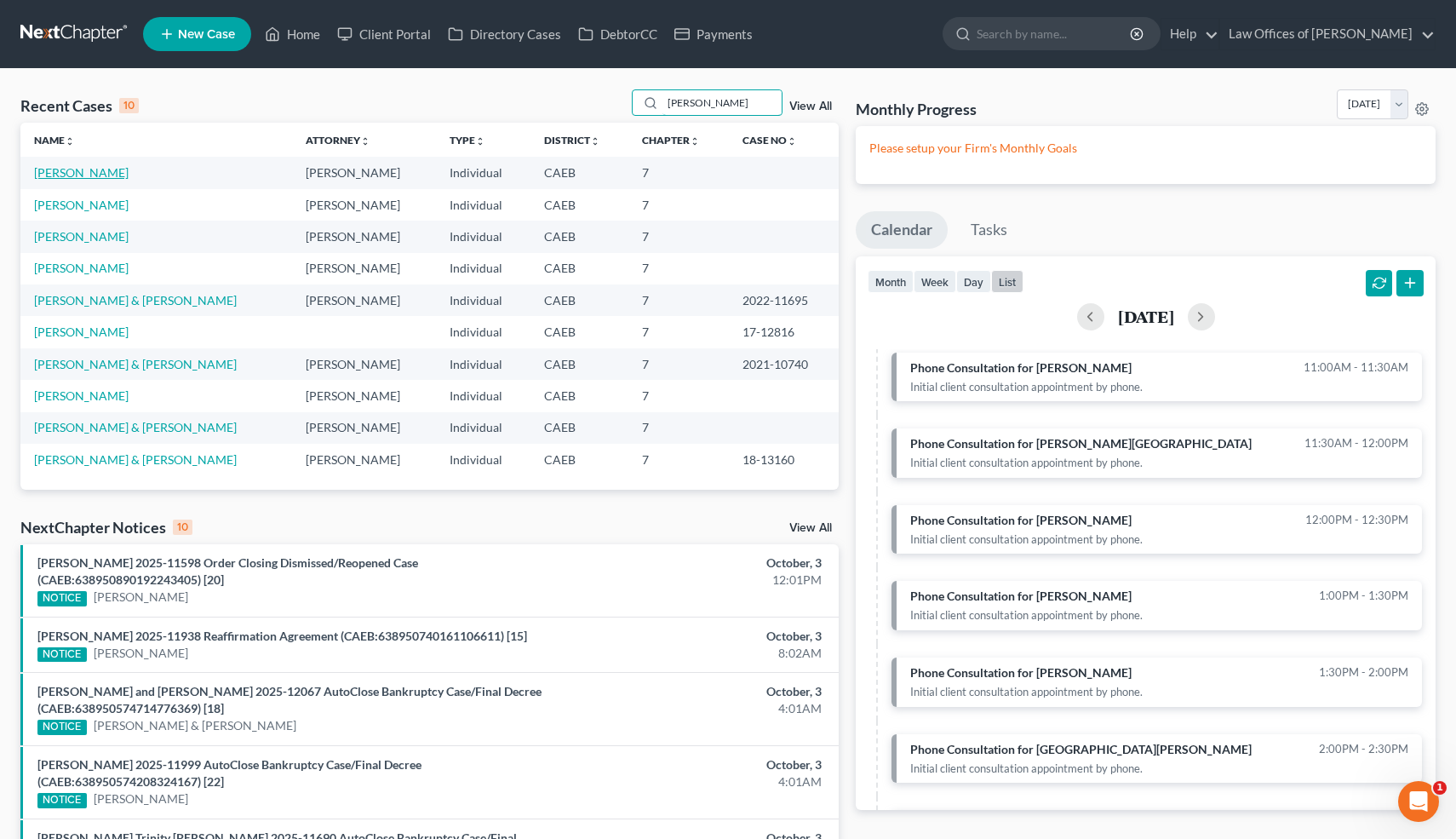
type input "[PERSON_NAME]"
click at [60, 172] on link "[PERSON_NAME]" at bounding box center [81, 173] width 94 height 14
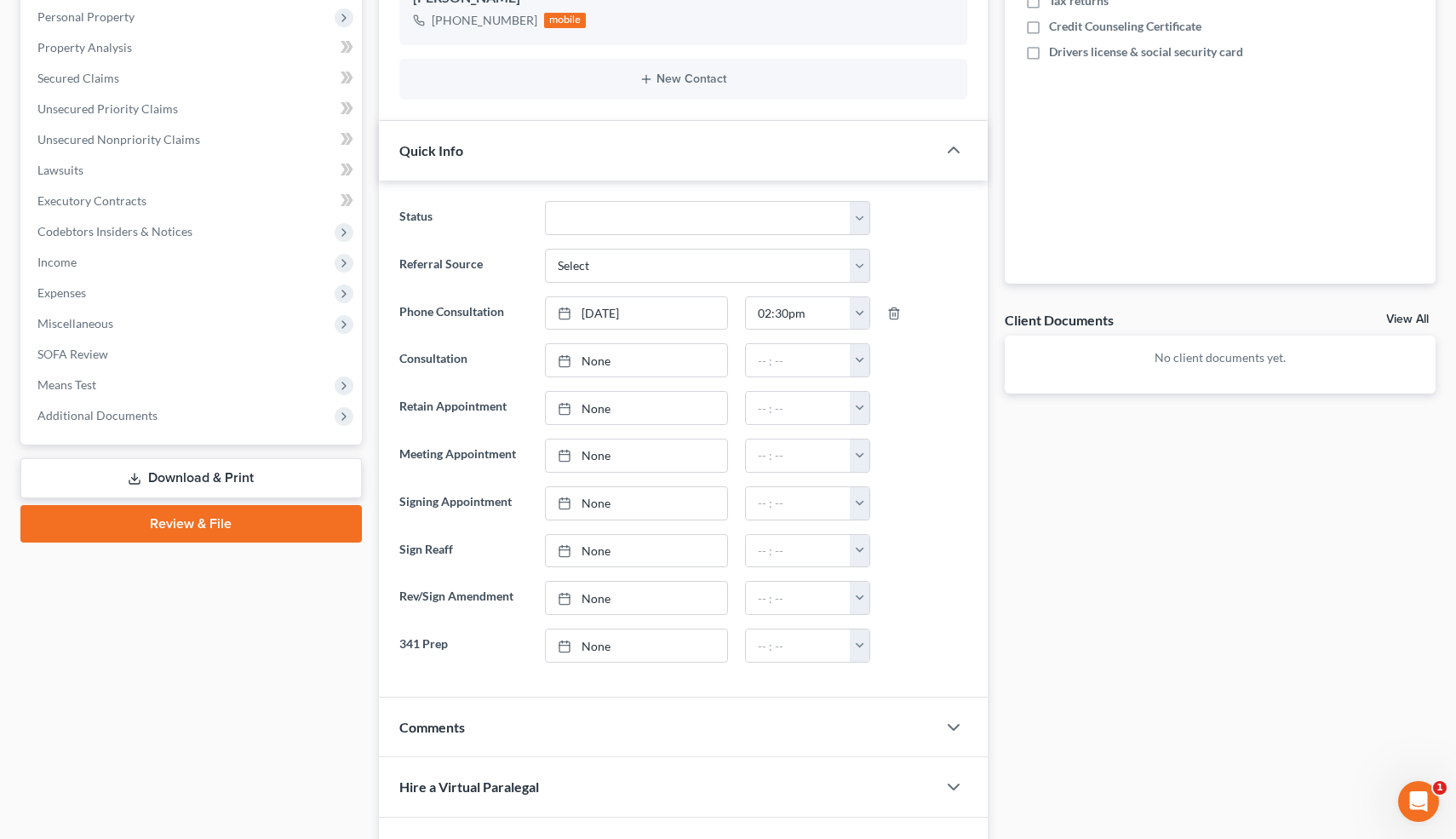
scroll to position [550, 0]
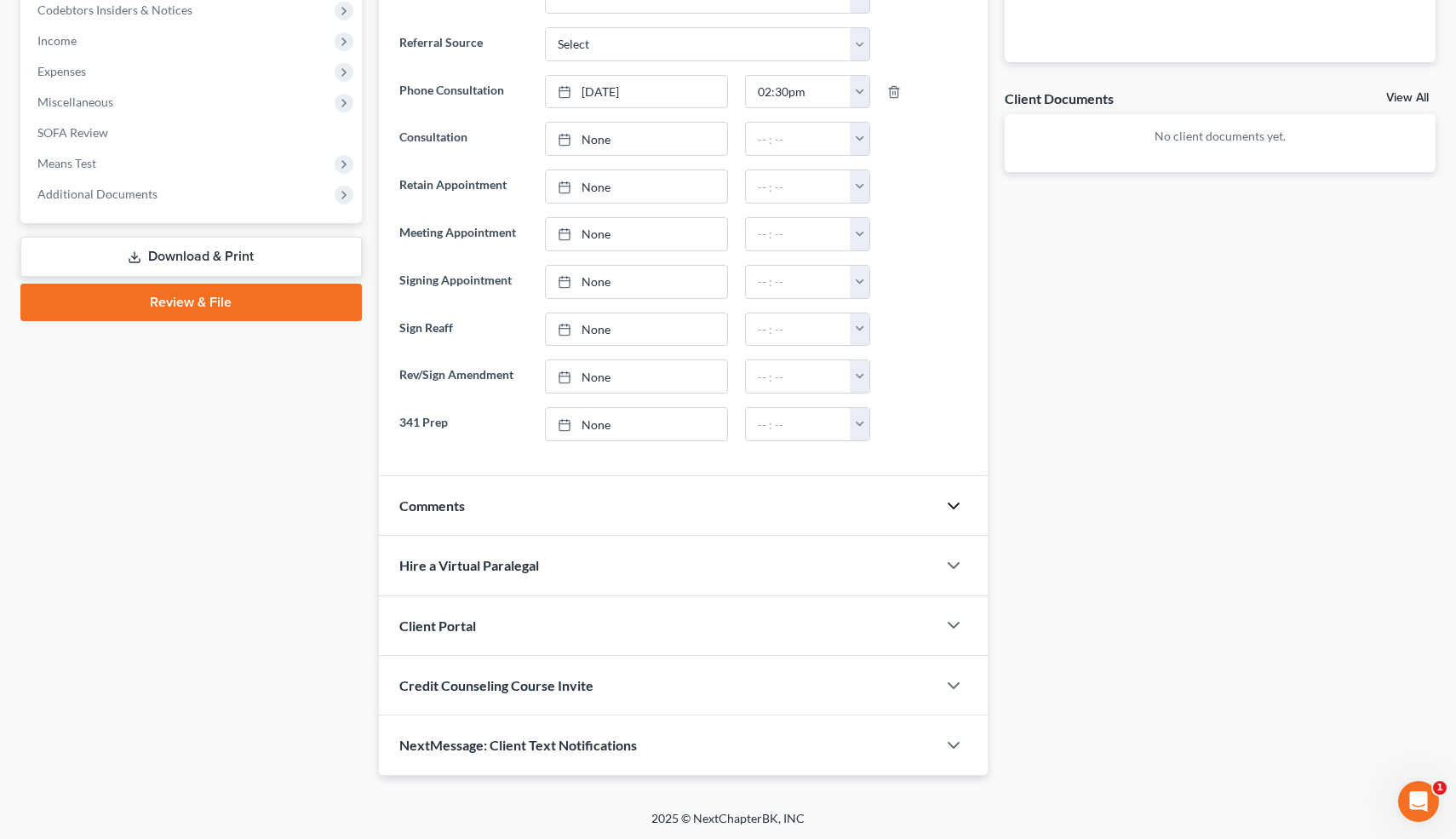
click at [958, 496] on icon "button" at bounding box center [953, 505] width 21 height 21
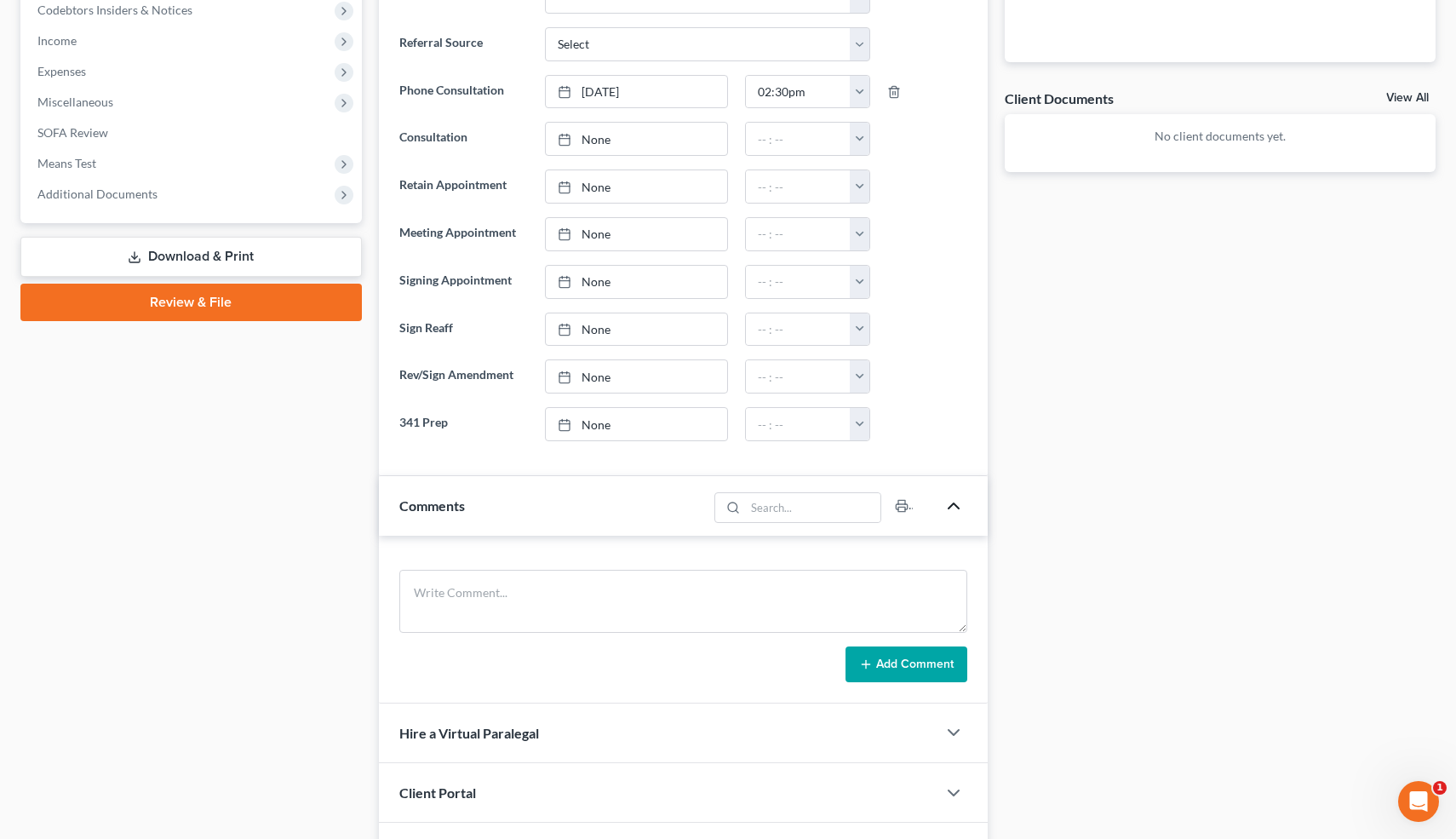
scroll to position [718, 0]
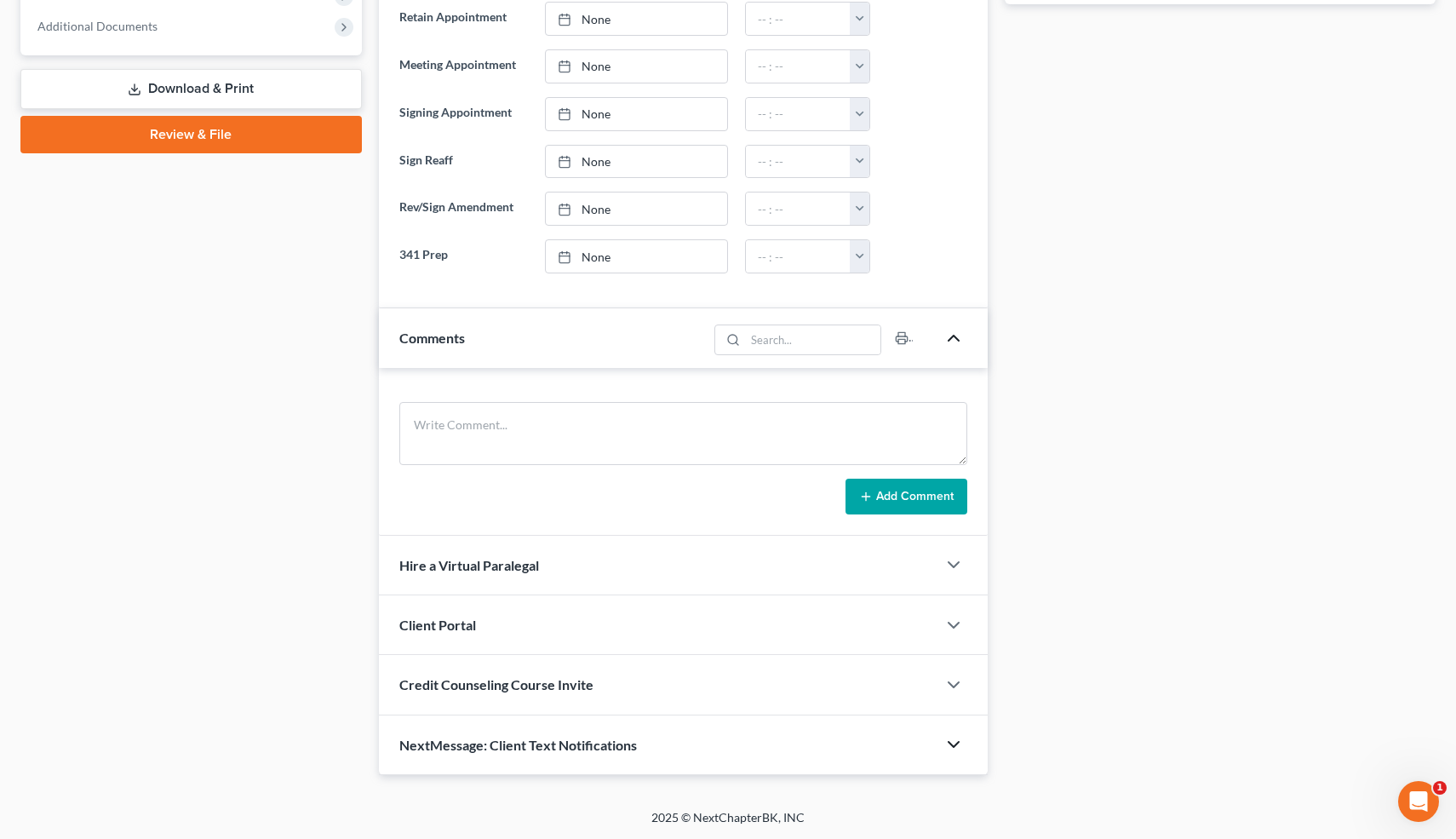
click at [951, 744] on polyline "button" at bounding box center [953, 745] width 10 height 5
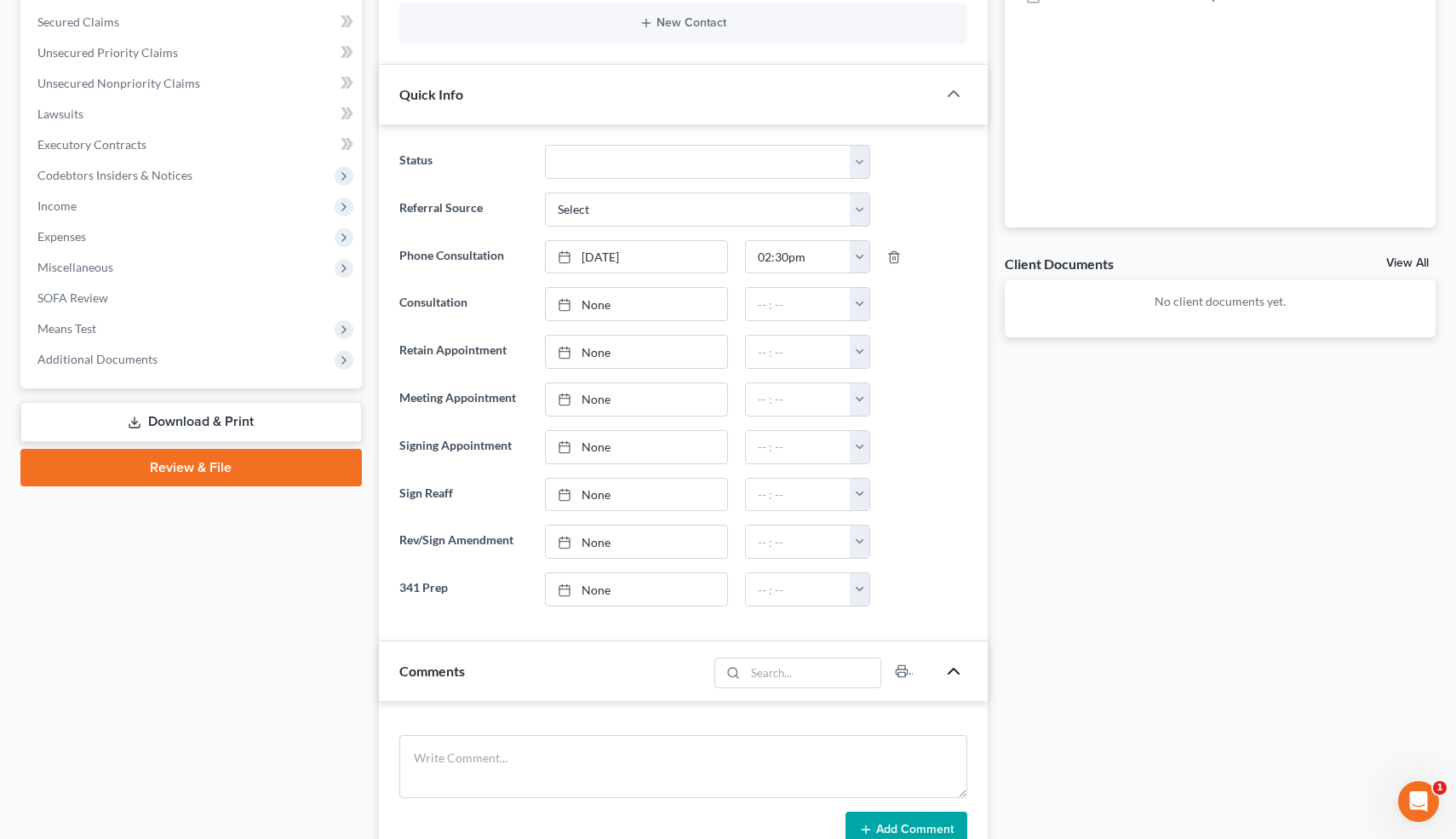
scroll to position [0, 0]
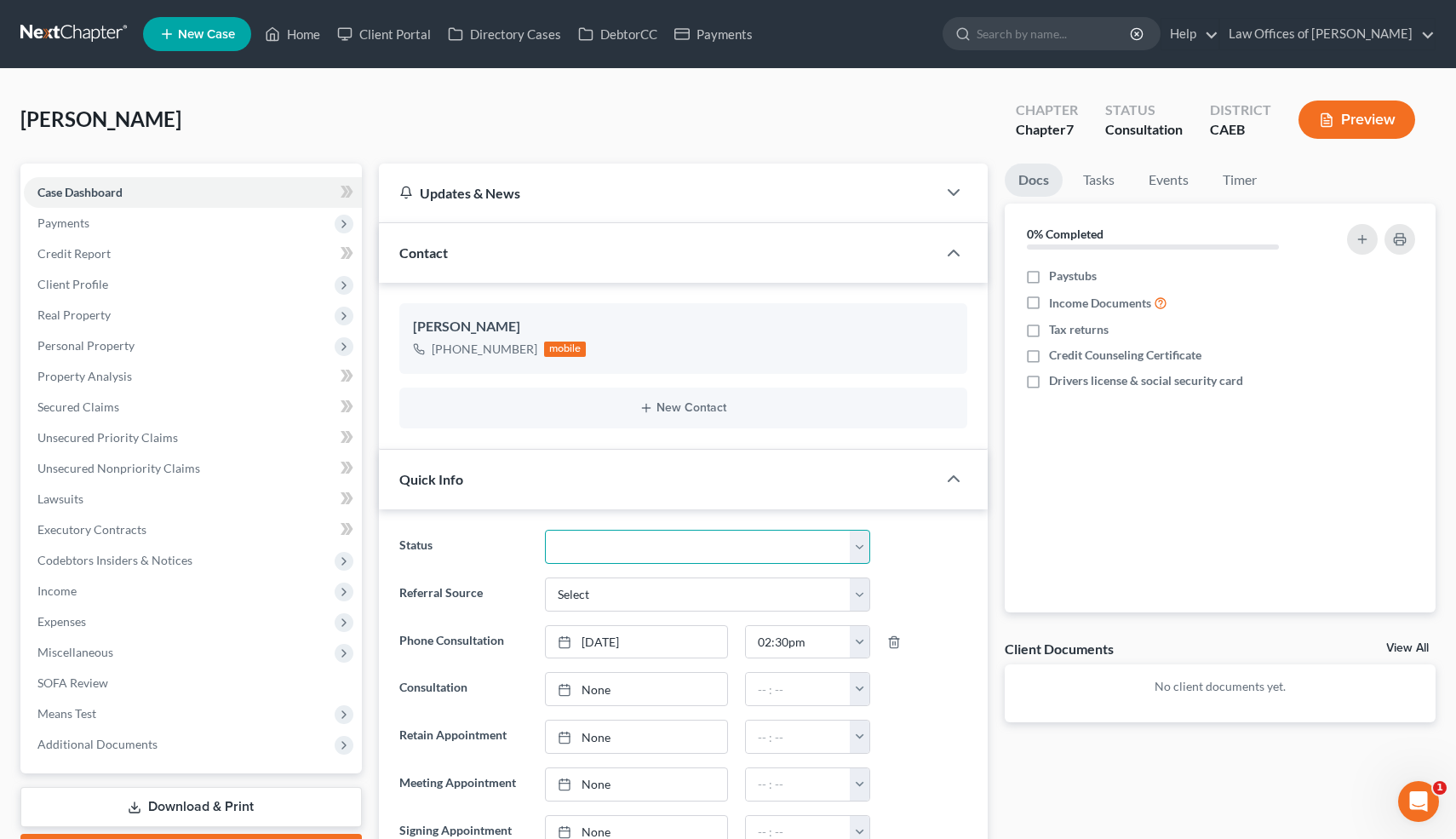
click at [765, 562] on select "Cancelled/Refund Closed Consultation Declined Discharged Filed Income Check In …" at bounding box center [707, 547] width 325 height 34
select select "9"
click at [545, 530] on select "Cancelled/Refund Closed Consultation Declined Discharged Filed Income Check In …" at bounding box center [707, 547] width 325 height 34
click at [1264, 183] on link "Timer" at bounding box center [1240, 180] width 61 height 33
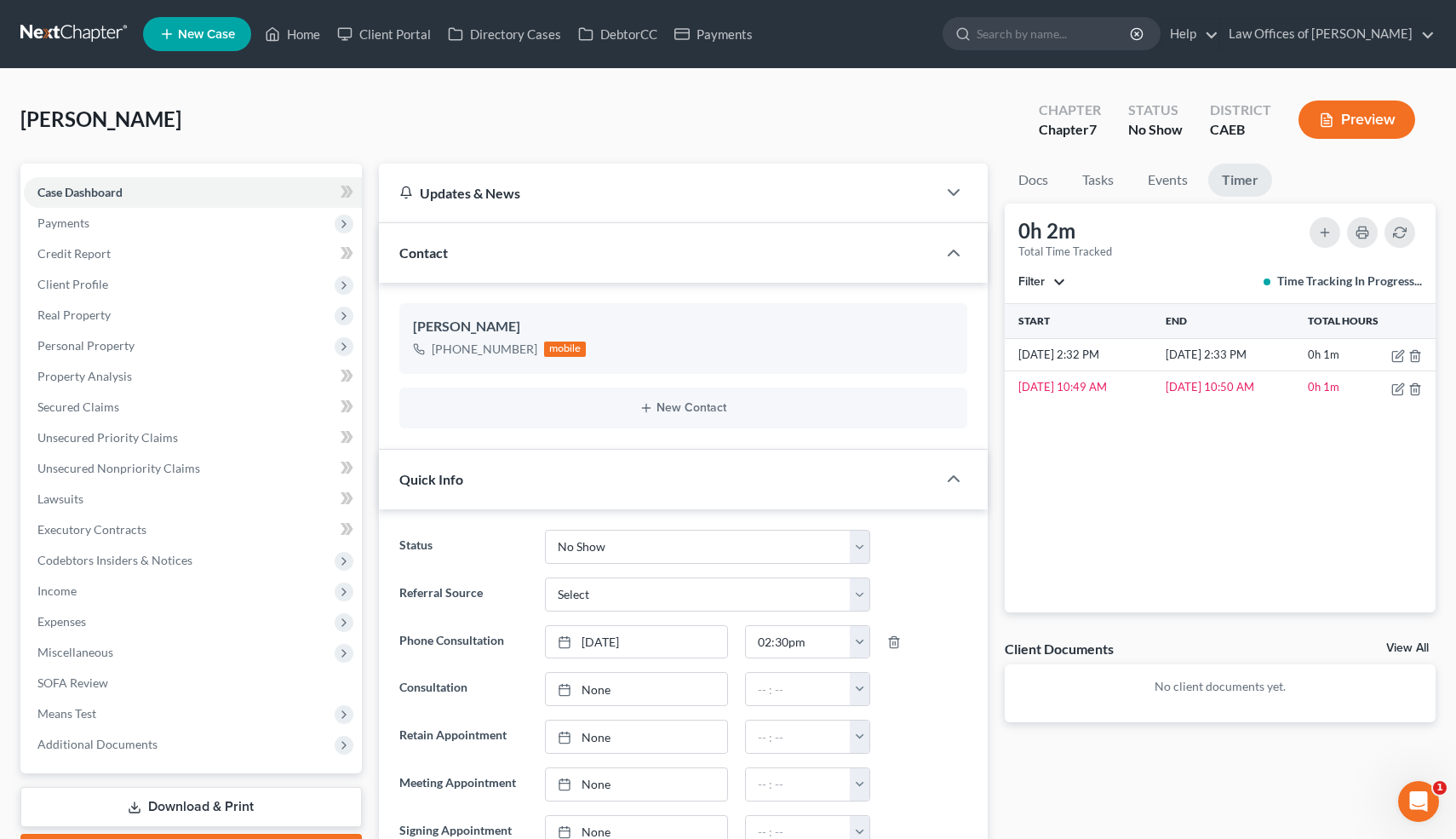
scroll to position [1018, 0]
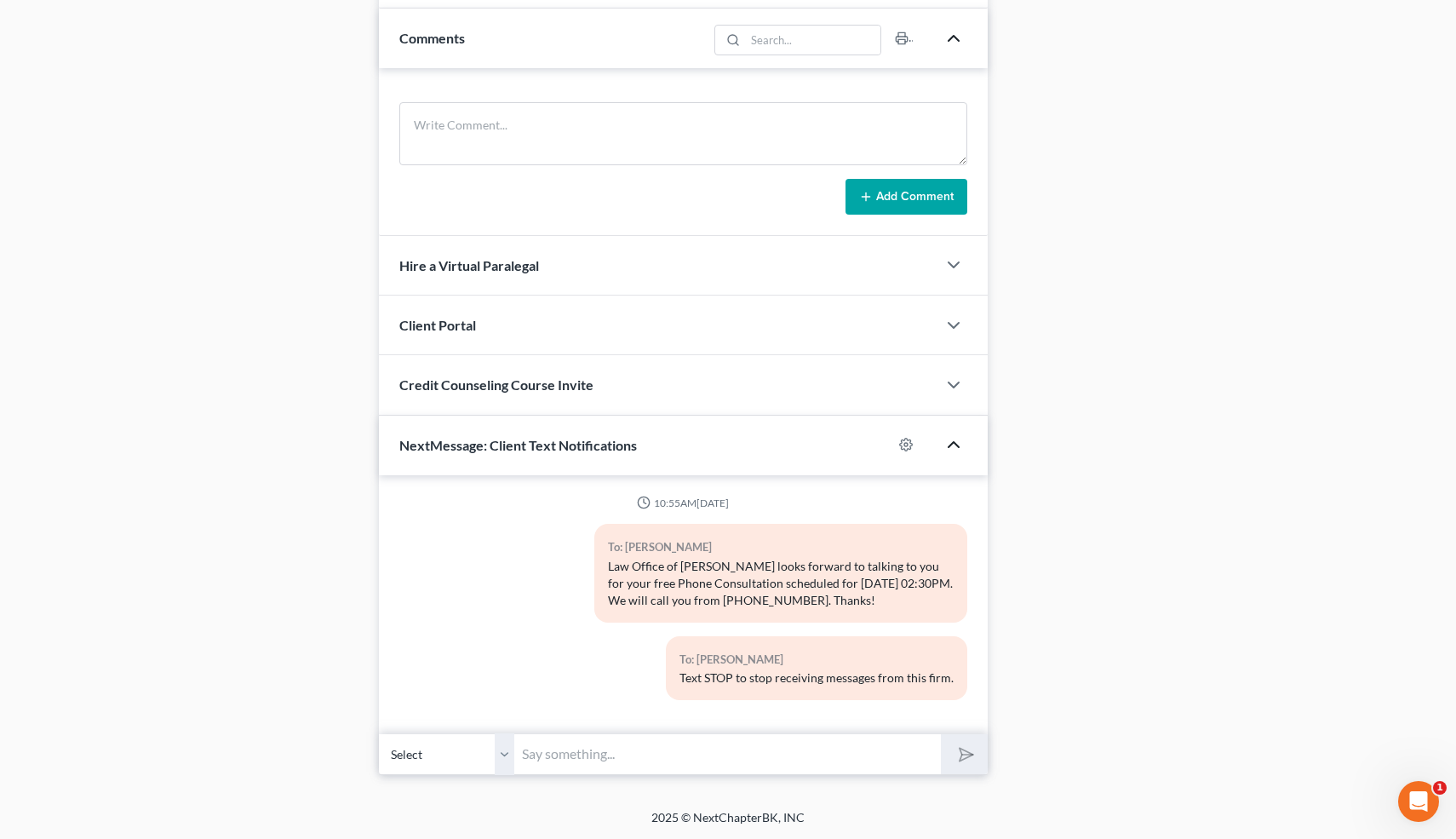
click at [626, 754] on input "text" at bounding box center [728, 754] width 426 height 41
type input "Hi-I just tried to call you for your free consultation. Let me know if you woul…"
click at [963, 756] on icon "submit" at bounding box center [963, 754] width 24 height 24
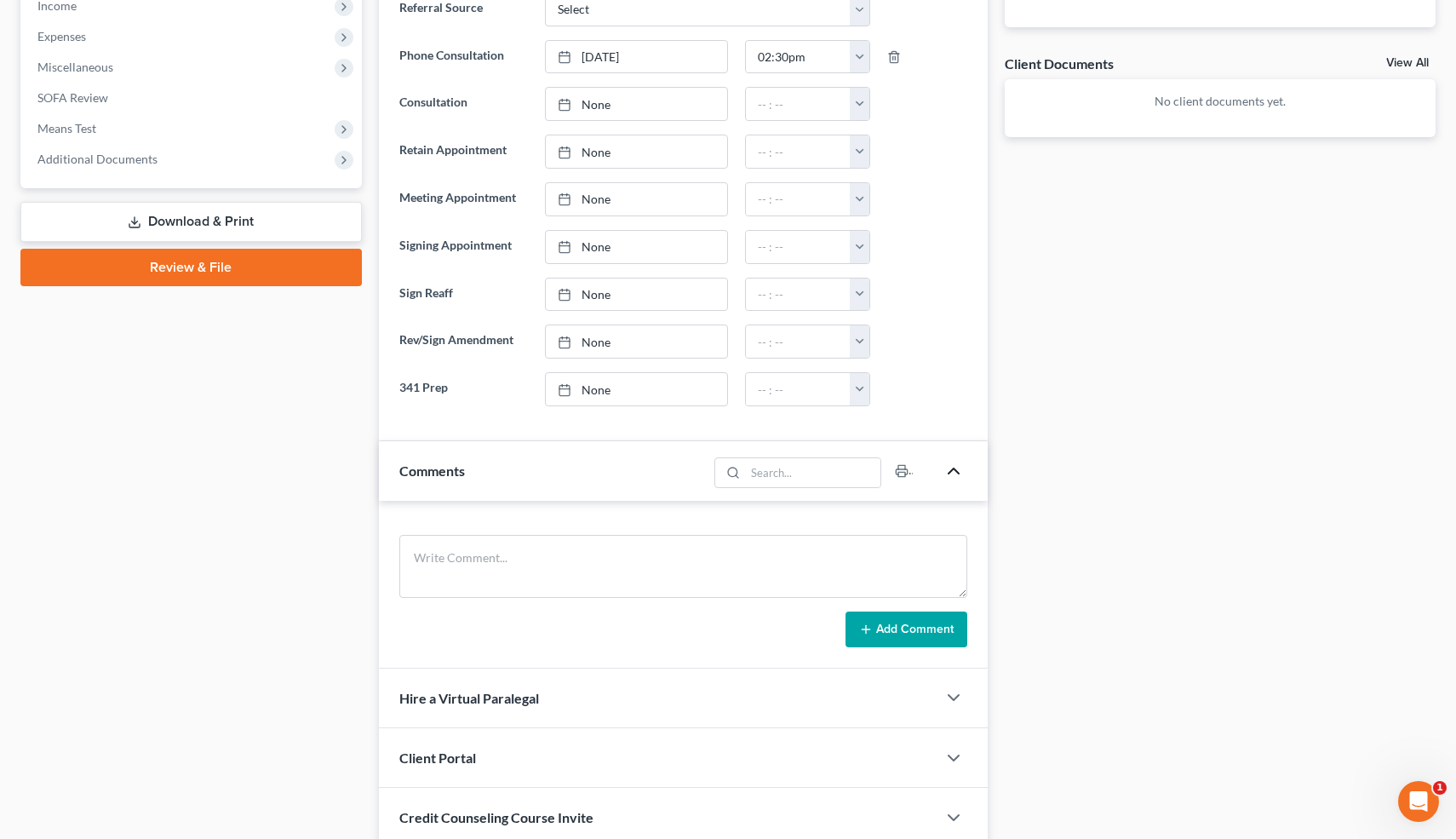
scroll to position [587, 0]
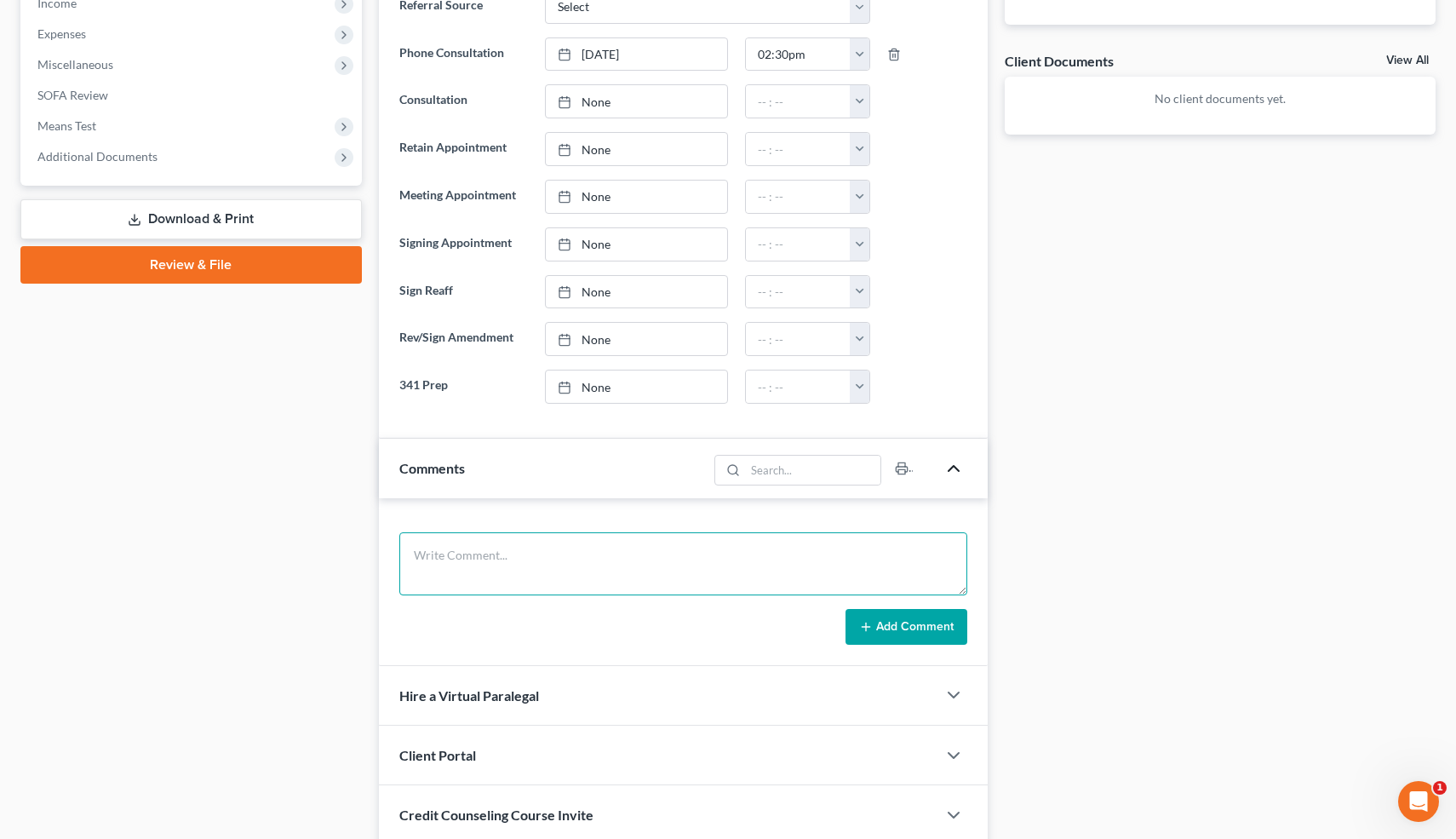
click at [614, 571] on textarea at bounding box center [683, 564] width 569 height 63
type textarea "Never filed. Not married. Rent=1350. No cars. Debts: 43k, last used in a couple…"
click at [926, 622] on button "Add Comment" at bounding box center [906, 627] width 121 height 36
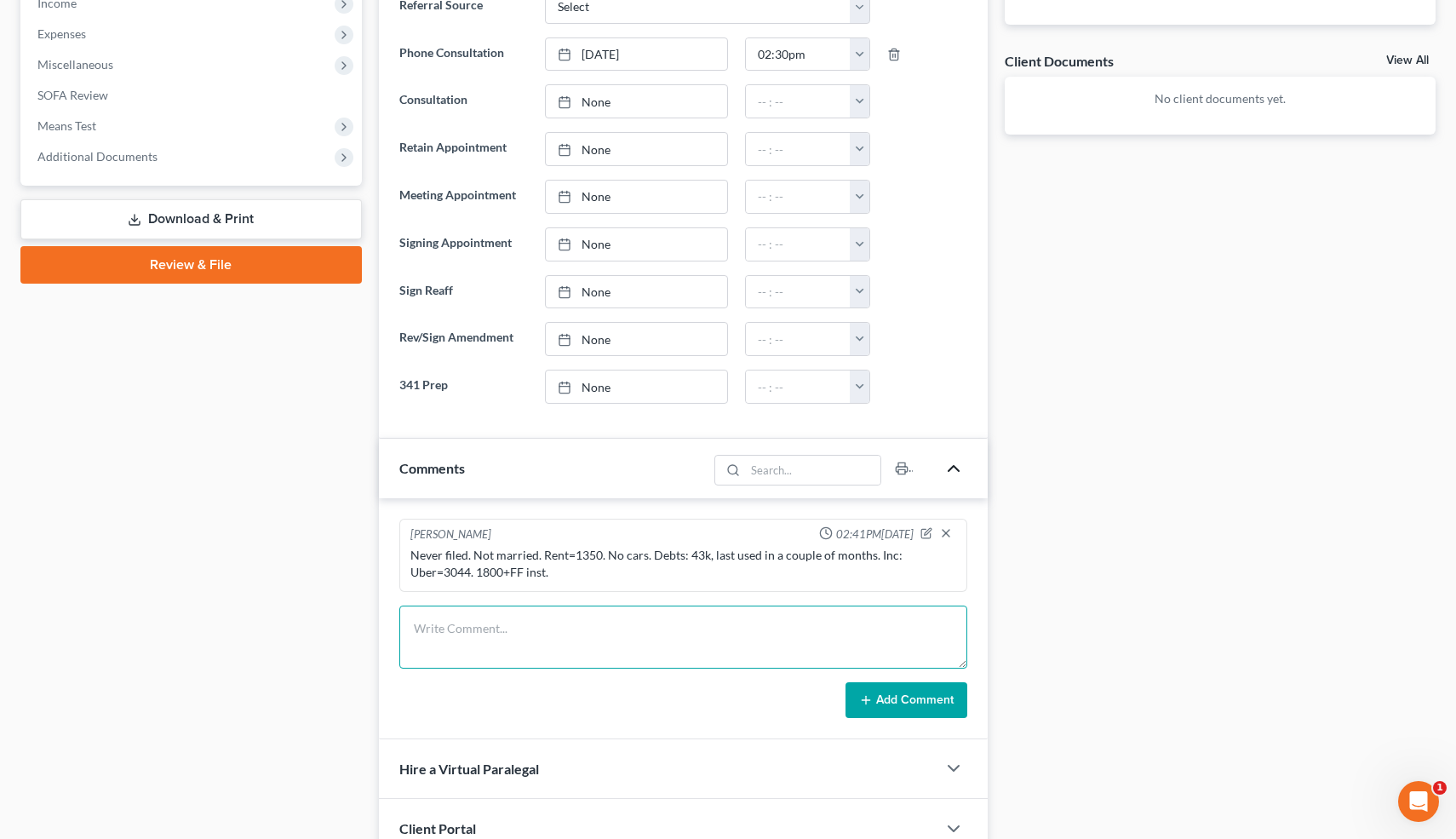
click at [548, 622] on textarea at bounding box center [683, 637] width 569 height 63
type textarea "100 down"
click at [877, 699] on button "Add Comment" at bounding box center [906, 701] width 121 height 36
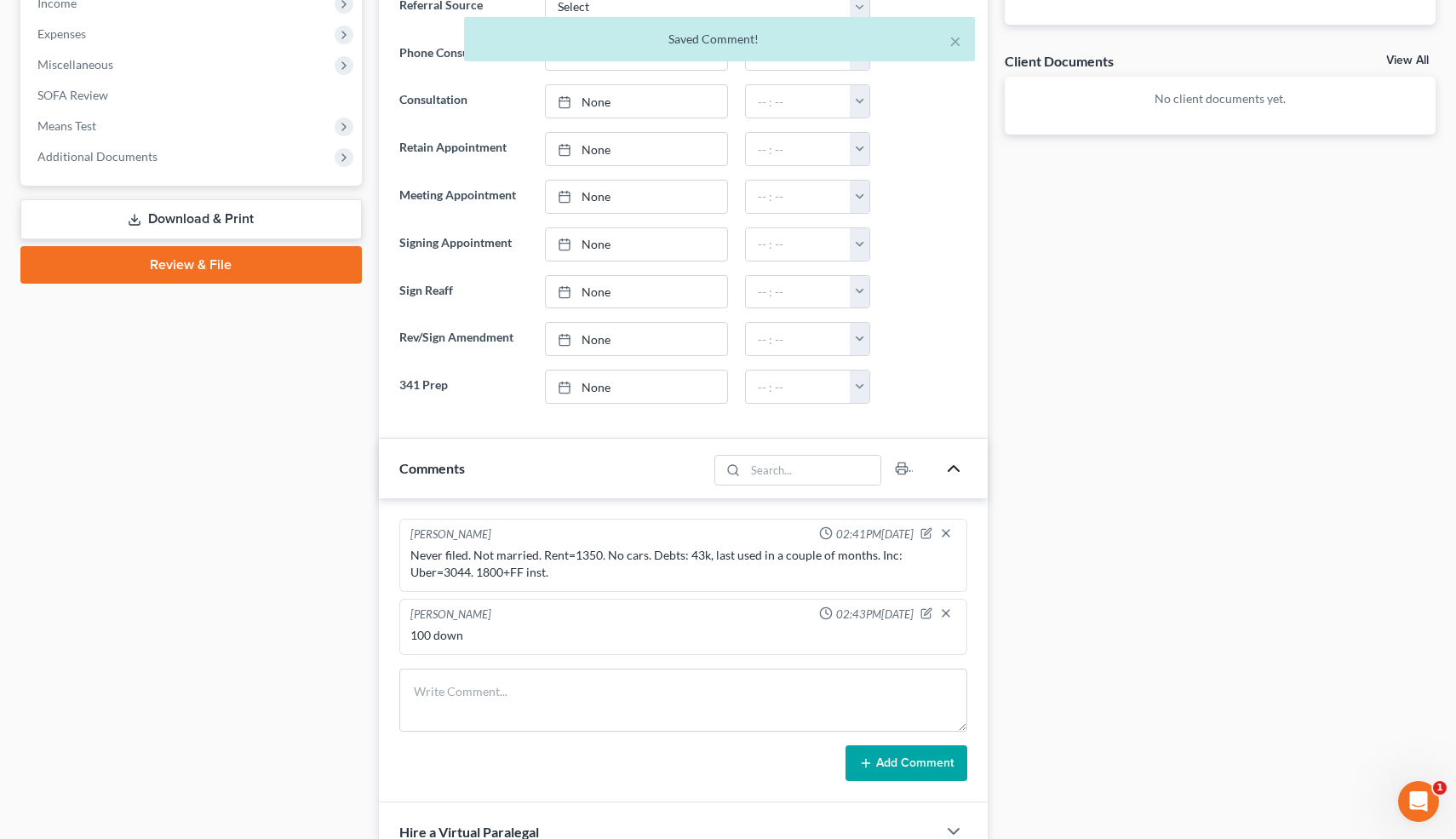
scroll to position [0, 0]
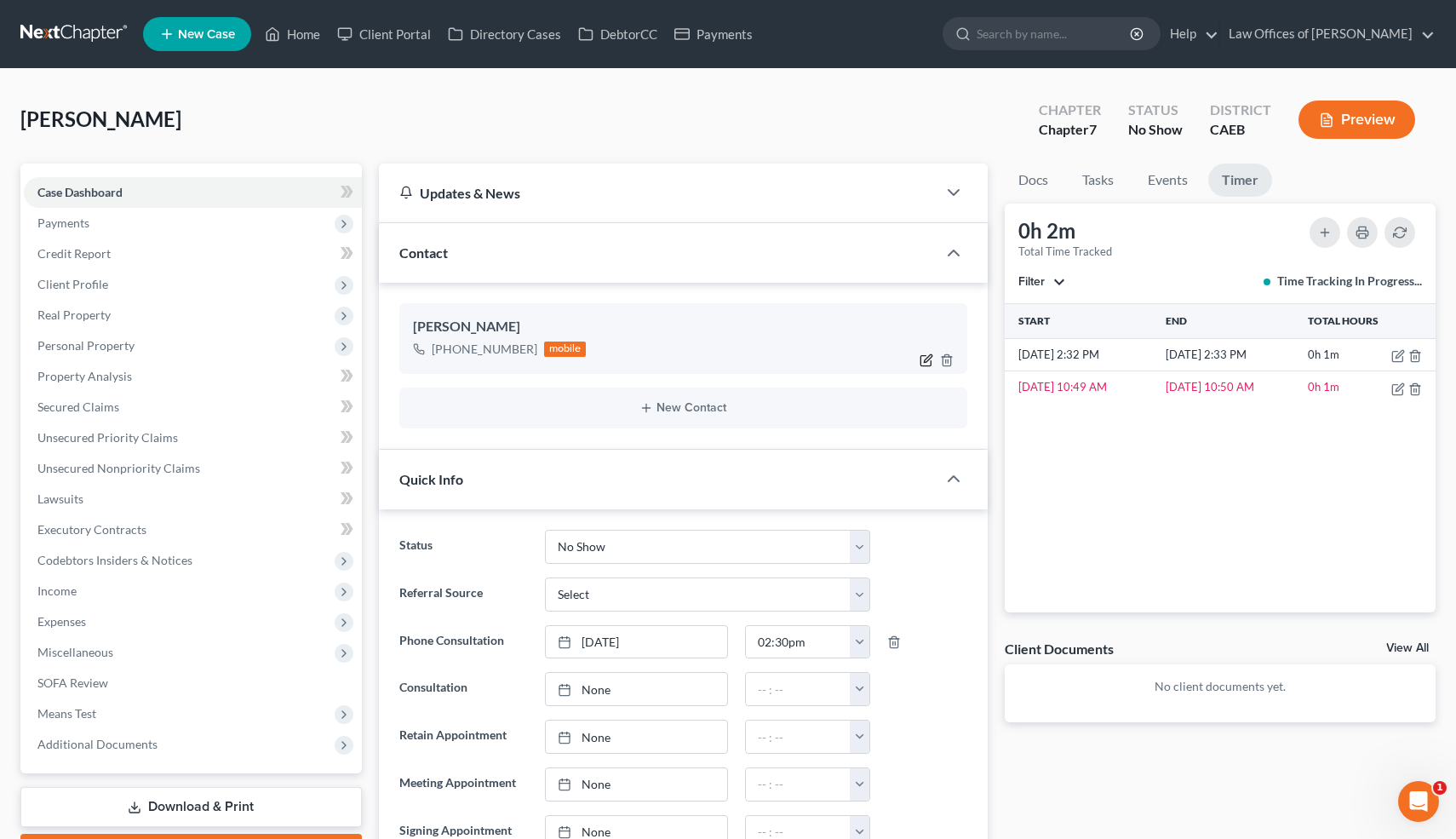
click at [929, 361] on icon "button" at bounding box center [926, 360] width 13 height 13
select select "0"
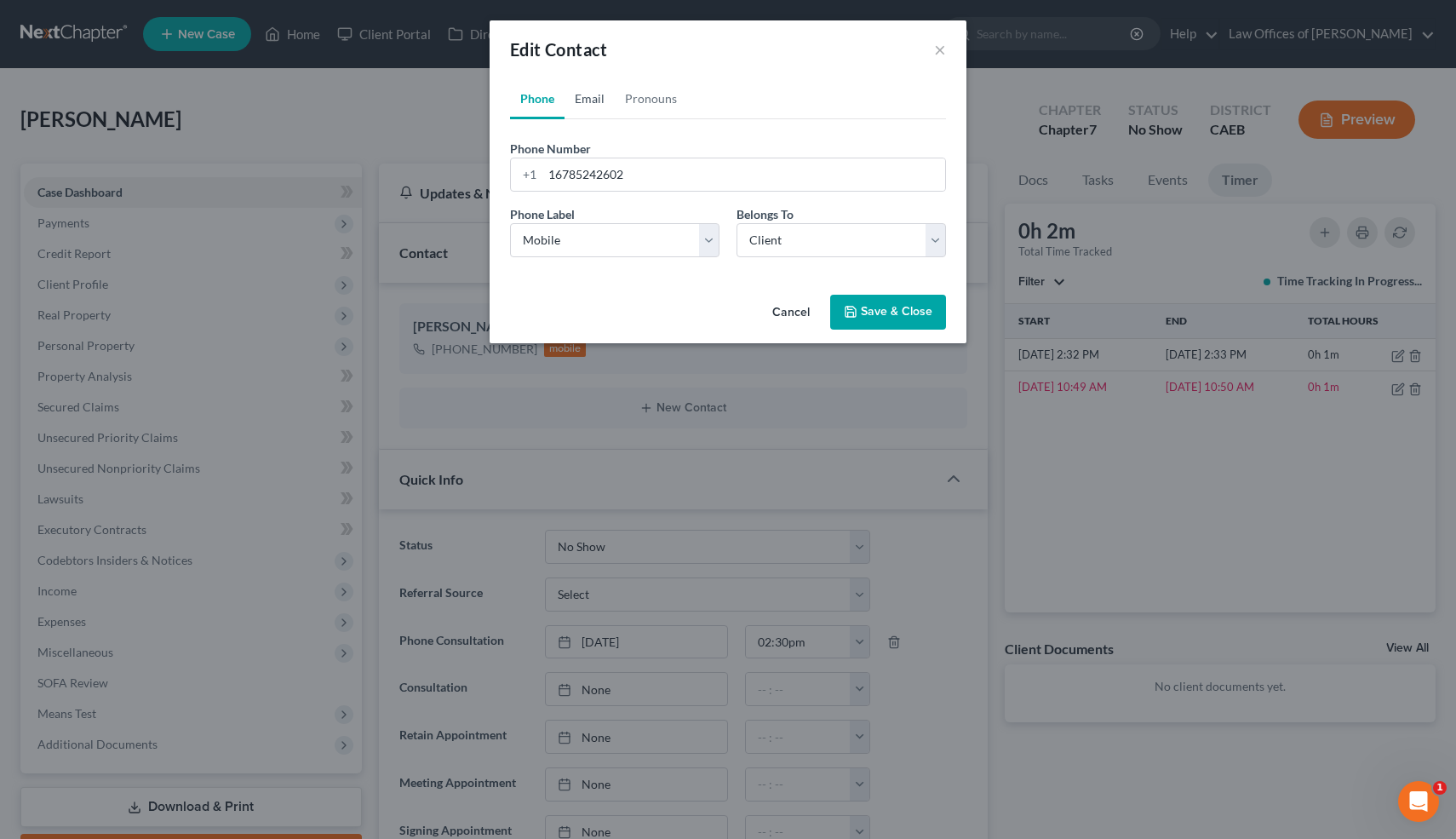
click at [585, 109] on link "Email" at bounding box center [590, 98] width 50 height 40
click at [576, 171] on input "email" at bounding box center [744, 174] width 403 height 32
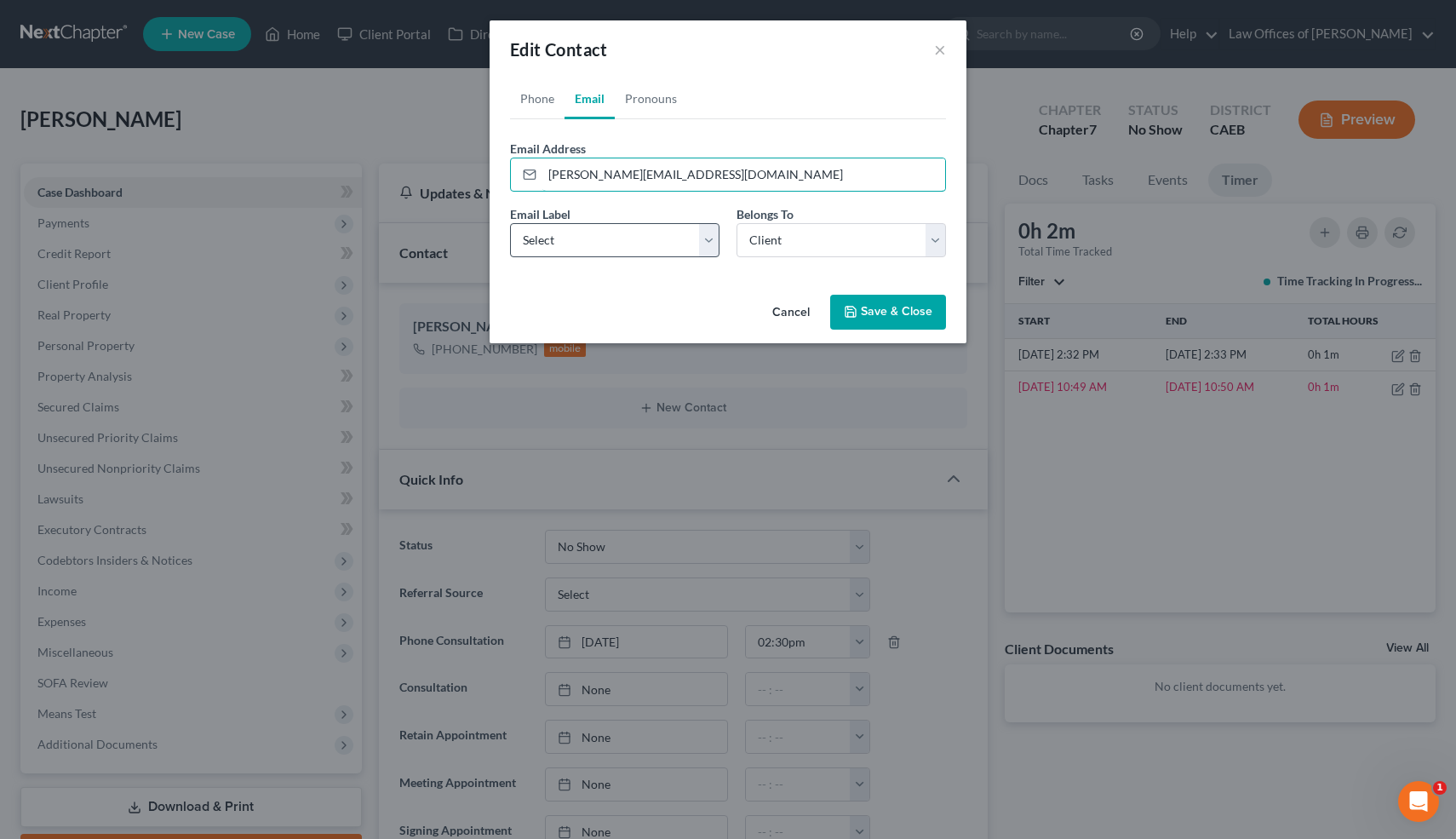
type input "[PERSON_NAME][EMAIL_ADDRESS][DOMAIN_NAME]"
click at [587, 233] on select "Select Home Work Other" at bounding box center [614, 240] width 210 height 34
select select "0"
click at [510, 223] on select "Select Home Work Other" at bounding box center [614, 240] width 210 height 34
click at [878, 310] on button "Save & Close" at bounding box center [888, 313] width 116 height 36
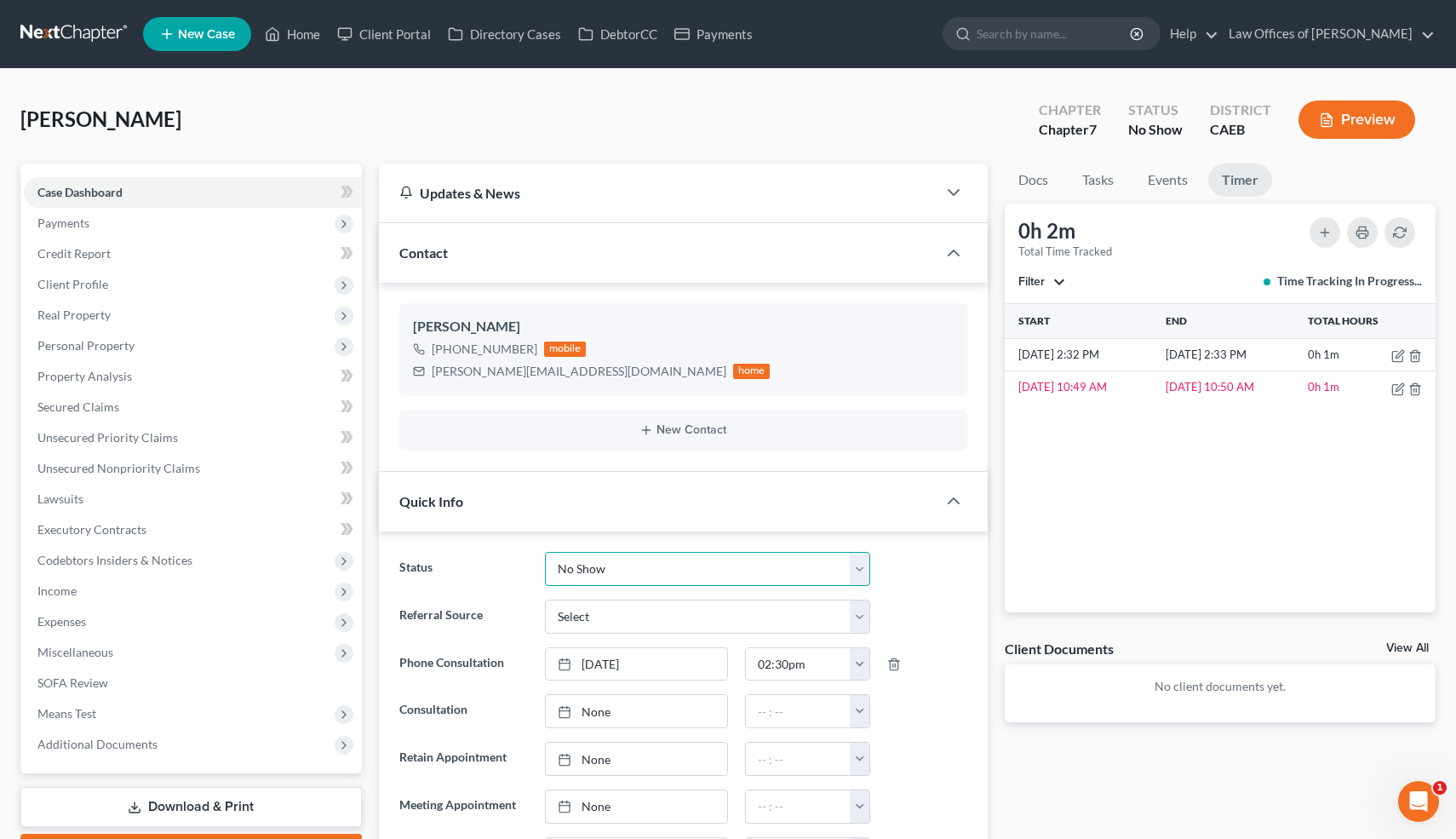
click at [659, 568] on select "Cancelled/Refund Closed Consultation Declined Discharged Filed Income Check In …" at bounding box center [707, 569] width 325 height 34
select select "14"
click at [545, 552] on select "Cancelled/Refund Closed Consultation Declined Discharged Filed Income Check In …" at bounding box center [707, 569] width 325 height 34
click at [314, 29] on link "Home" at bounding box center [292, 34] width 73 height 31
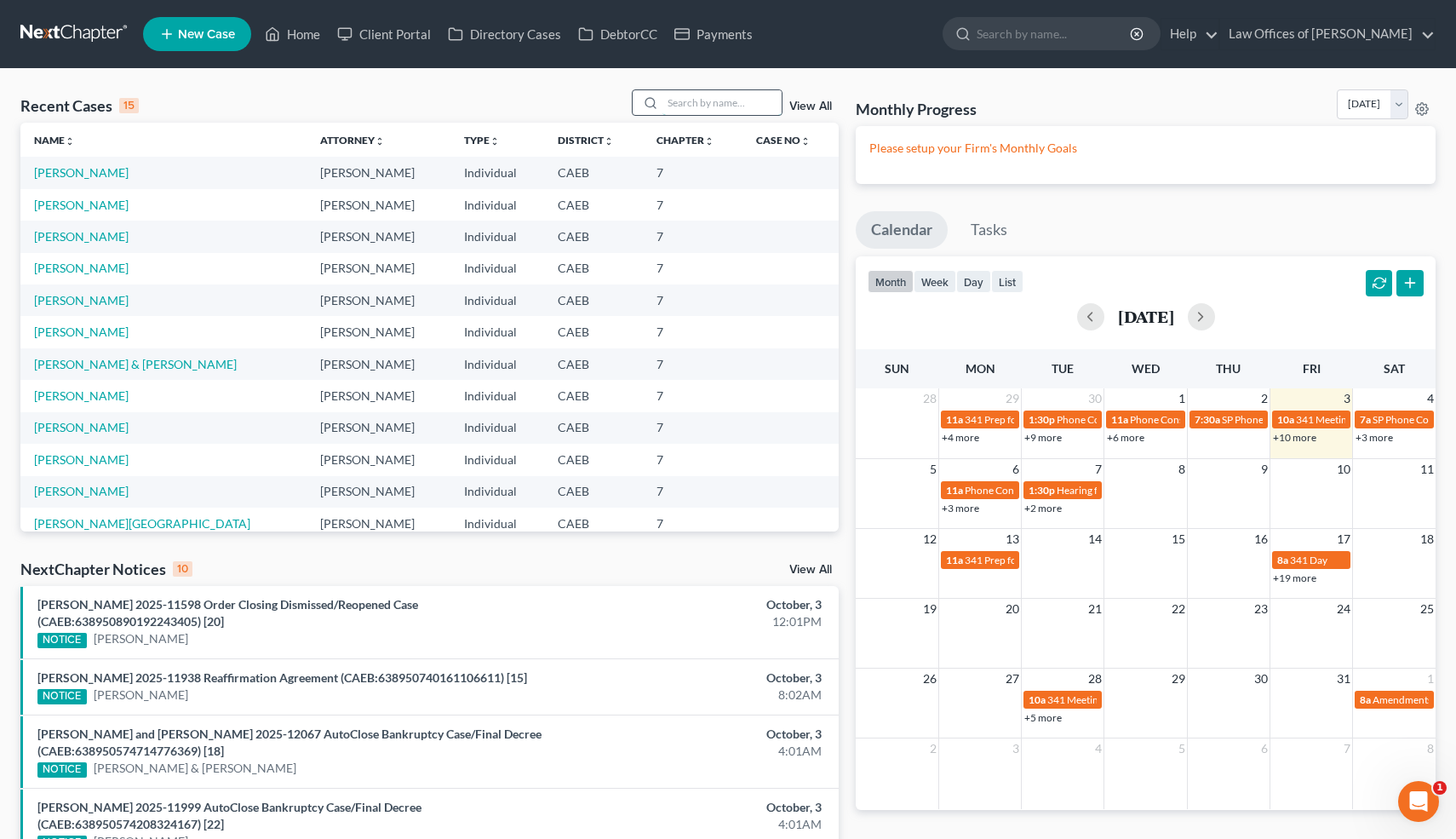
click at [715, 95] on input "search" at bounding box center [722, 102] width 120 height 24
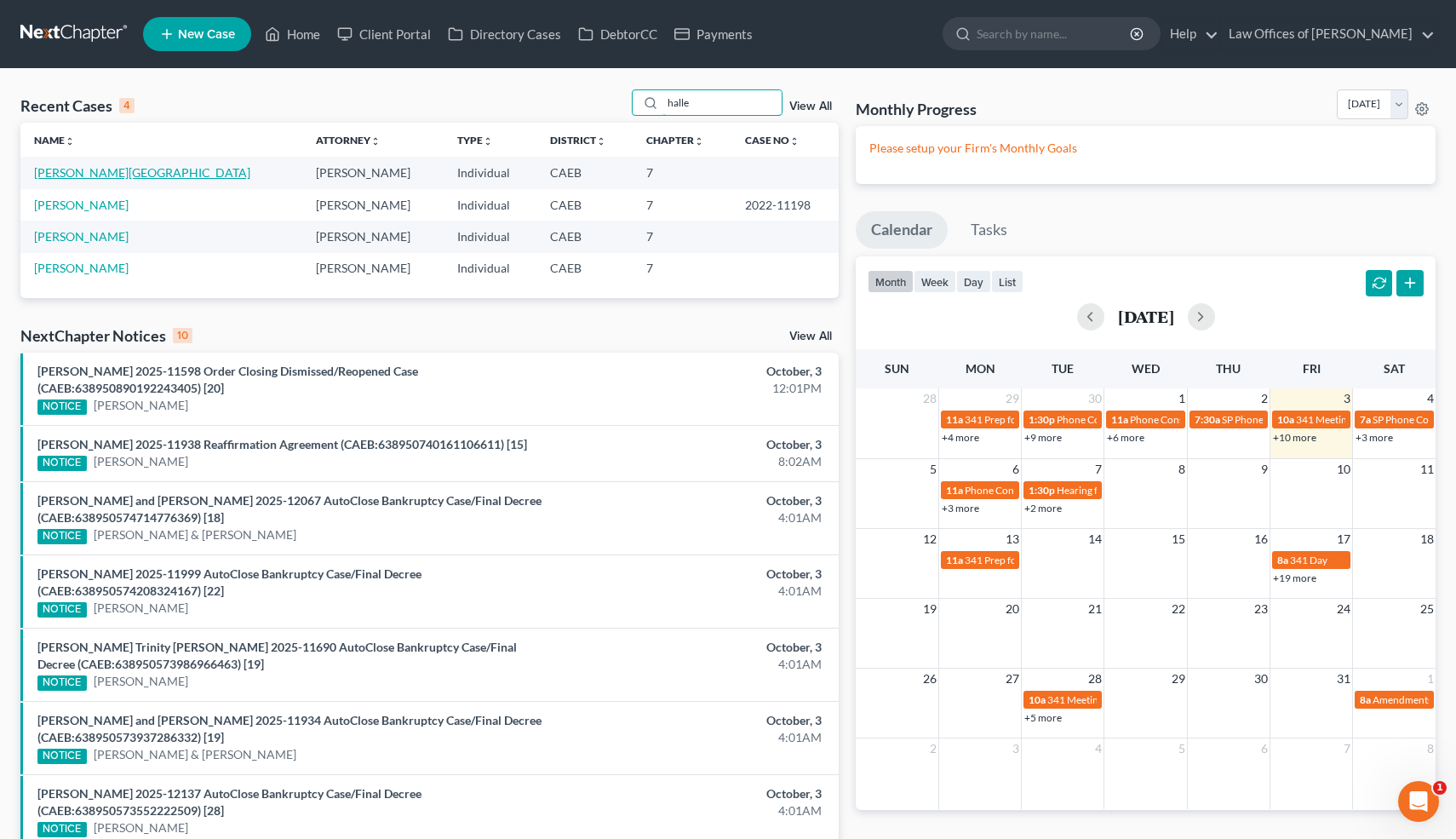
type input "halle"
click at [85, 172] on link "Cornejo, Halle" at bounding box center [142, 173] width 217 height 14
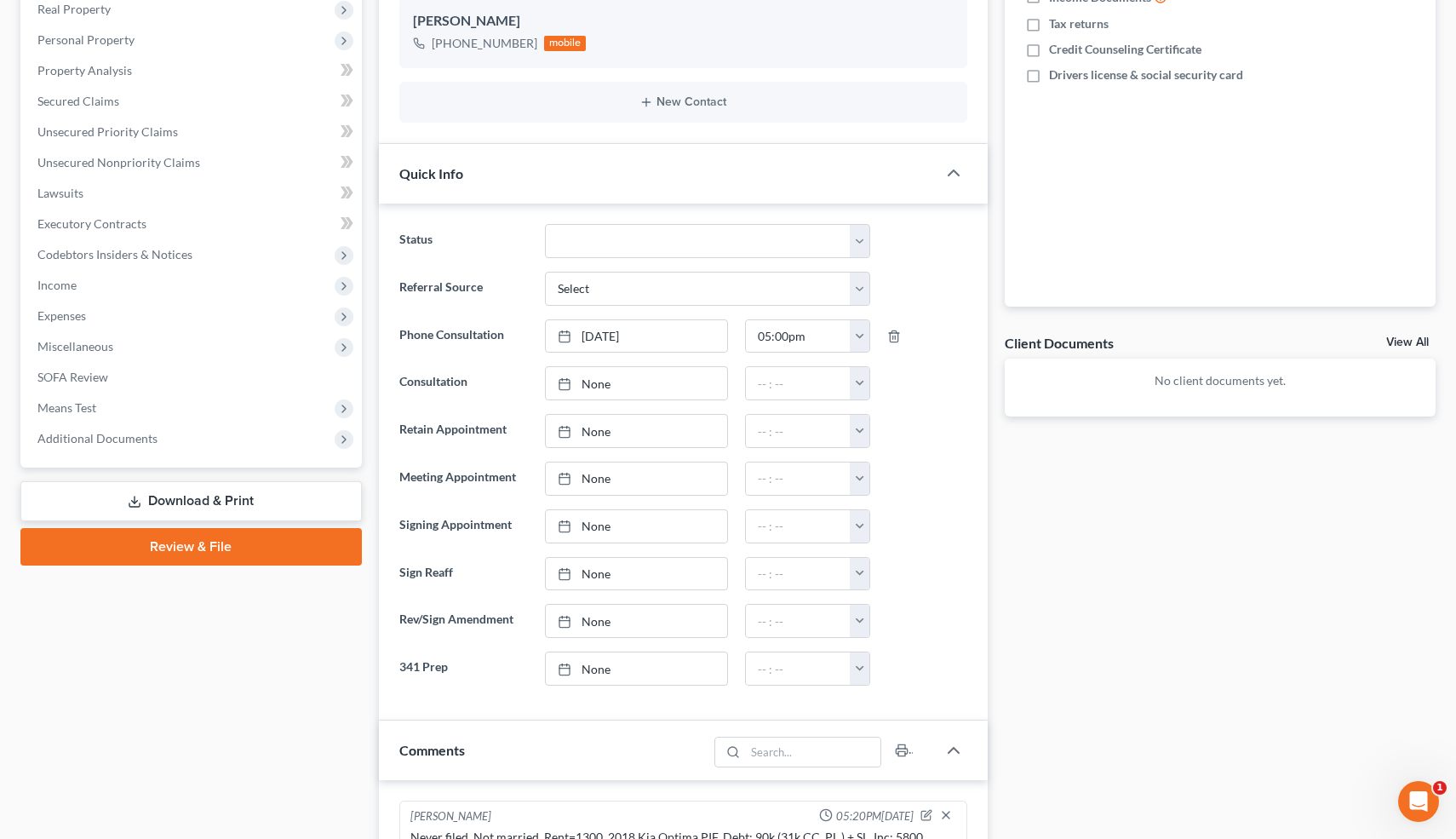
scroll to position [1173, 0]
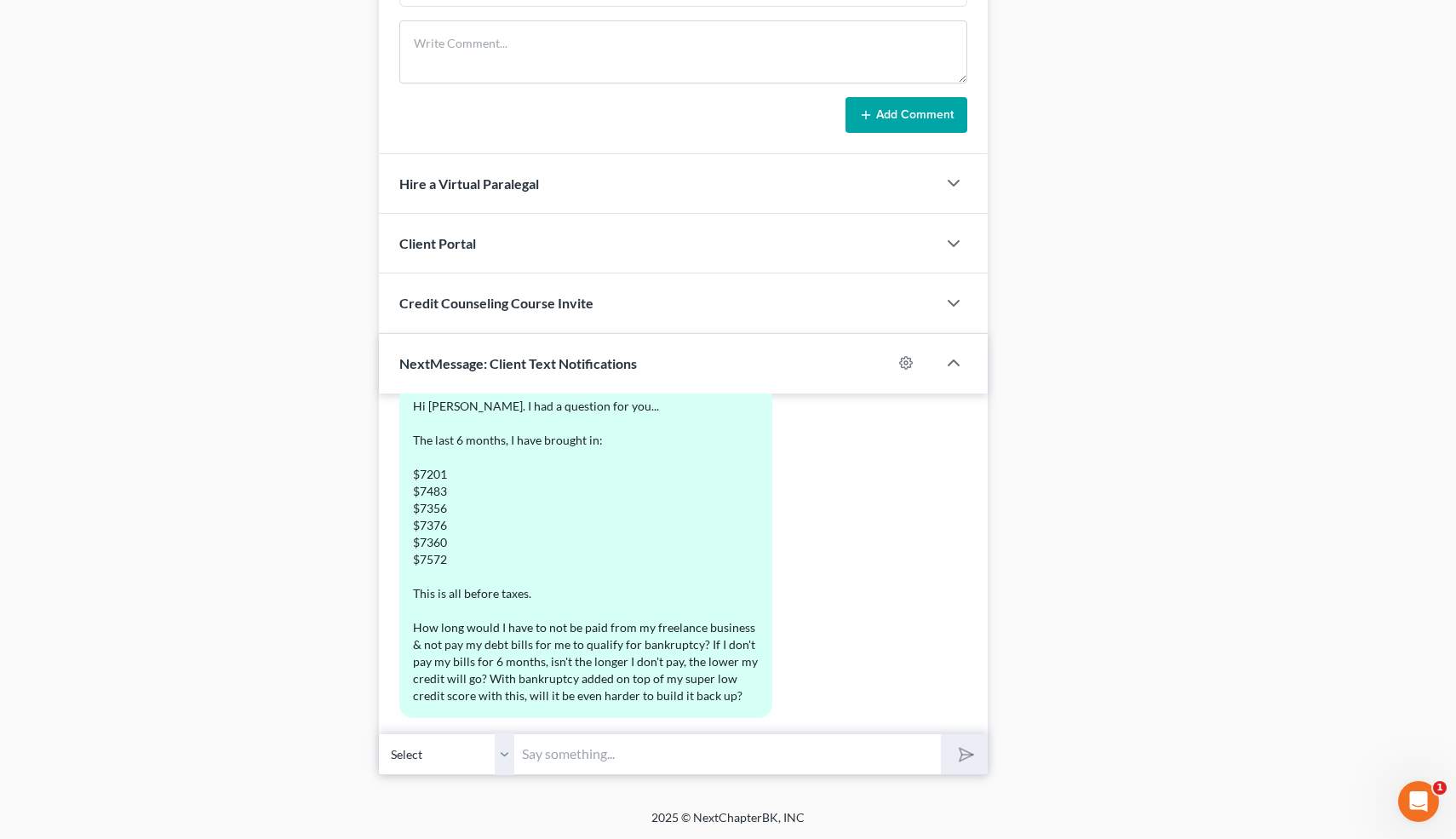
click at [604, 748] on input "text" at bounding box center [728, 754] width 426 height 41
type input "I'm so sorry I missed your text."
click at [942, 734] on button "submit" at bounding box center [965, 754] width 47 height 40
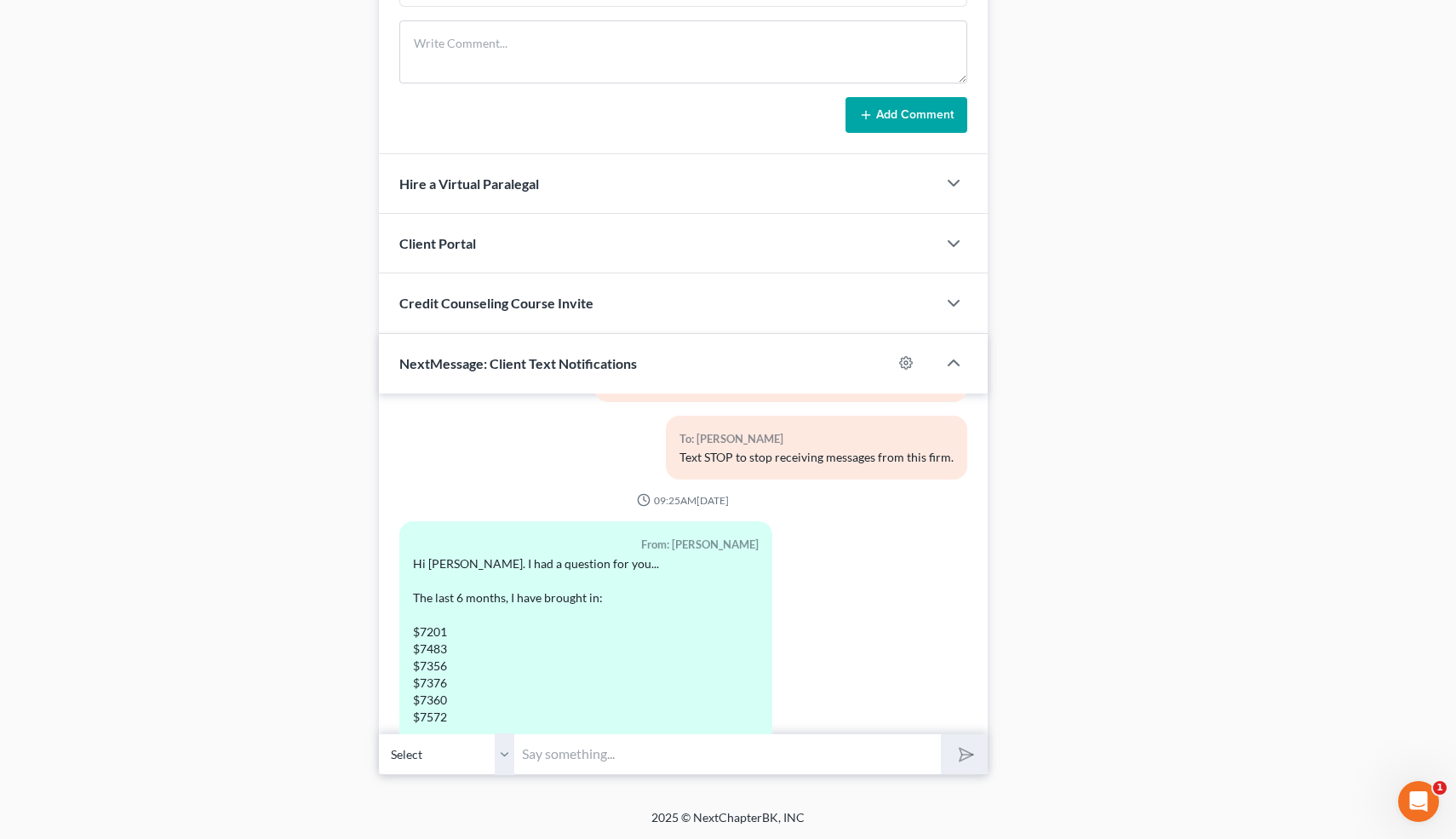
click at [577, 760] on input "text" at bounding box center [728, 754] width 426 height 41
type input "You are probably looking to have to not have the extra income for about 4 month…"
click at [942, 734] on button "submit" at bounding box center [965, 754] width 47 height 40
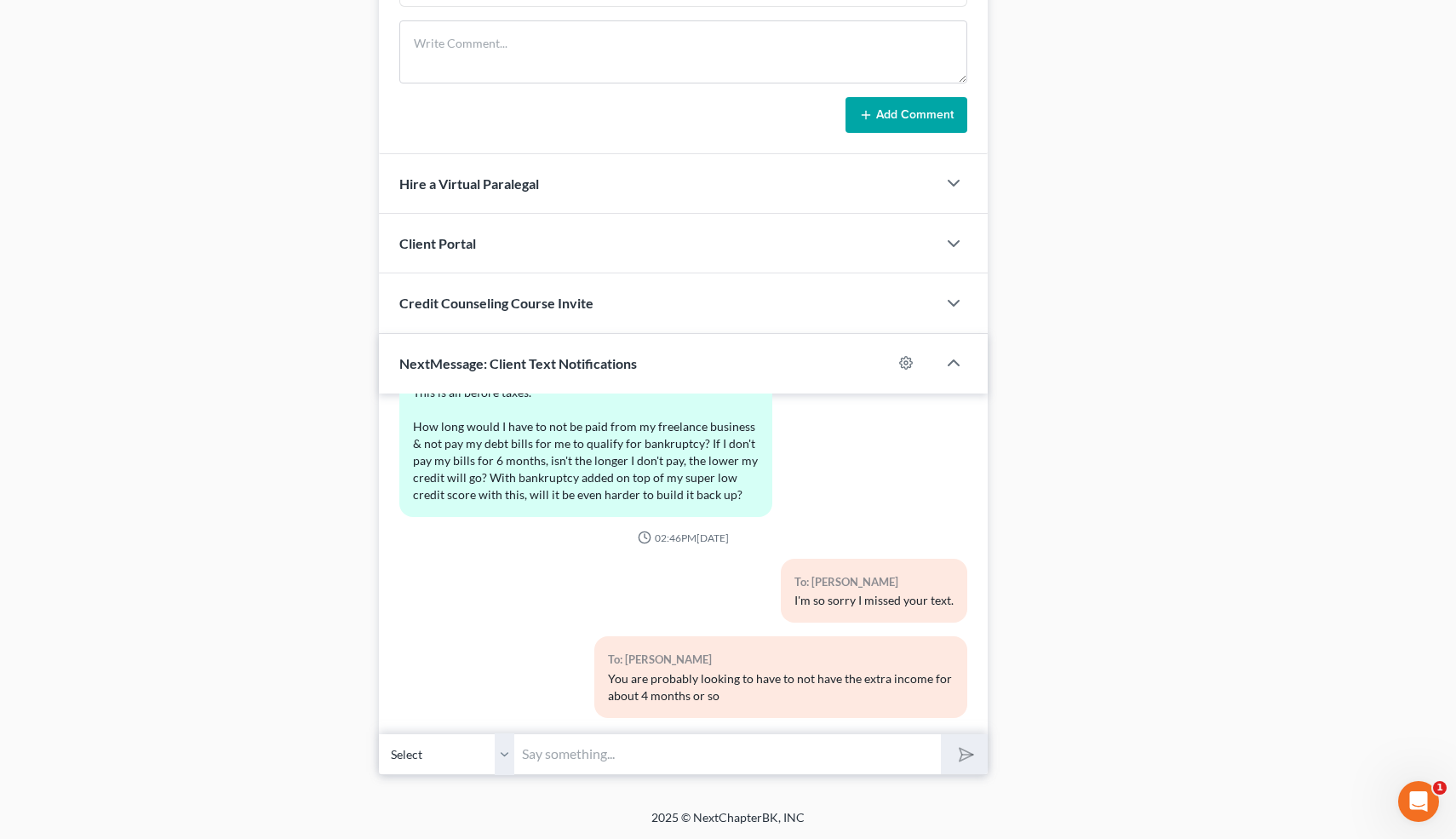
click at [553, 748] on input "text" at bounding box center [728, 754] width 426 height 41
type input "At this point I wouldn't worry about your fico score because it'll take a hit f…"
click at [942, 734] on button "submit" at bounding box center [965, 754] width 47 height 40
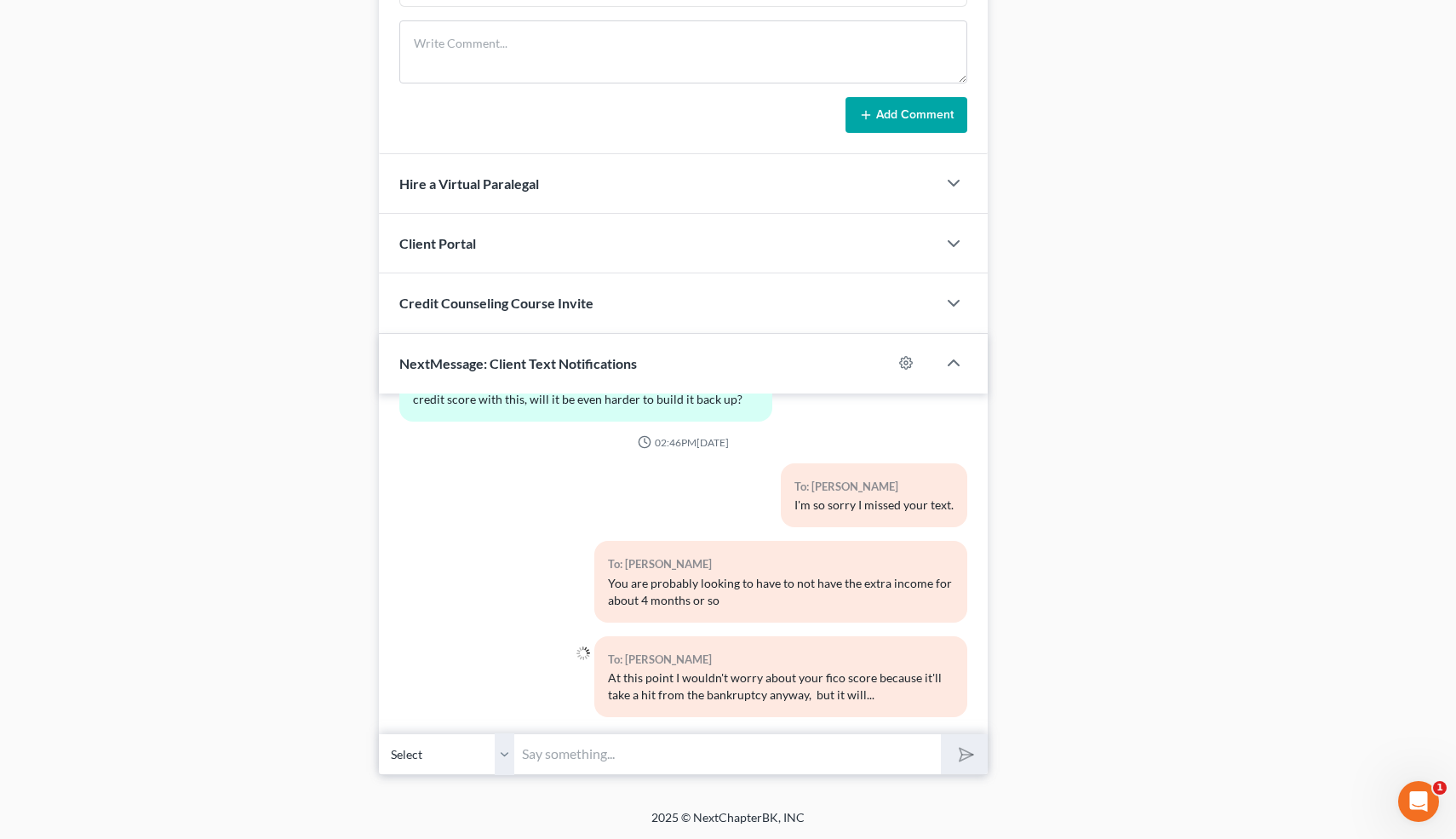
click at [551, 750] on input "text" at bounding box center [728, 754] width 426 height 41
type input "Come back pretty quickly after the case closes."
click at [942, 734] on button "submit" at bounding box center [965, 754] width 47 height 40
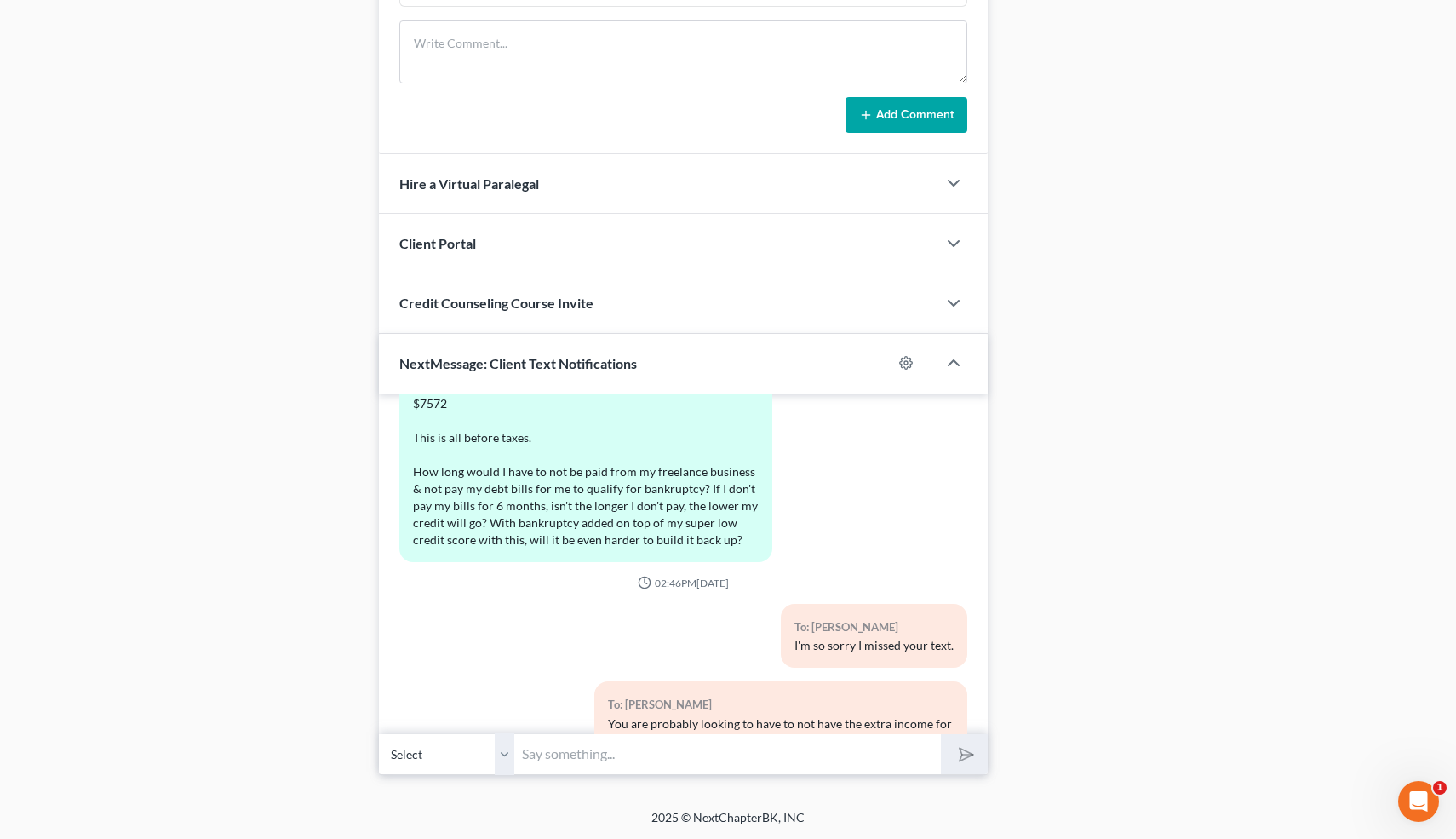
scroll to position [451, 0]
click at [554, 750] on input "text" at bounding box center [728, 754] width 426 height 41
type input "If you already have a low score, it won't really get any worse, btw."
click at [942, 734] on button "submit" at bounding box center [965, 754] width 47 height 40
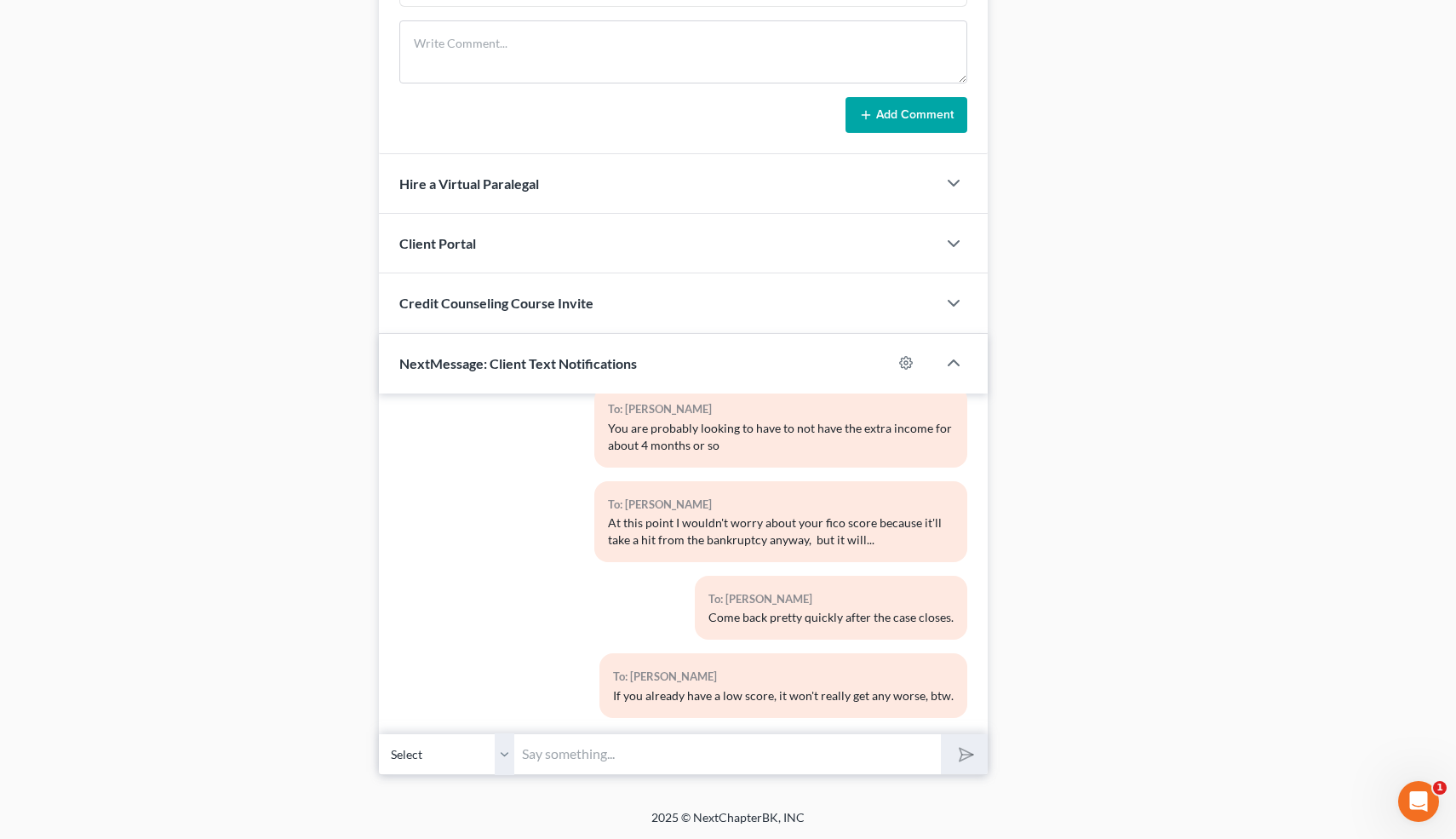
click at [575, 749] on input "text" at bounding box center [728, 754] width 426 height 41
click at [564, 753] on input "text" at bounding box center [728, 754] width 426 height 41
type input "I"
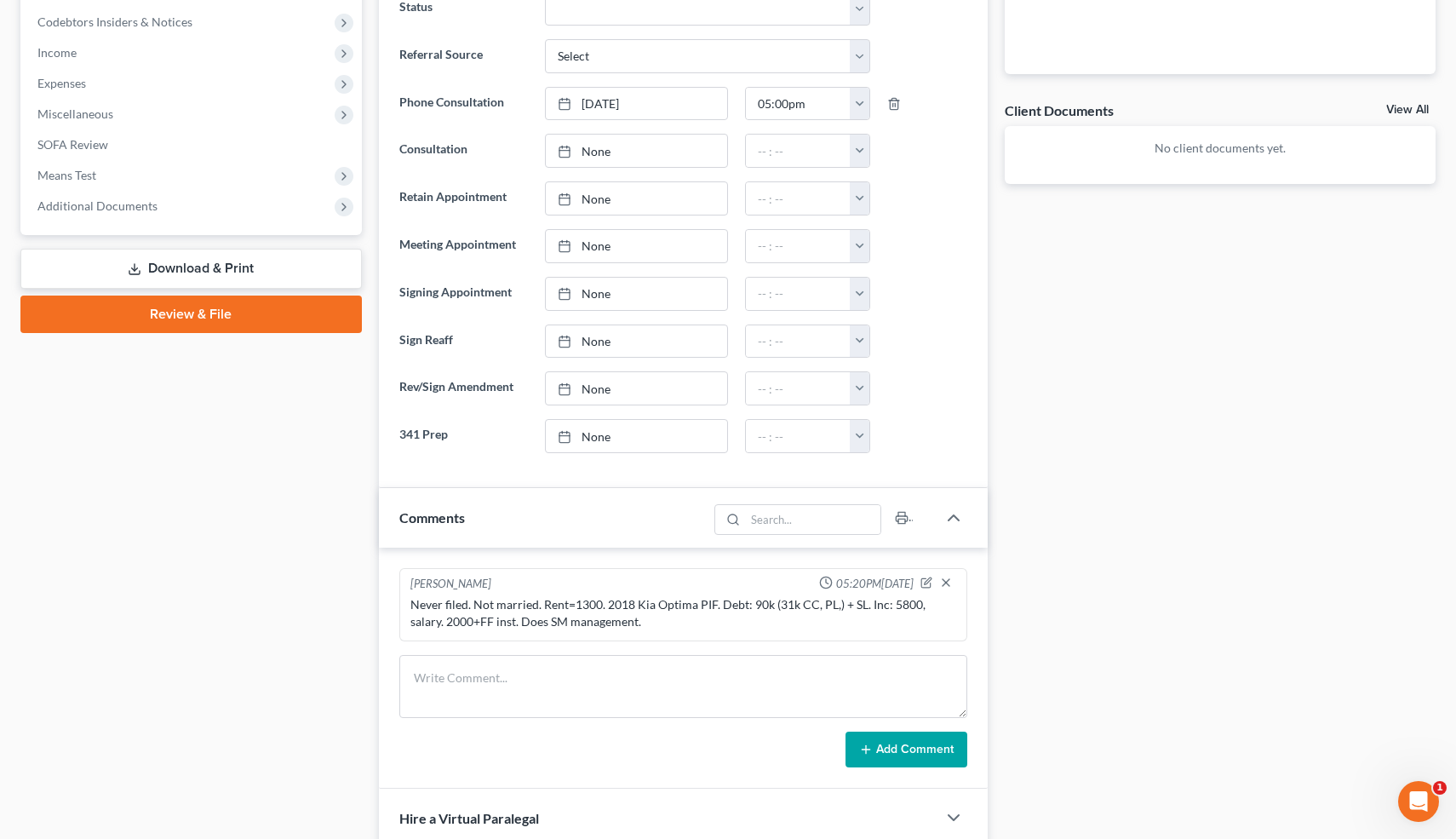
scroll to position [0, 0]
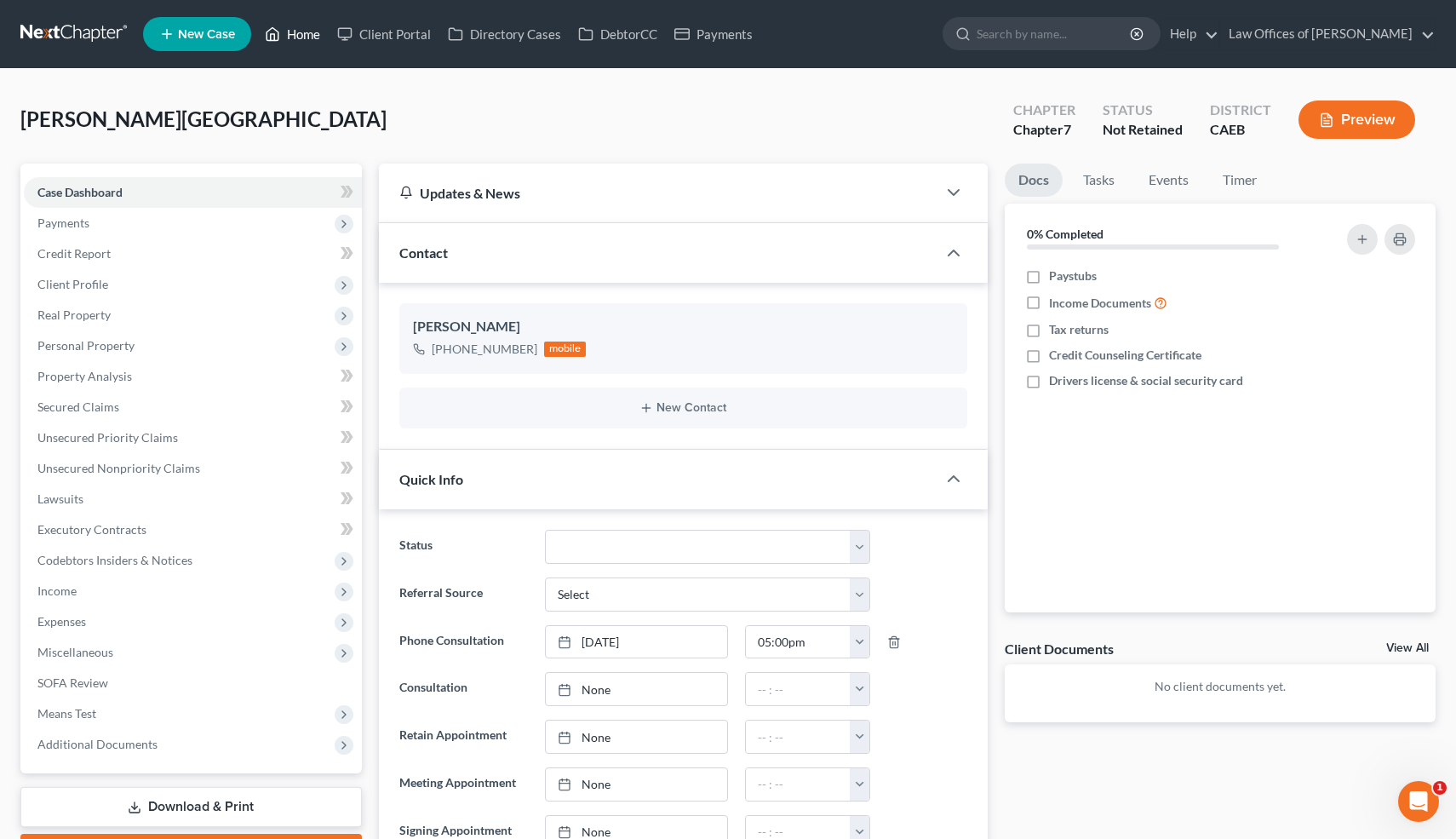
click at [301, 30] on link "Home" at bounding box center [292, 34] width 73 height 31
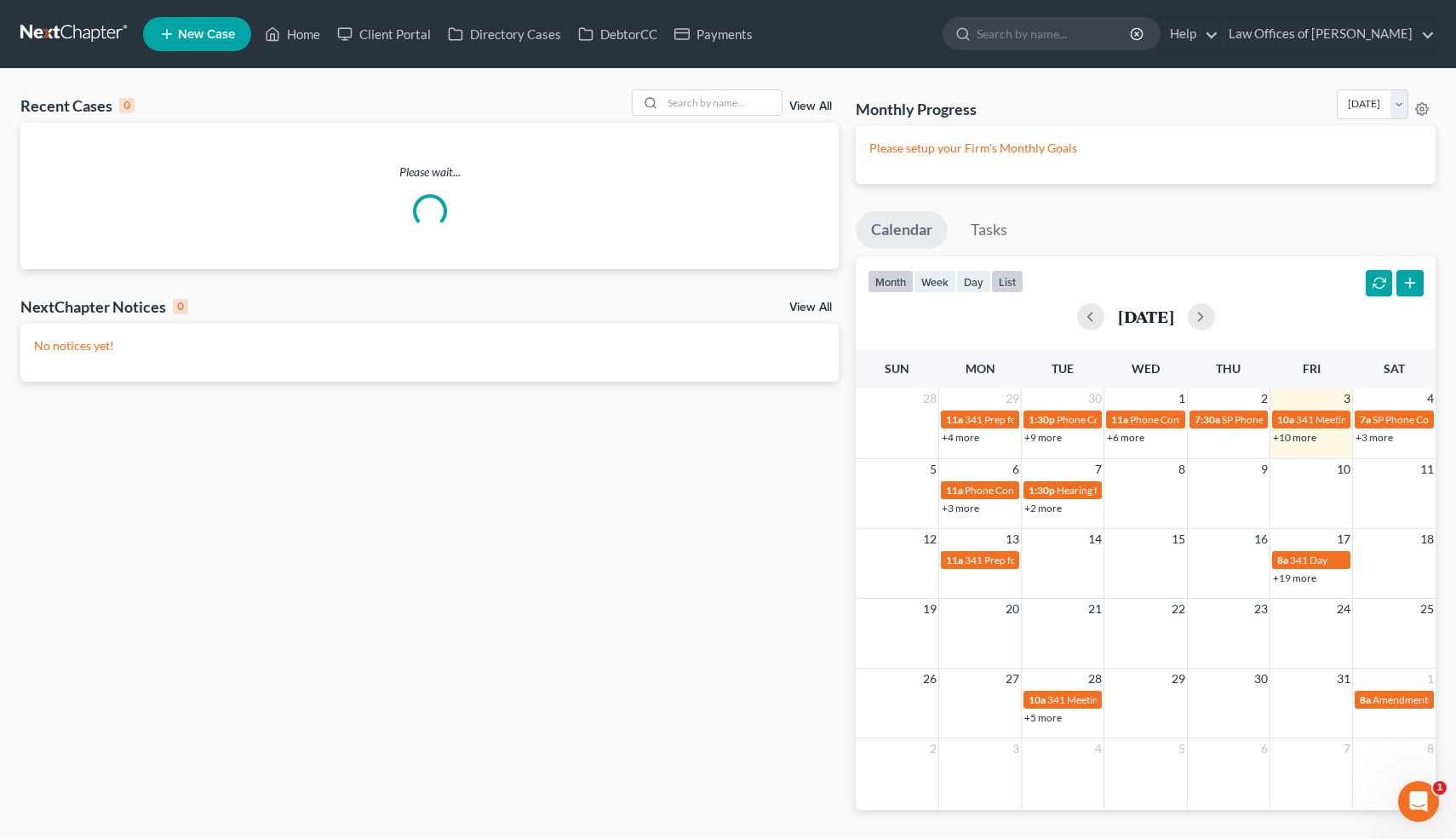
click at [1007, 276] on button "list" at bounding box center [1007, 281] width 32 height 23
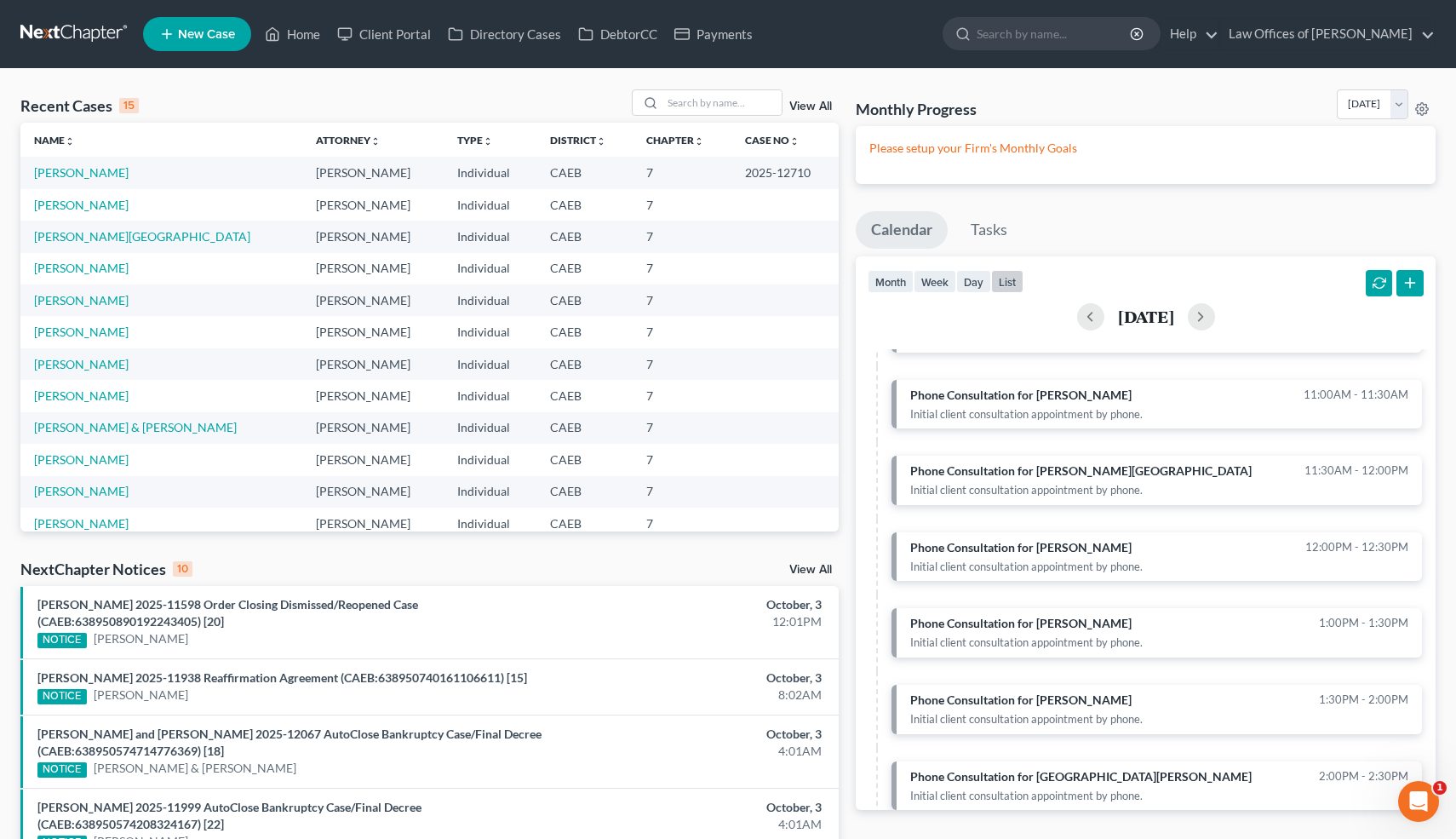
scroll to position [416, 0]
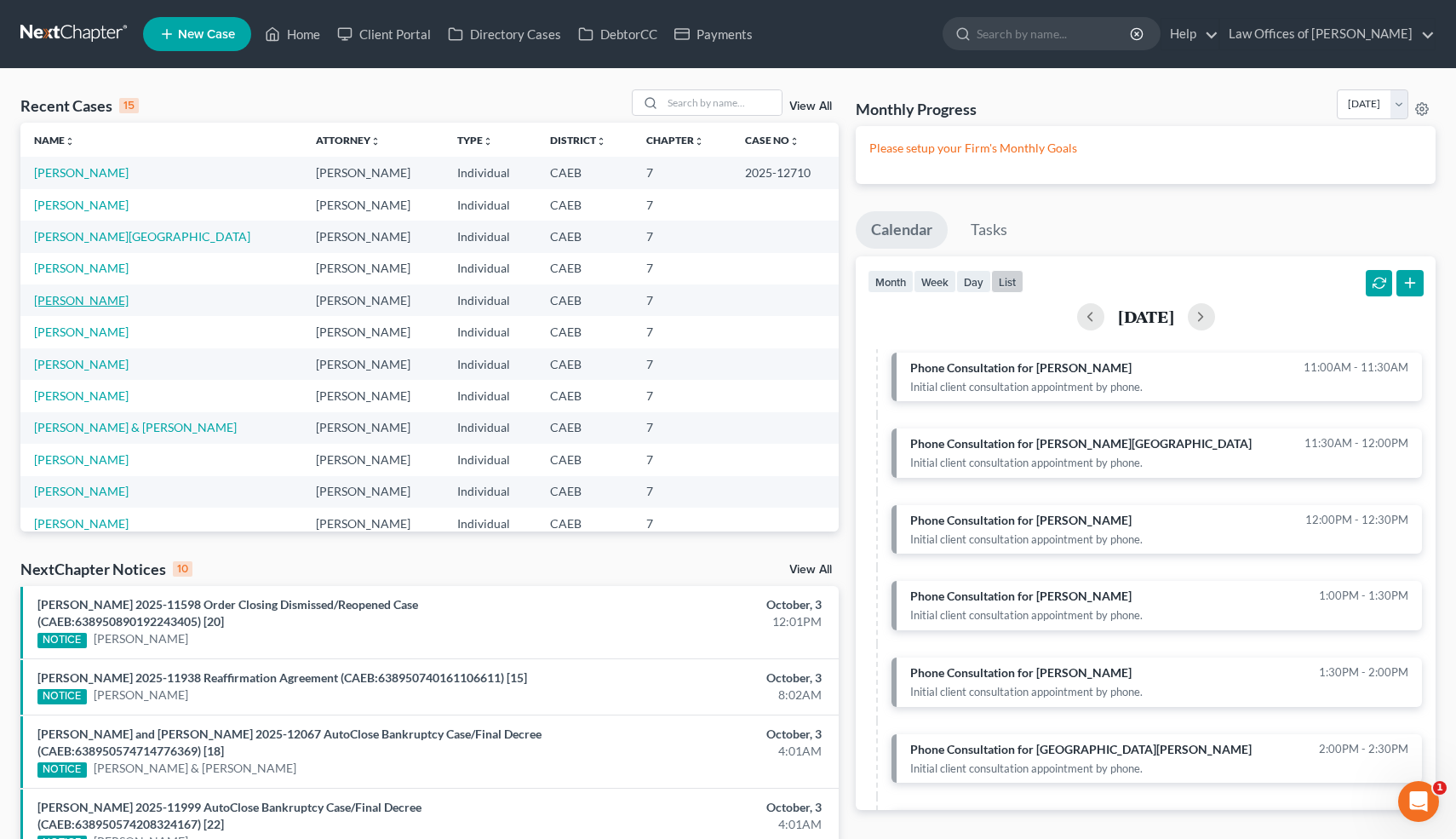
click at [89, 299] on link "[PERSON_NAME]" at bounding box center [81, 300] width 94 height 14
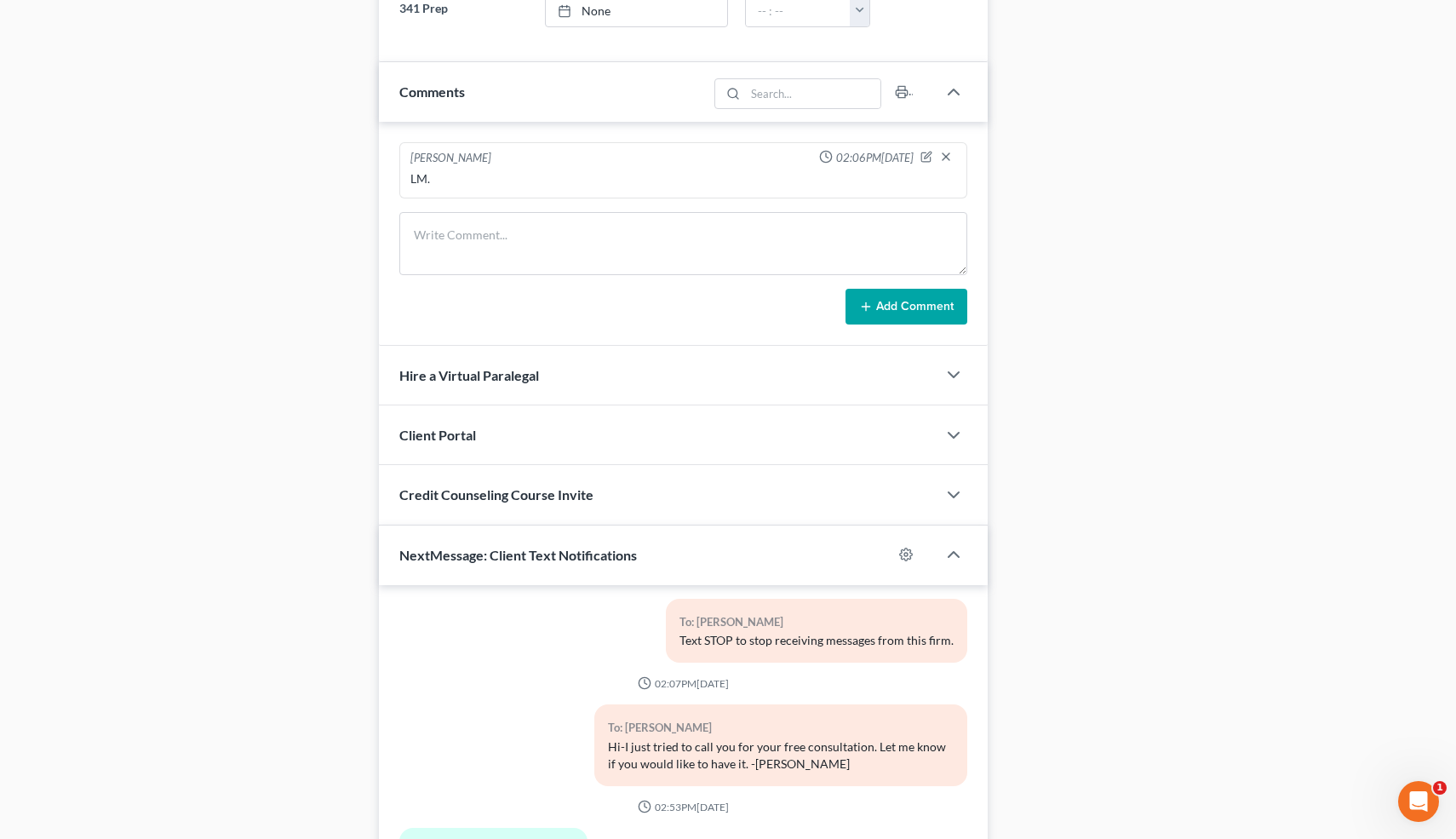
scroll to position [1156, 0]
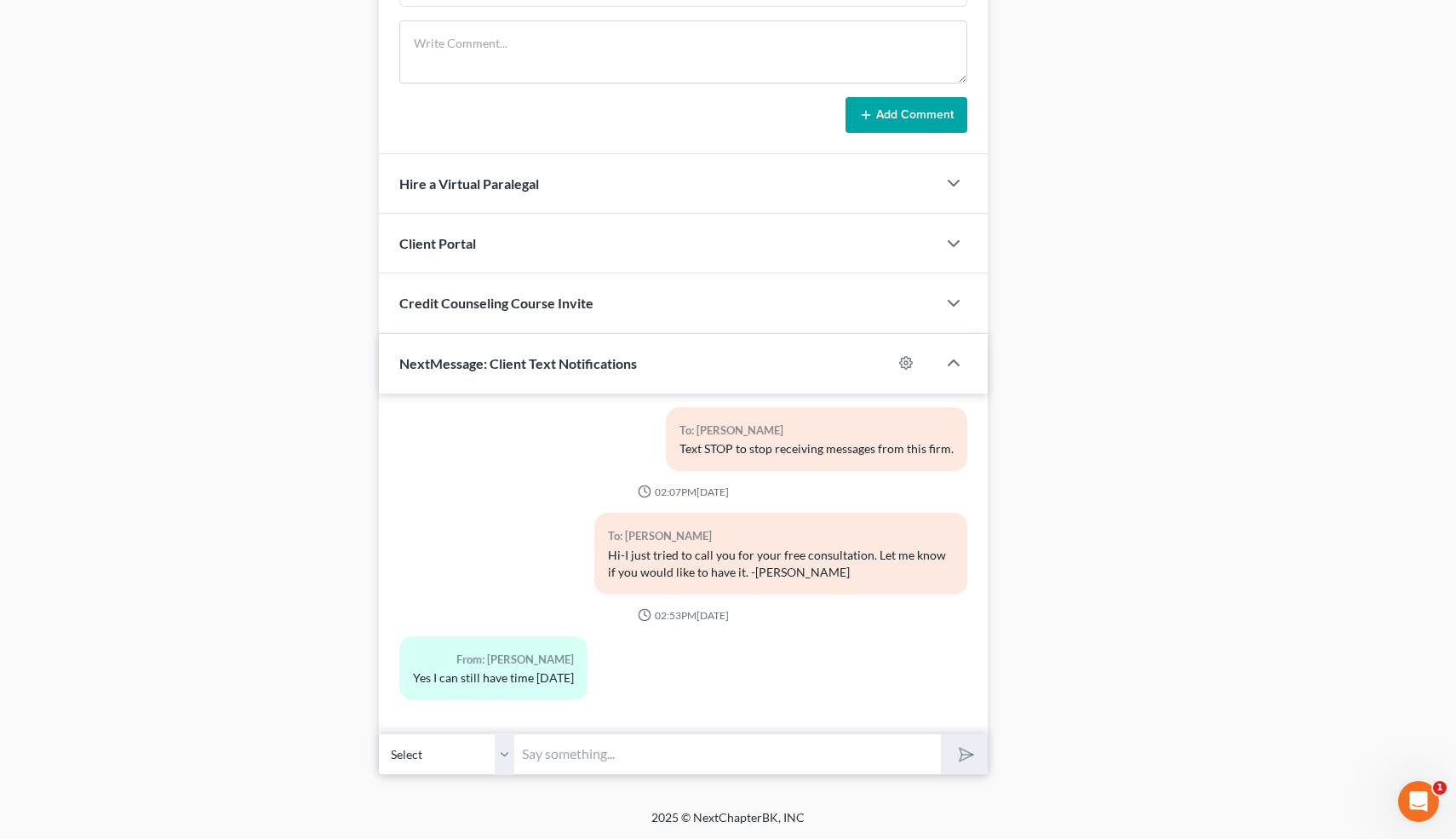
click at [648, 759] on input "text" at bounding box center [728, 754] width 426 height 41
type input "Can I call you right now?"
click at [942, 734] on button "submit" at bounding box center [965, 754] width 47 height 40
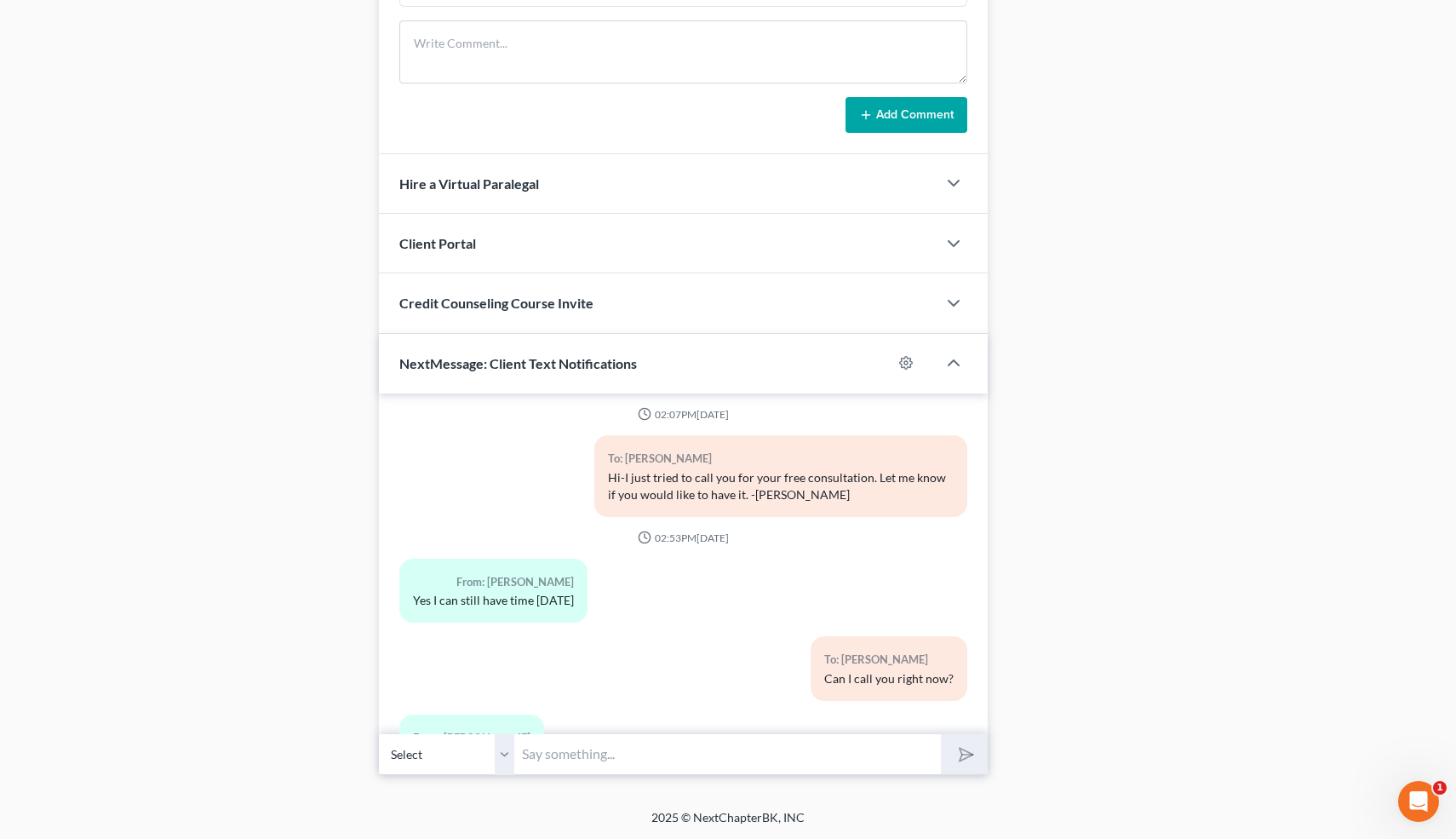
scroll to position [303, 0]
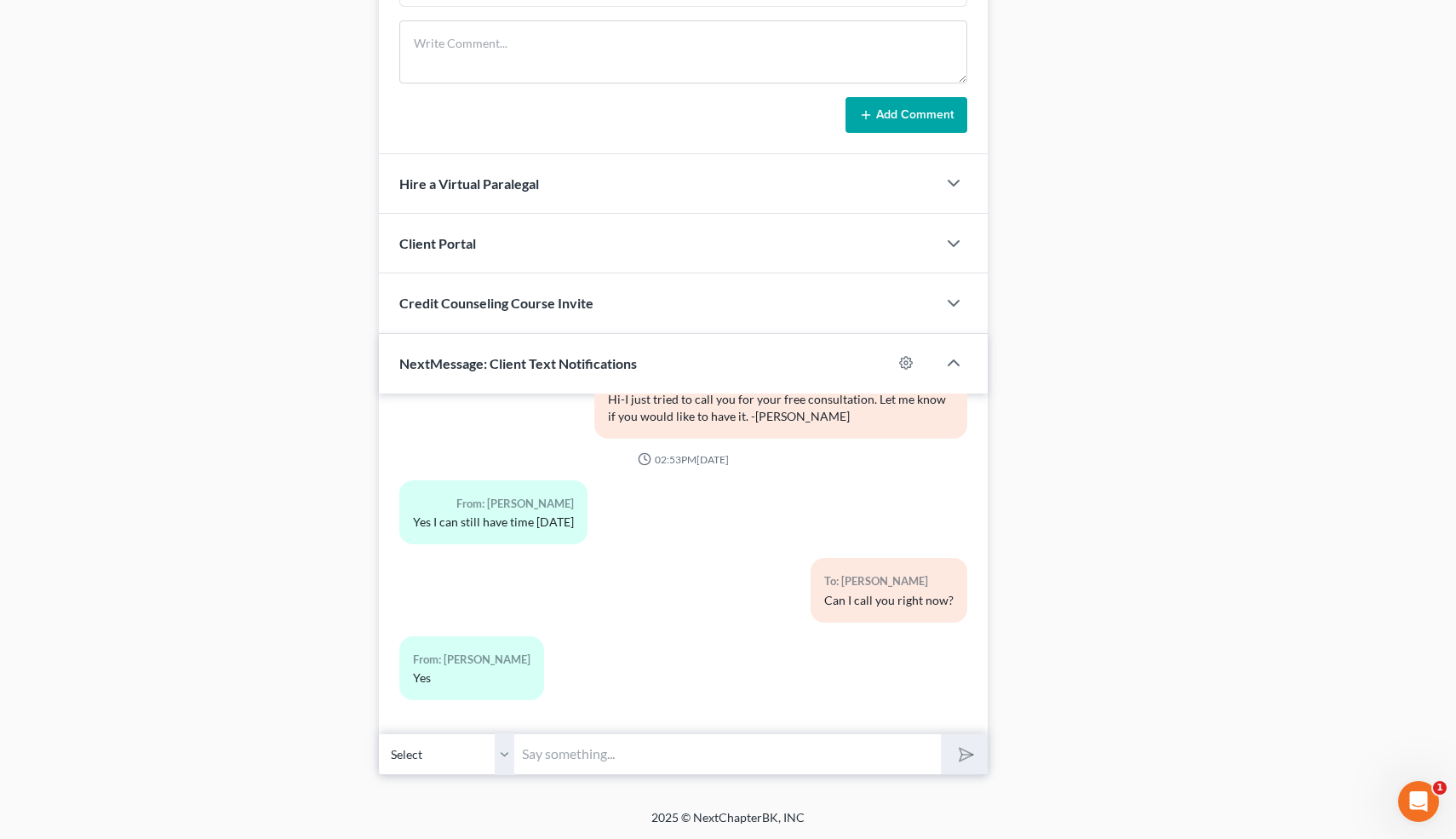
click at [572, 753] on input "text" at bounding box center [728, 754] width 426 height 41
type input "Ok 1 minute"
click at [942, 734] on button "submit" at bounding box center [965, 754] width 47 height 40
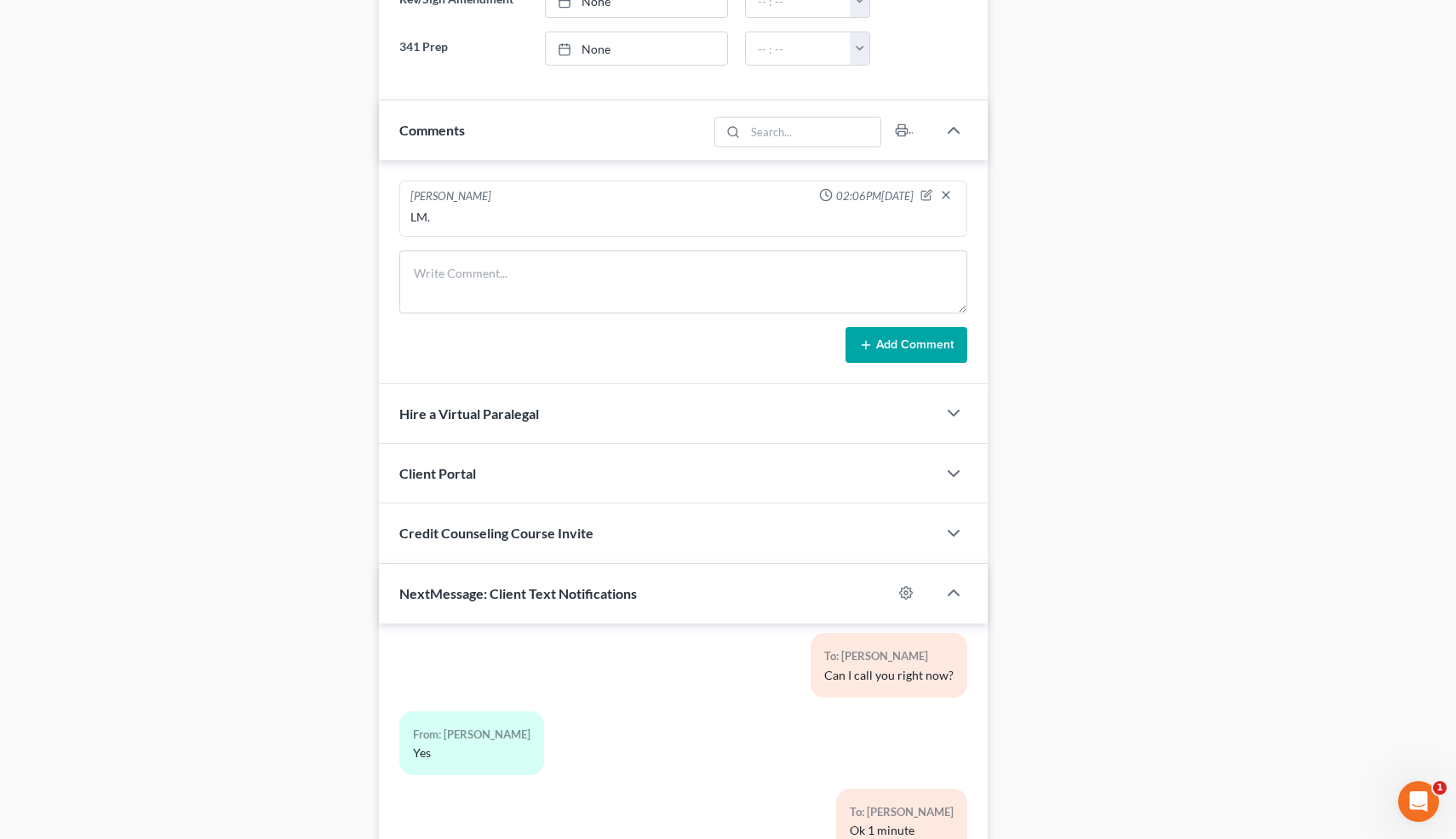
scroll to position [932, 0]
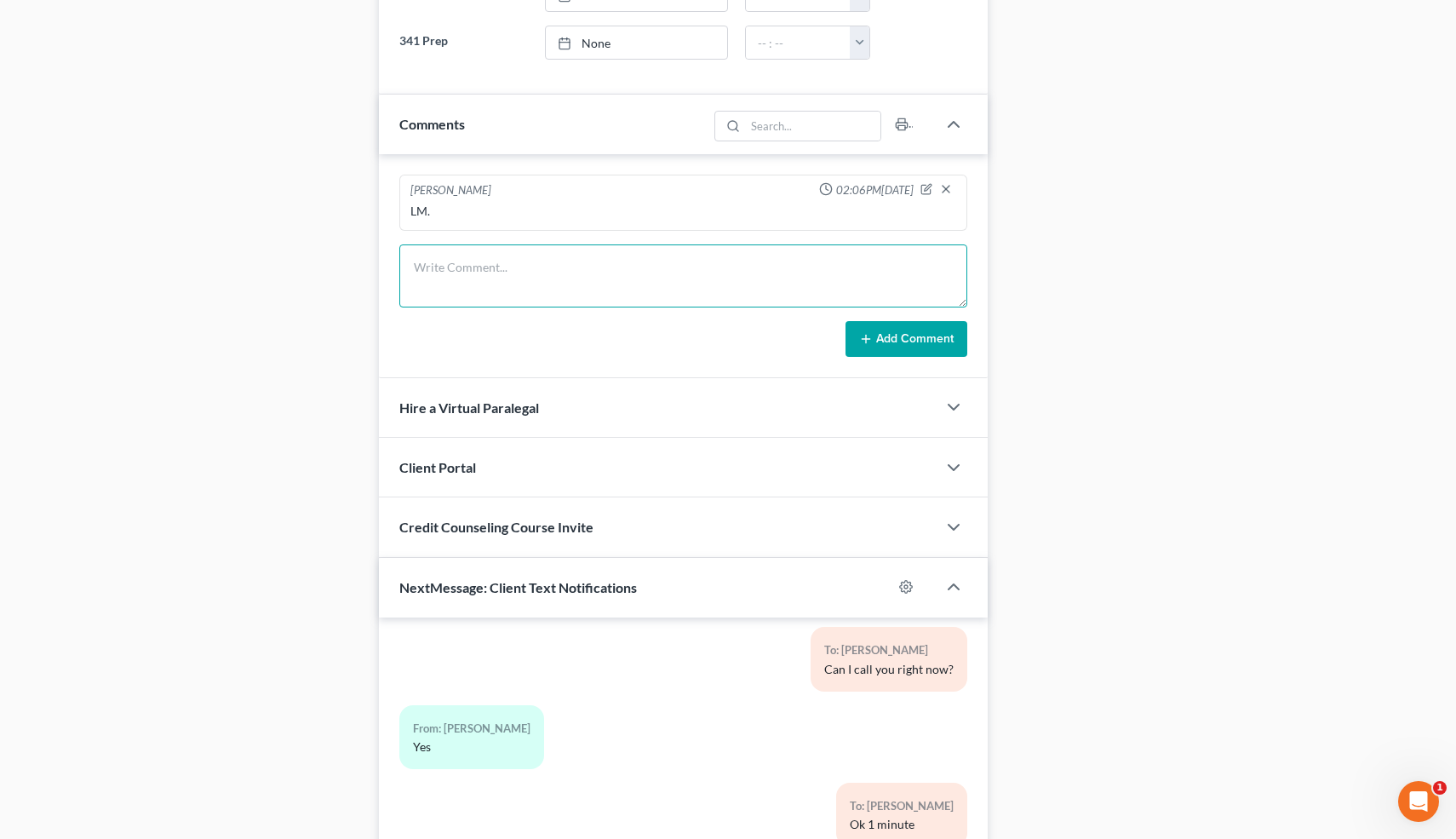
click at [541, 281] on textarea at bounding box center [683, 276] width 569 height 63
type textarea "Never filed. Married, Ind(M). Rent=1200. No cars. Debts: 20k, last time used 2 …"
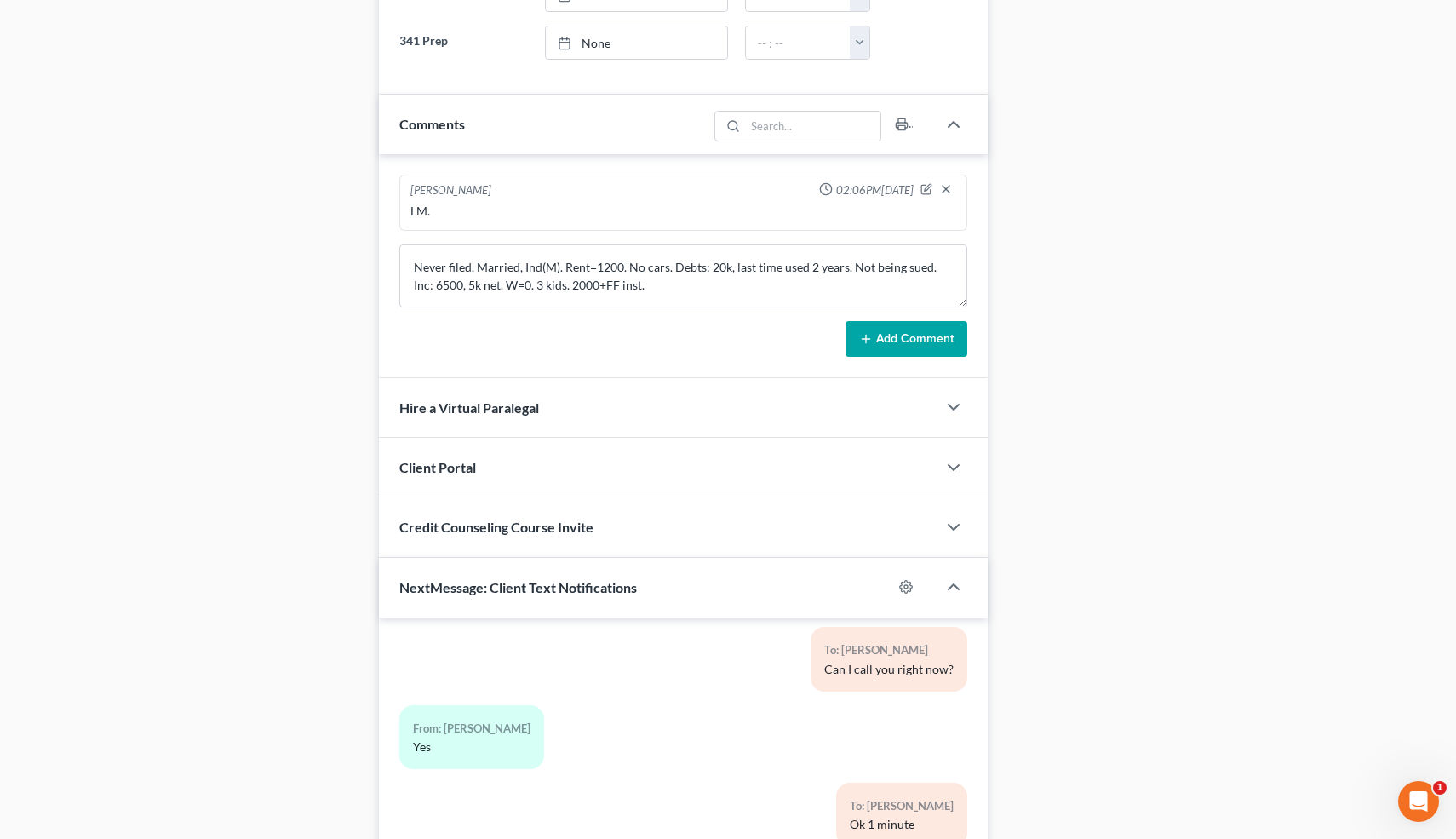
click at [904, 330] on button "Add Comment" at bounding box center [906, 339] width 121 height 36
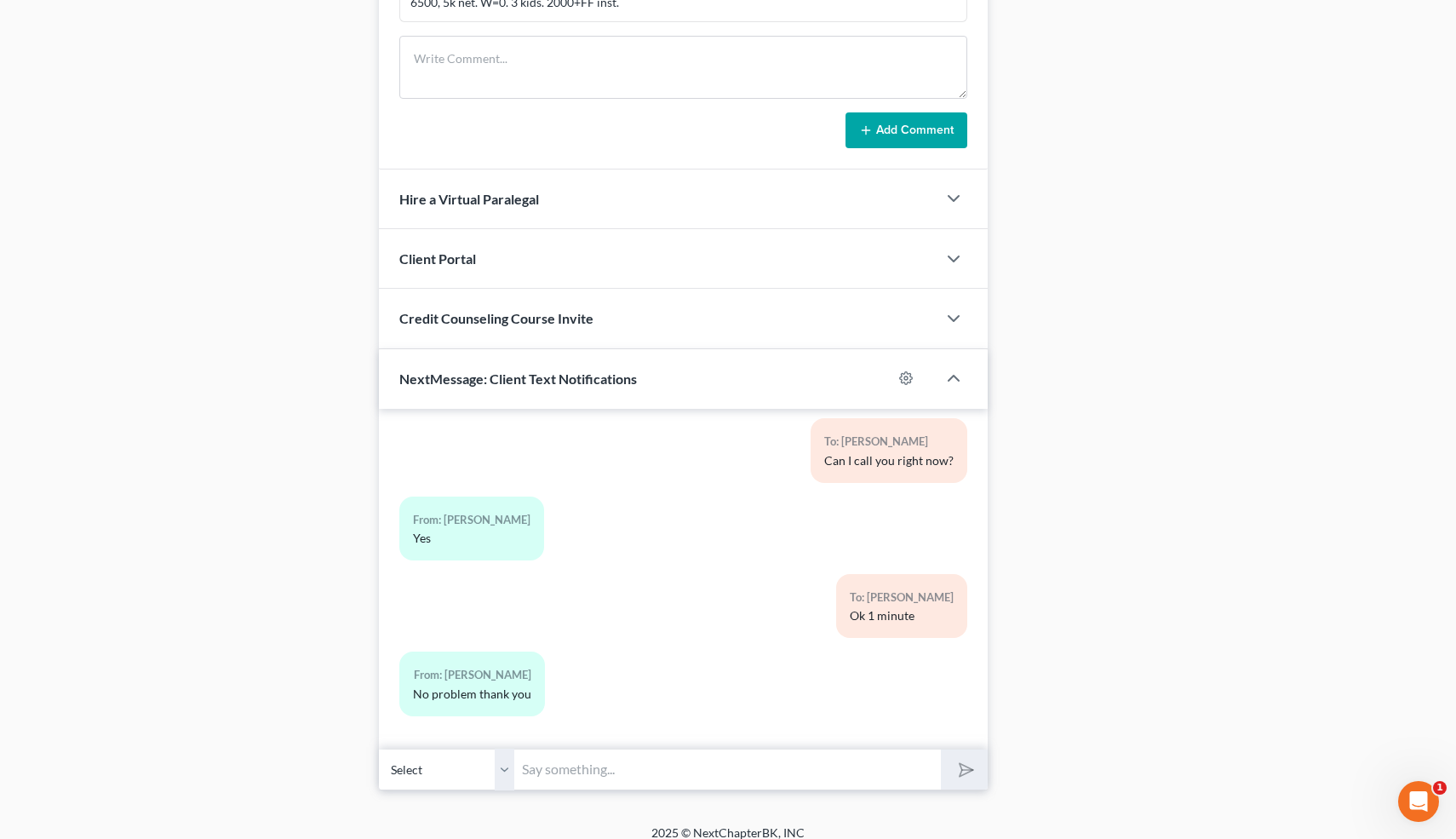
scroll to position [1236, 0]
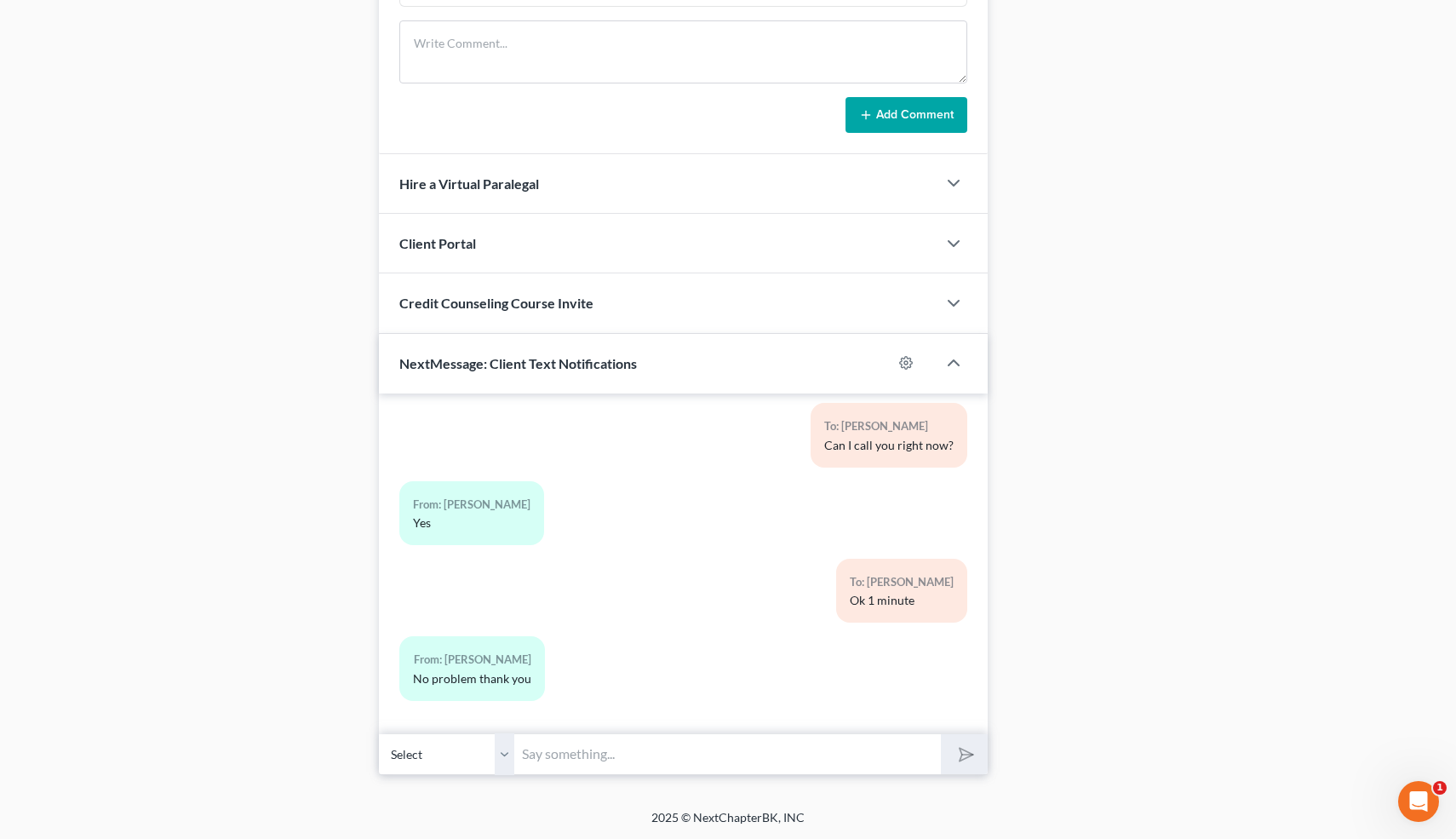
click at [630, 749] on input "text" at bounding box center [728, 754] width 426 height 41
type input "Nice talking to you! Like I said, just reply here if you have any questions or …"
click at [971, 747] on icon "submit" at bounding box center [963, 754] width 17 height 17
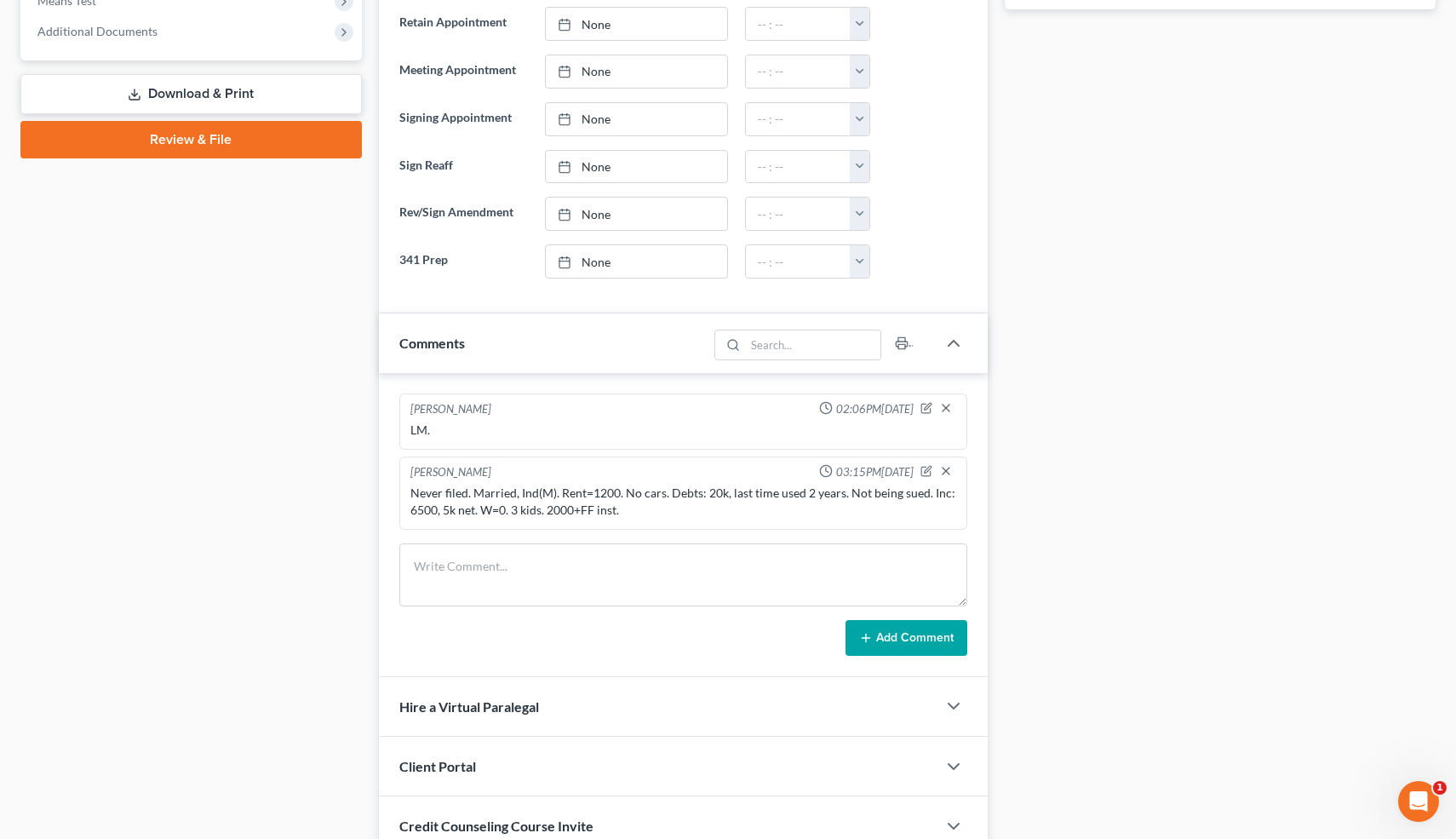
scroll to position [0, 0]
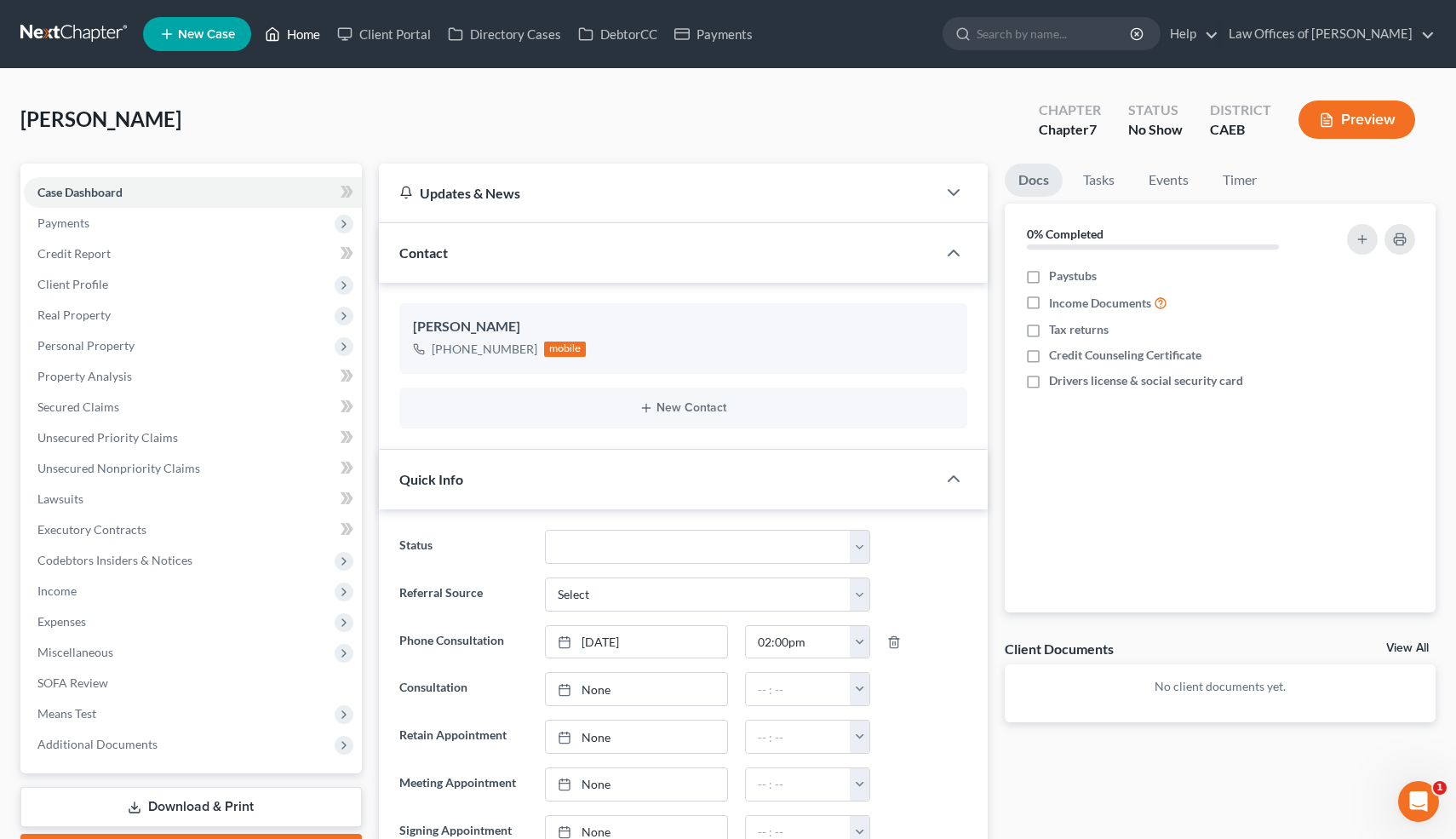
click at [305, 35] on link "Home" at bounding box center [292, 34] width 73 height 31
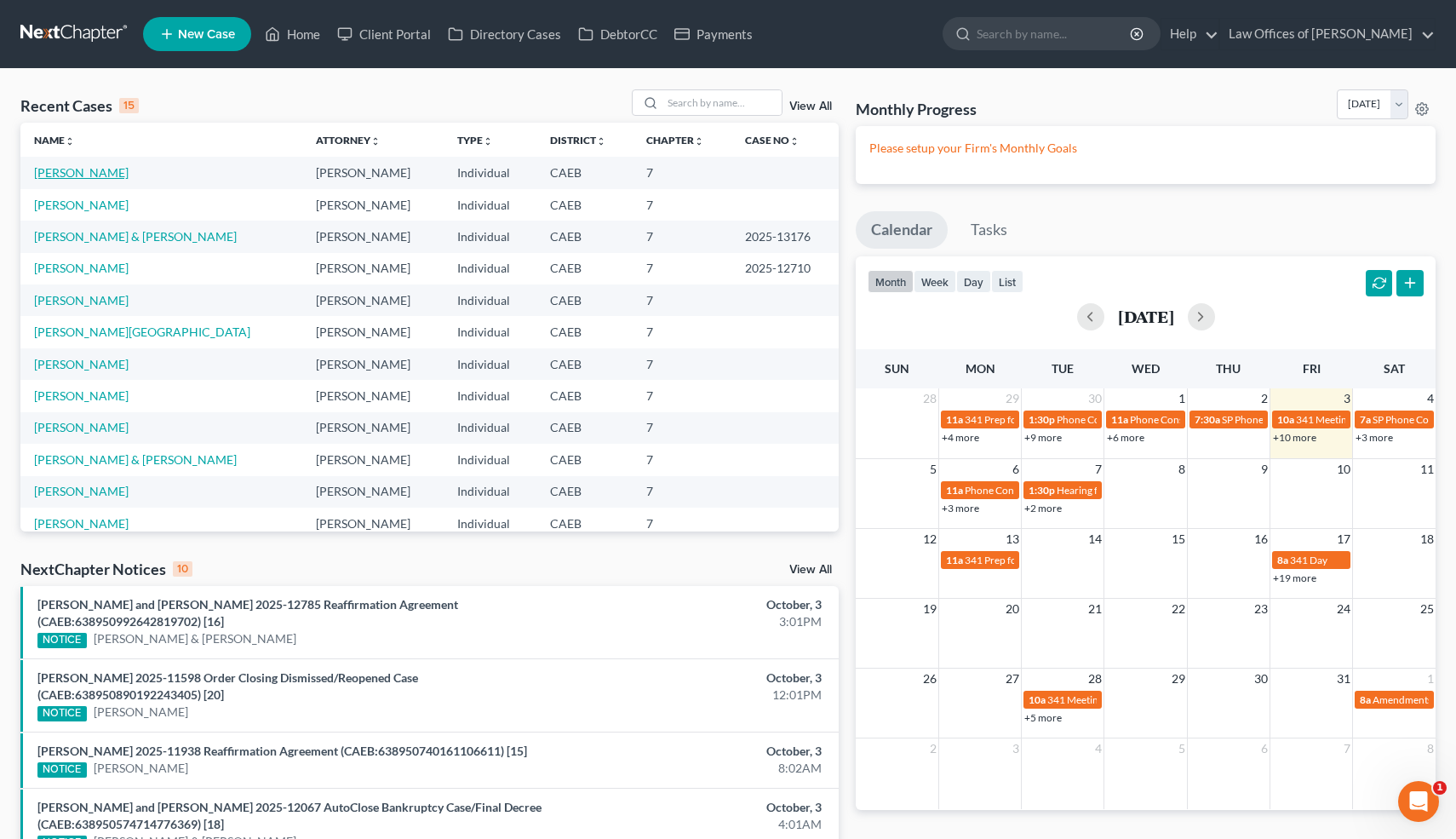
click at [85, 176] on link "[PERSON_NAME]" at bounding box center [81, 173] width 94 height 14
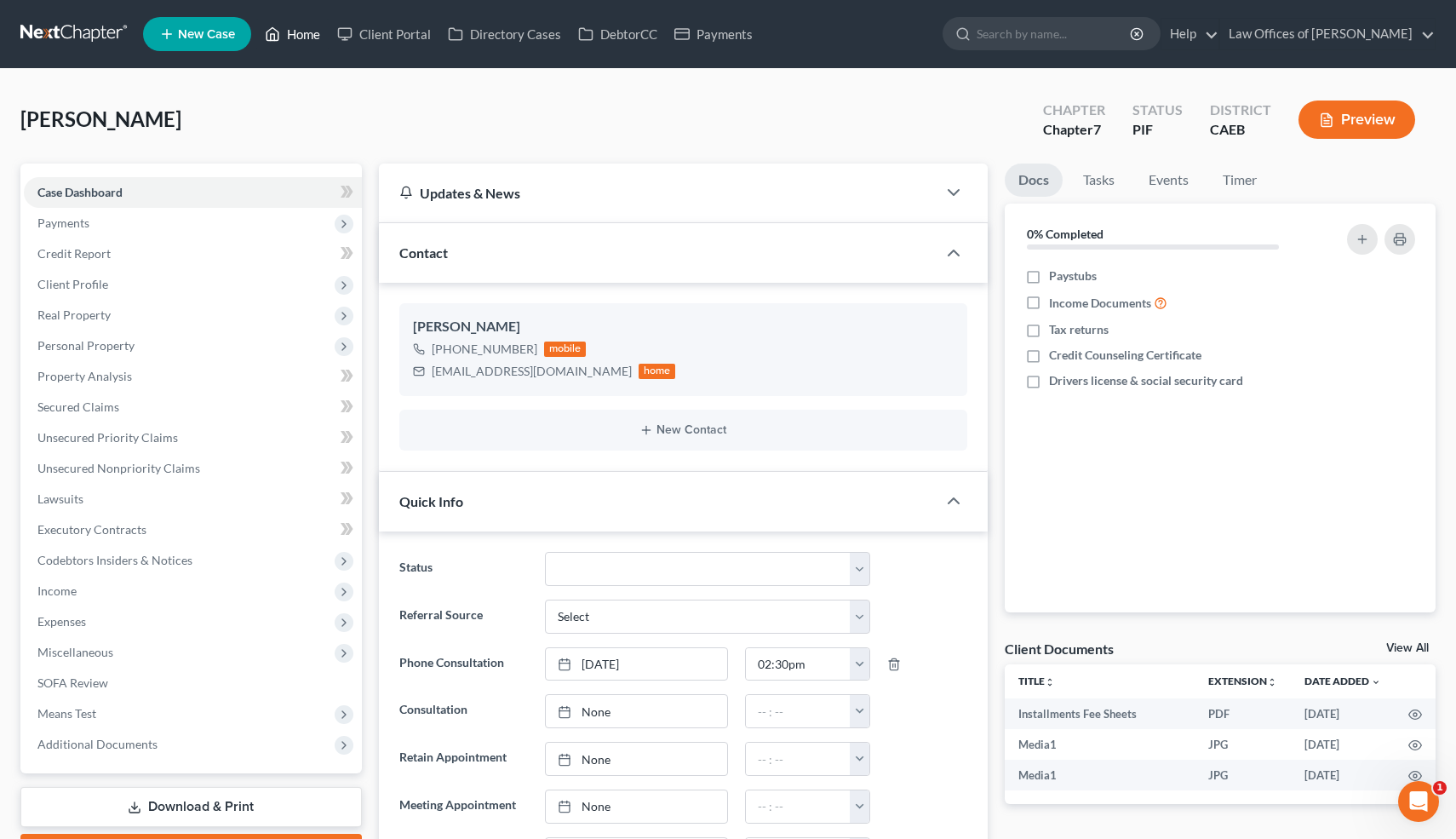
click at [301, 34] on link "Home" at bounding box center [292, 34] width 73 height 31
